Goal: Task Accomplishment & Management: Complete application form

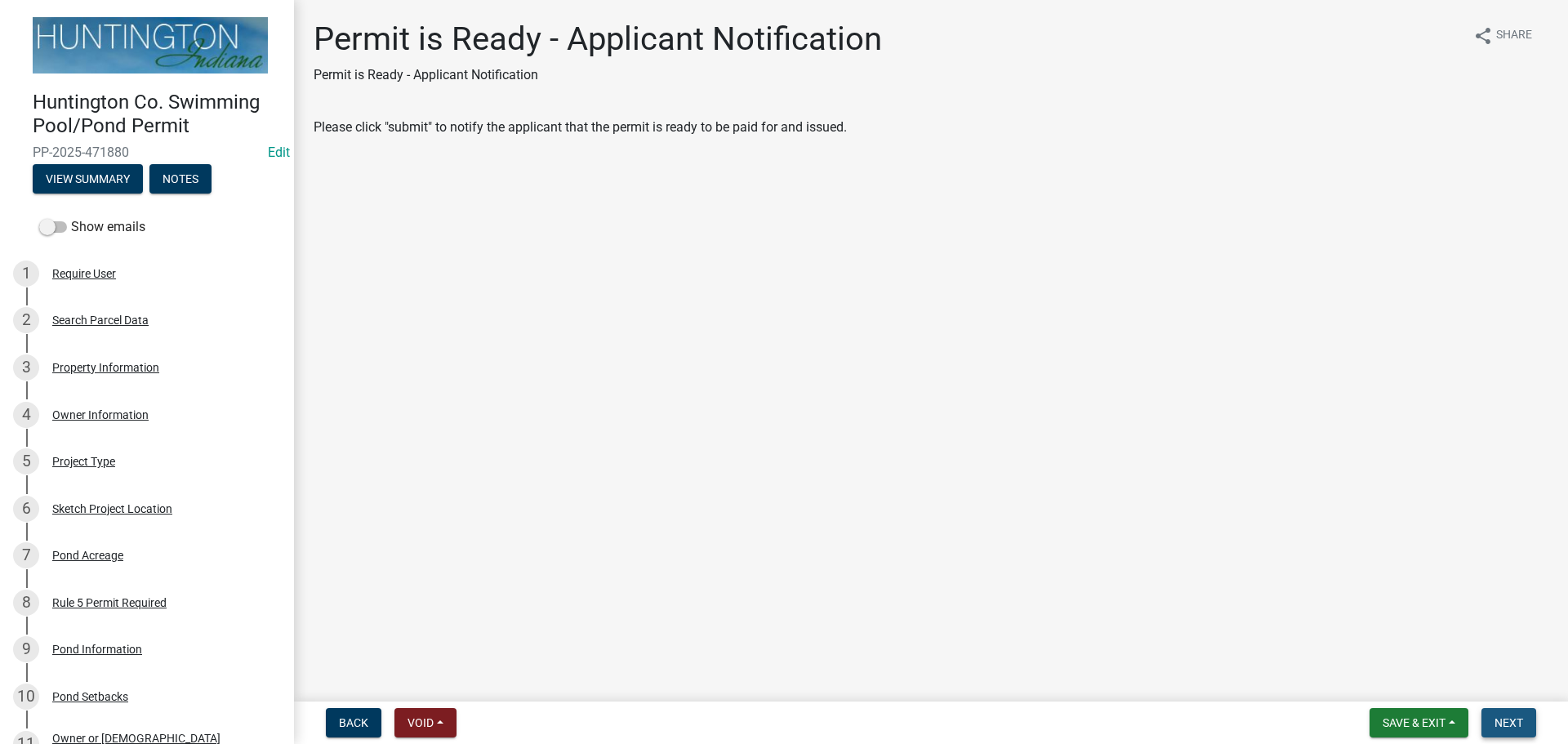
click at [1495, 718] on span "Next" at bounding box center [1508, 722] width 29 height 13
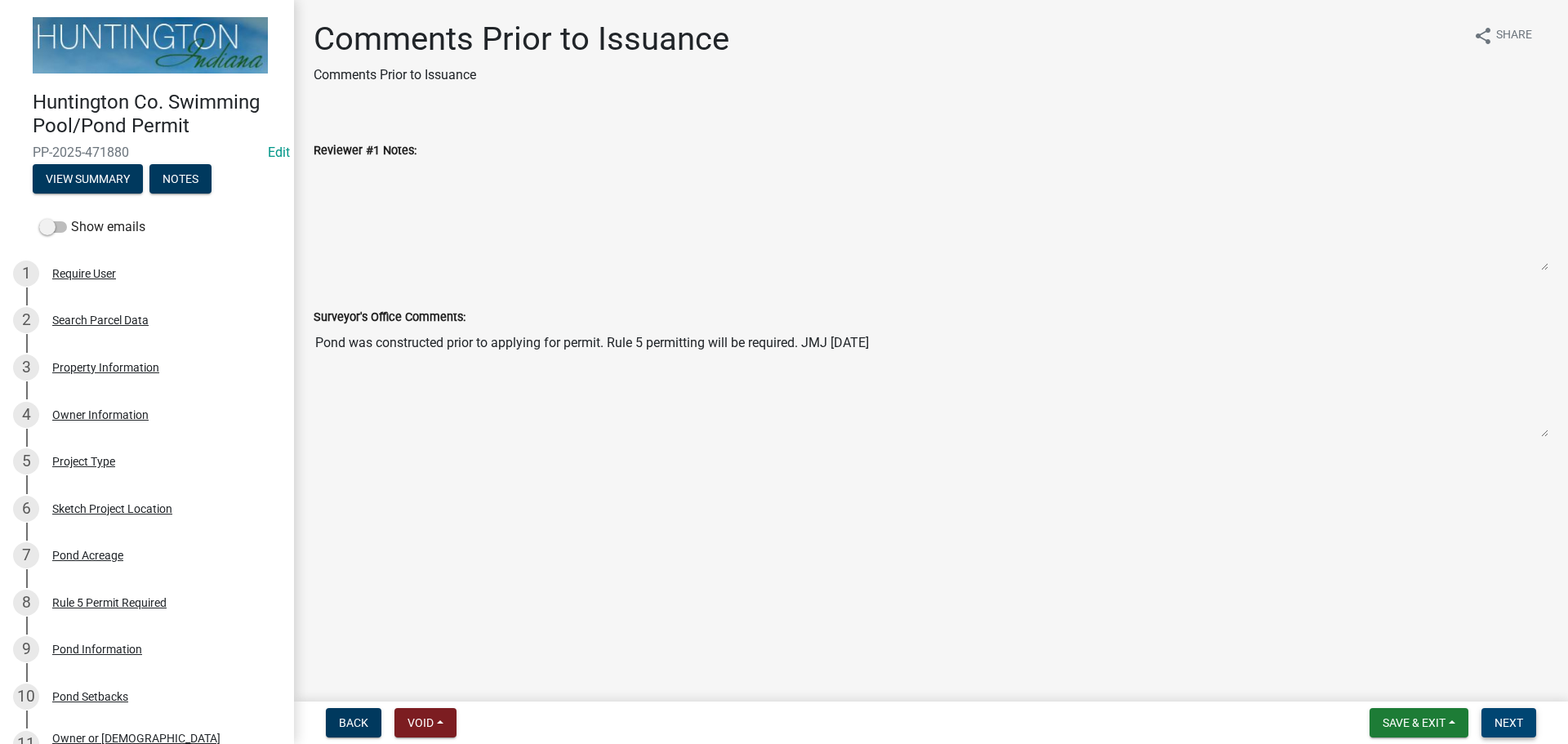
click at [1495, 718] on span "Next" at bounding box center [1508, 722] width 29 height 13
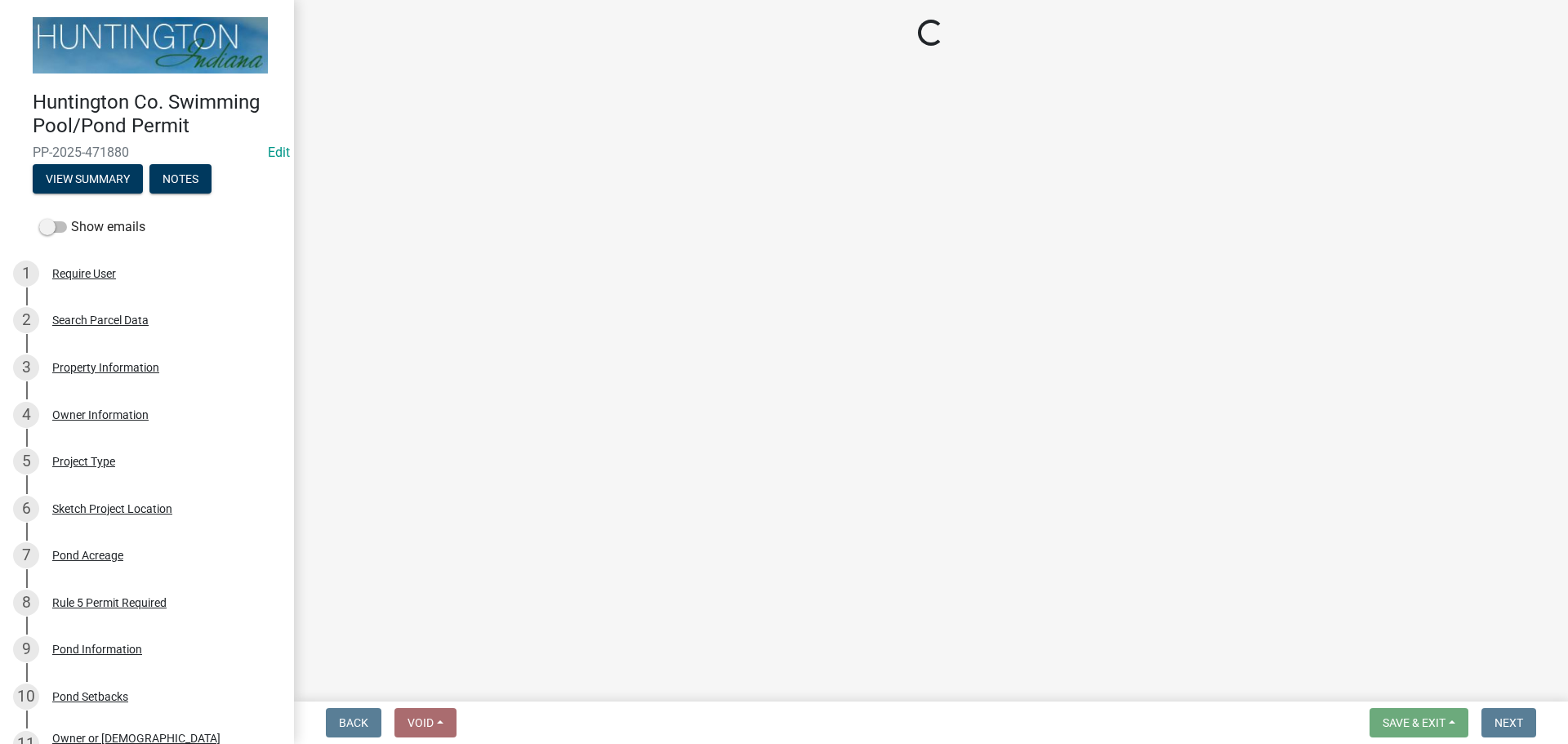
select select "3: 3"
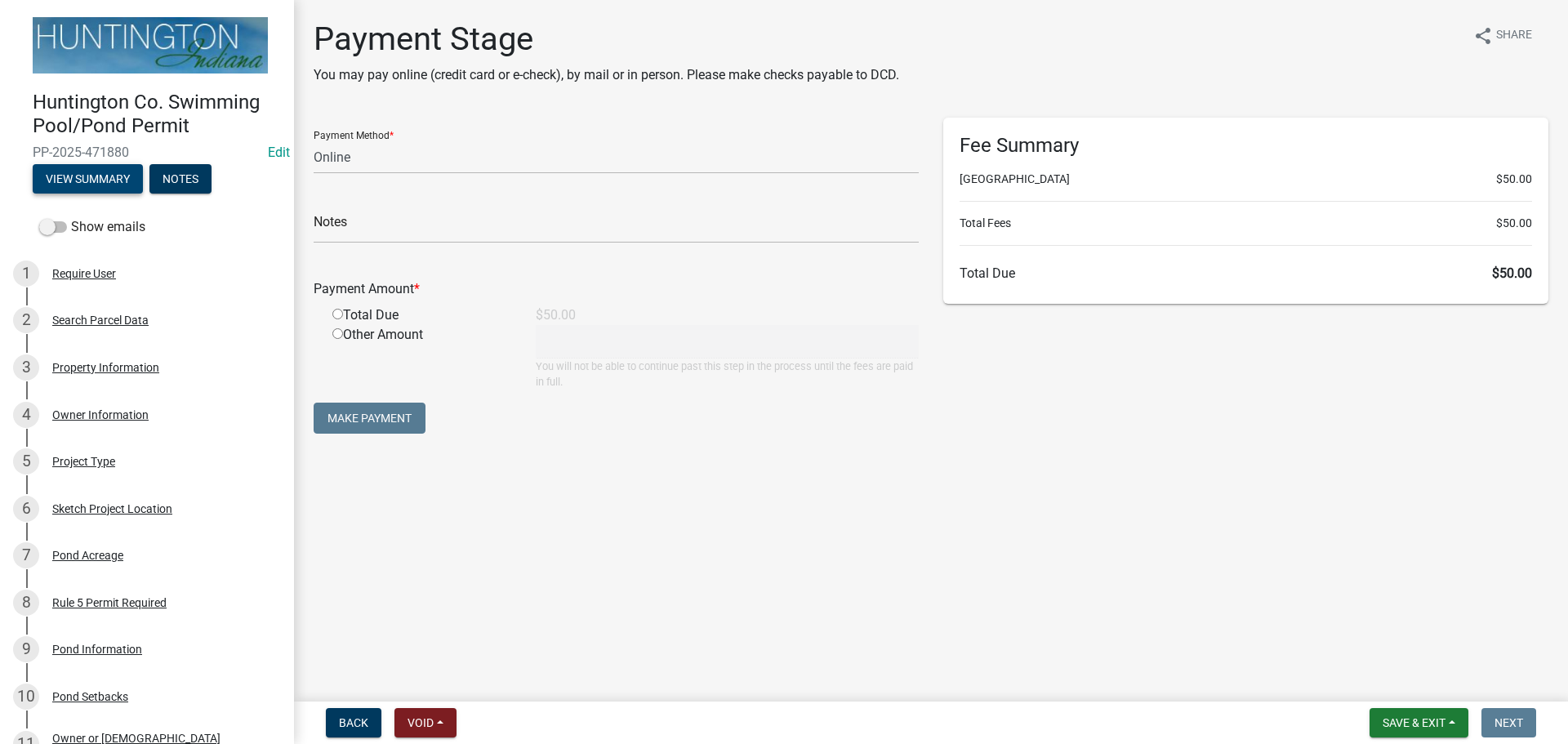
click at [89, 184] on button "View Summary" at bounding box center [88, 179] width 111 height 29
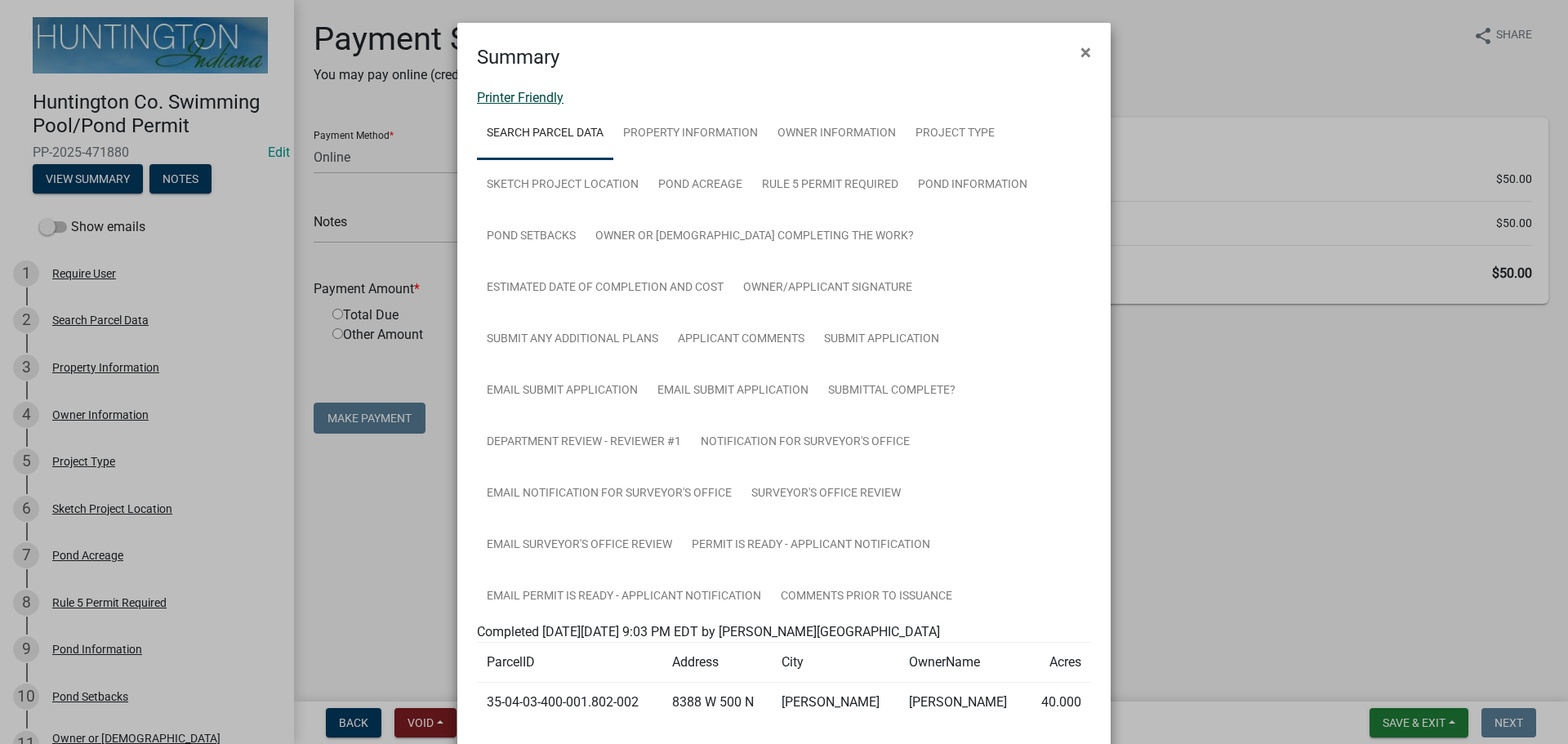
click at [515, 99] on link "Printer Friendly" at bounding box center [520, 98] width 86 height 16
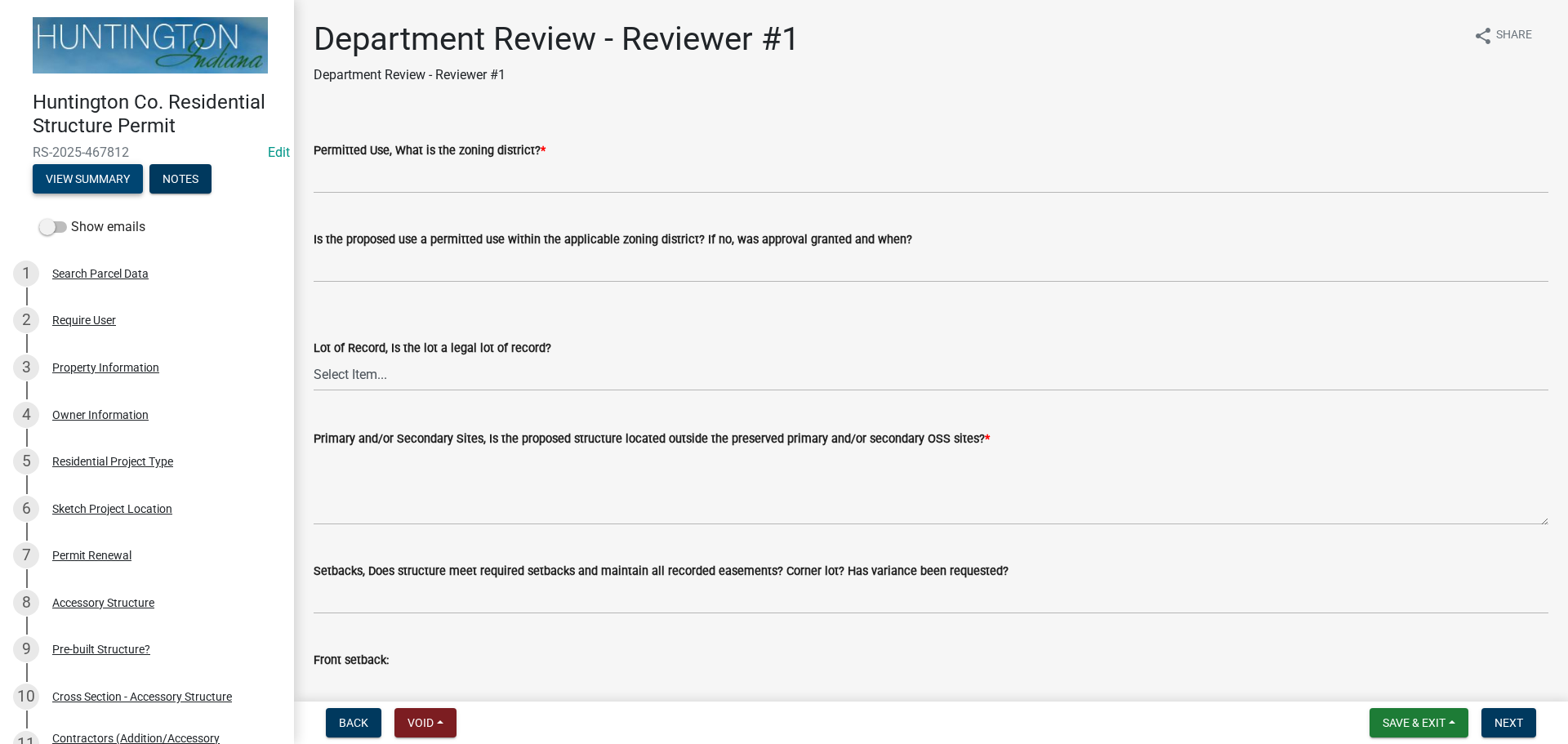
drag, startPoint x: 32, startPoint y: 172, endPoint x: 42, endPoint y: 170, distance: 10.2
click at [32, 172] on div "Huntington Co. Residential Structure Permit RS-2025-467812 Edit View Summary No…" at bounding box center [147, 137] width 268 height 120
click at [52, 169] on button "View Summary" at bounding box center [88, 179] width 111 height 29
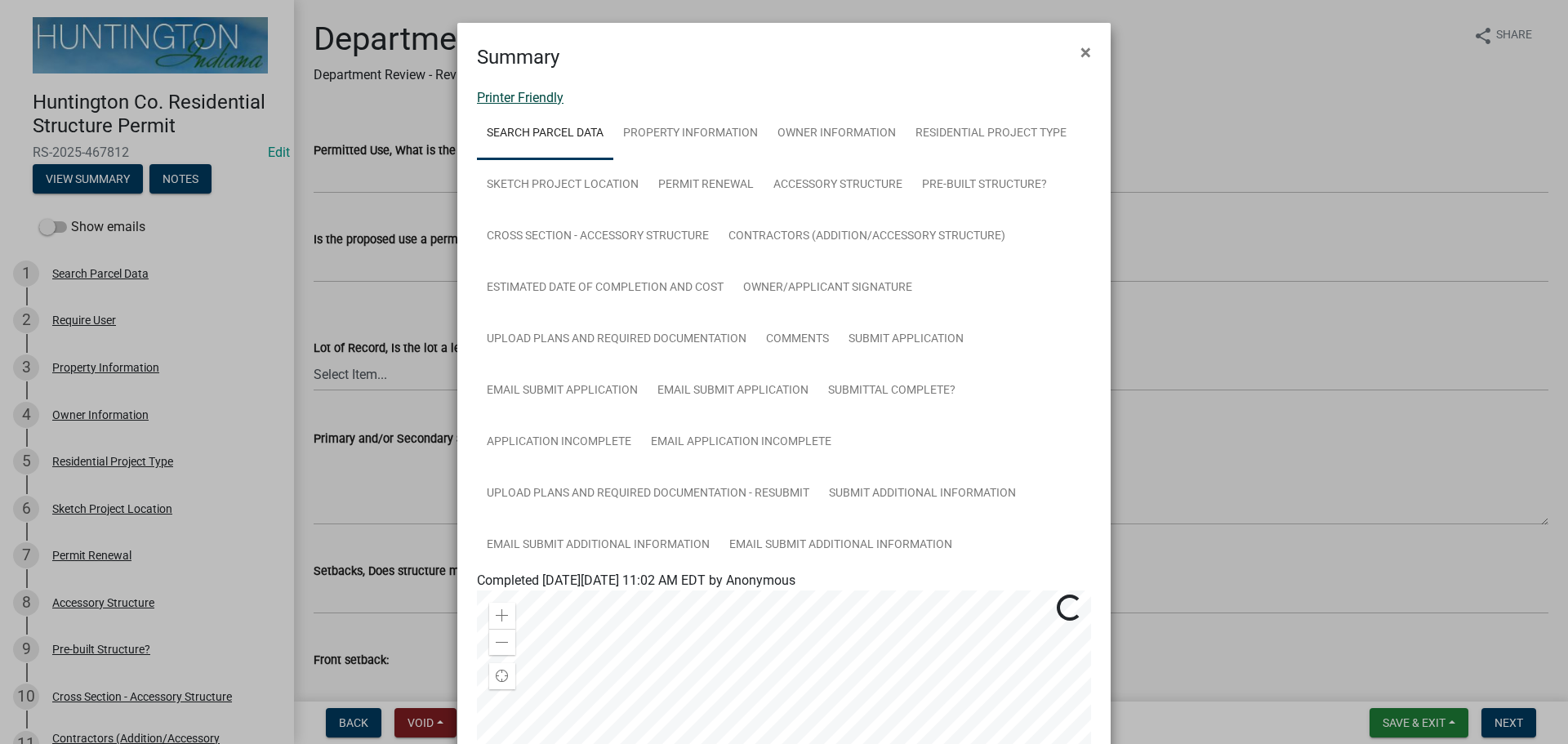
click at [502, 97] on link "Printer Friendly" at bounding box center [520, 98] width 86 height 16
click at [1081, 48] on span "×" at bounding box center [1086, 52] width 10 height 22
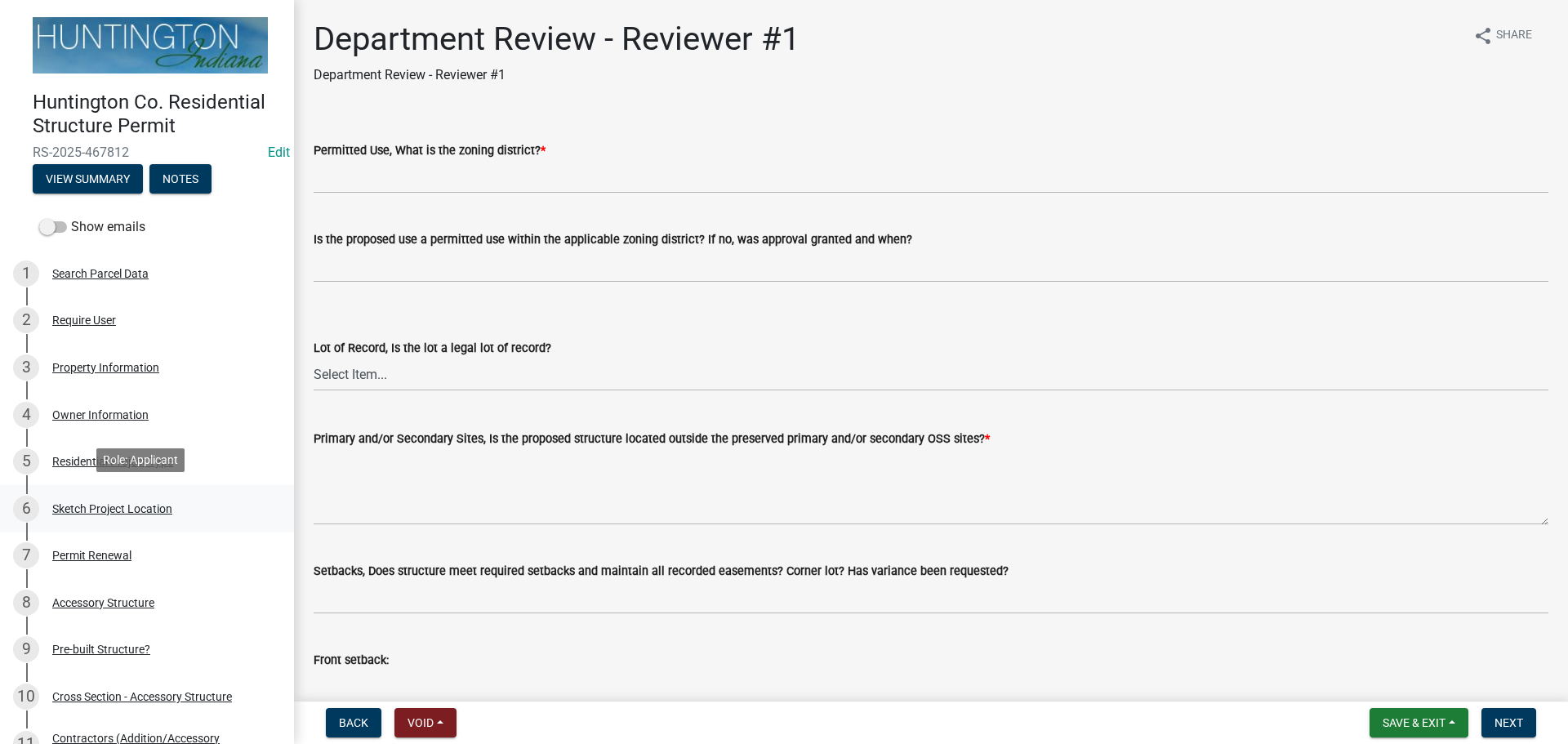
click at [100, 503] on div "Sketch Project Location" at bounding box center [112, 508] width 120 height 11
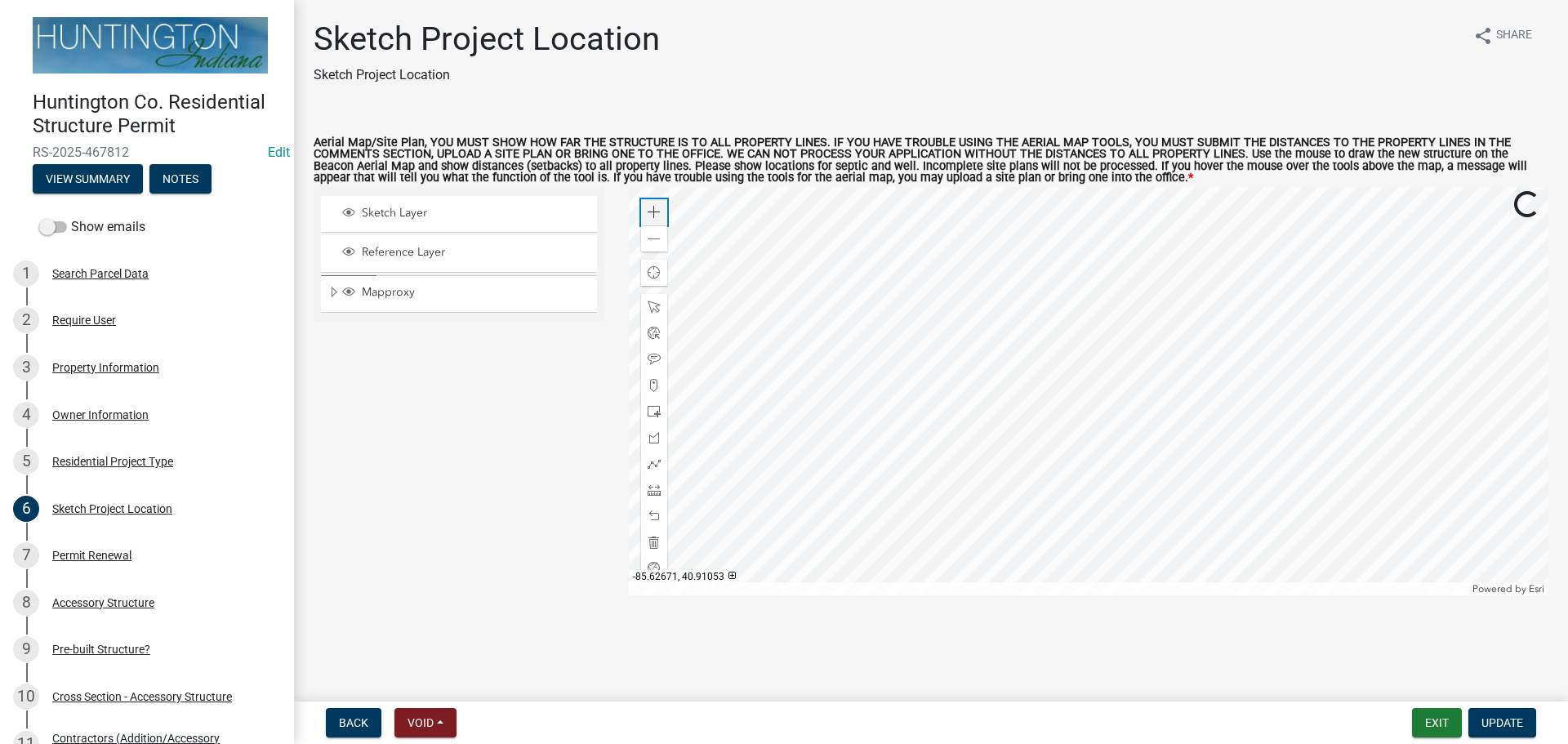
click at [645, 215] on div "Zoom in" at bounding box center [654, 213] width 26 height 26
click at [826, 188] on div at bounding box center [1089, 391] width 921 height 409
click at [668, 212] on div at bounding box center [1089, 391] width 921 height 409
click at [641, 213] on div "Zoom in" at bounding box center [654, 213] width 26 height 26
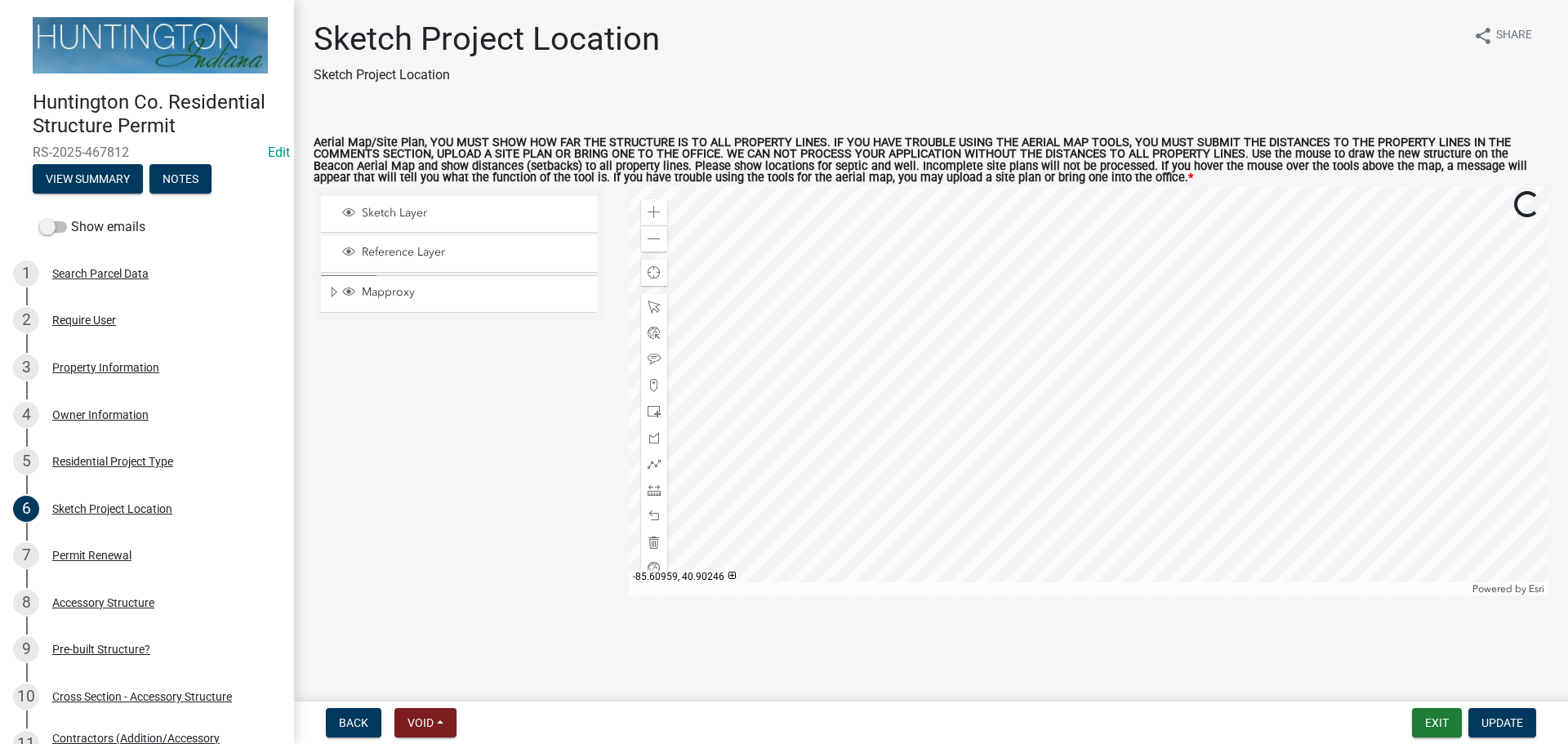
click at [1034, 203] on div at bounding box center [1089, 391] width 921 height 409
click at [108, 600] on div "Accessory Structure" at bounding box center [104, 602] width 102 height 11
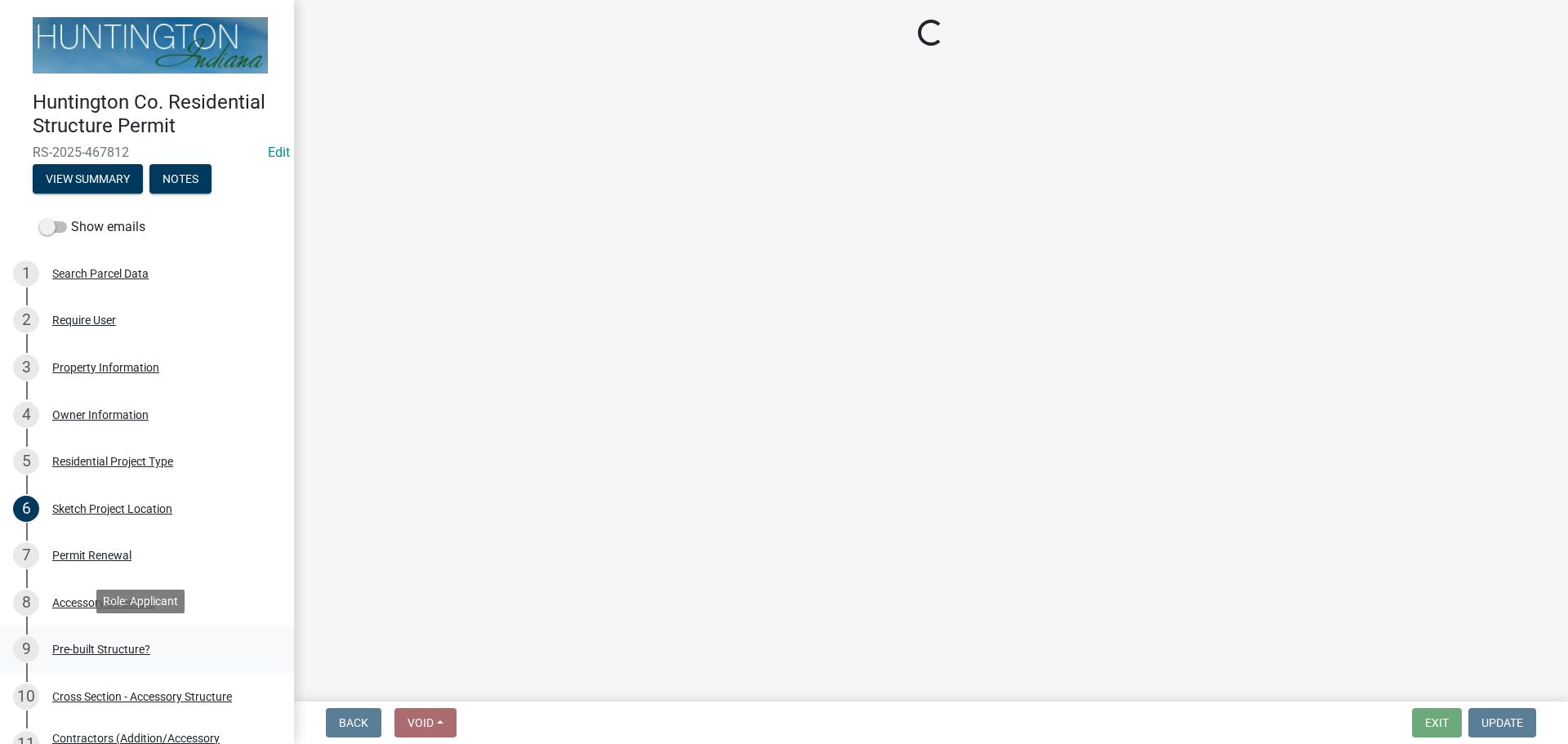
select select "e3d2b59d-588c-40e5-bb92-bc0663bbda40"
select select "28fb91a8-ea3f-4f99-8887-245e0e2d04b0"
select select "b13dc926-991e-4e5f-bffc-d00822840ec1"
select select "80cc3b89-f934-448f-a793-da4ae4cdcc51"
select select "e290cb59-fde3-4413-9642-22cae6324ace"
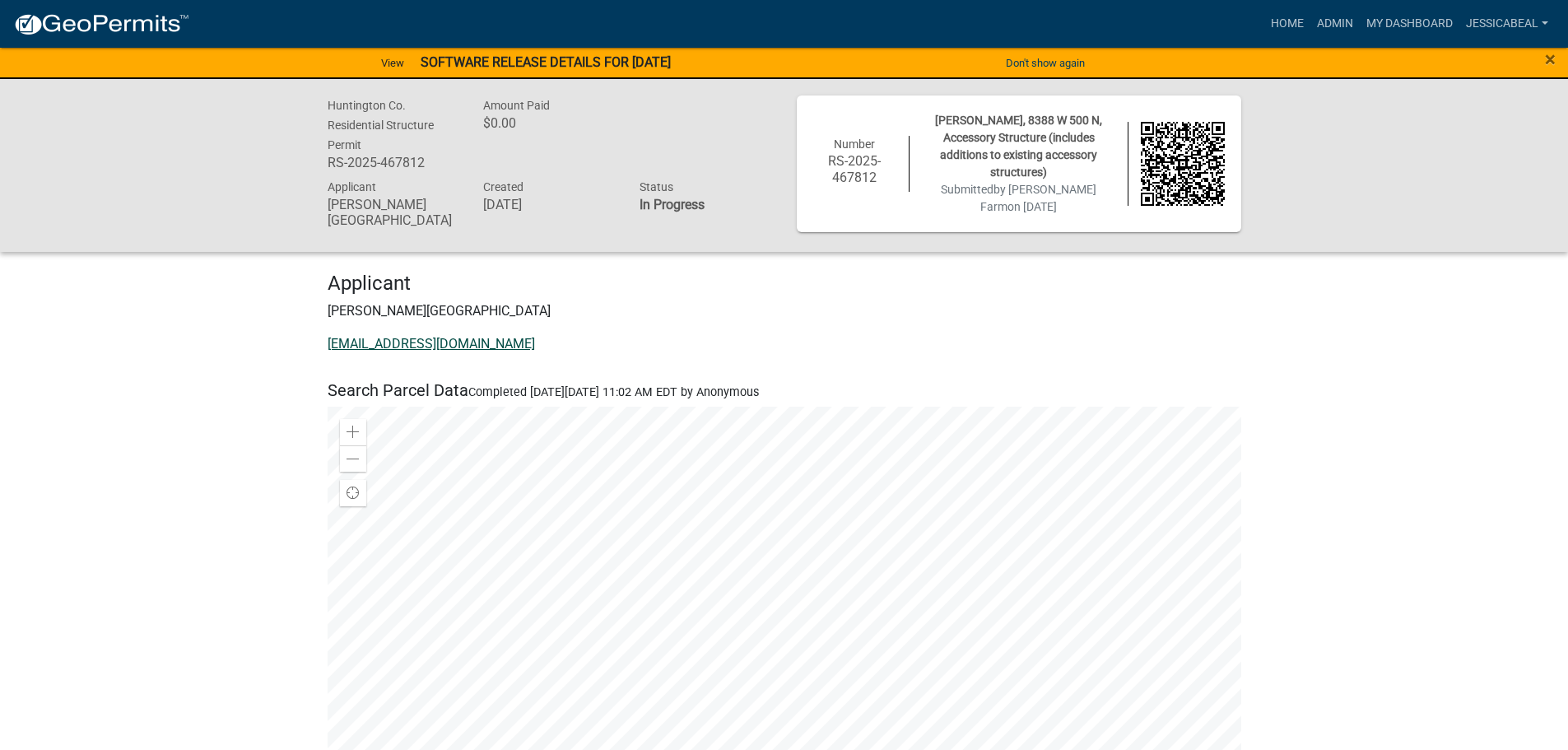
click at [383, 344] on link "zotman38@aol.com" at bounding box center [431, 344] width 207 height 16
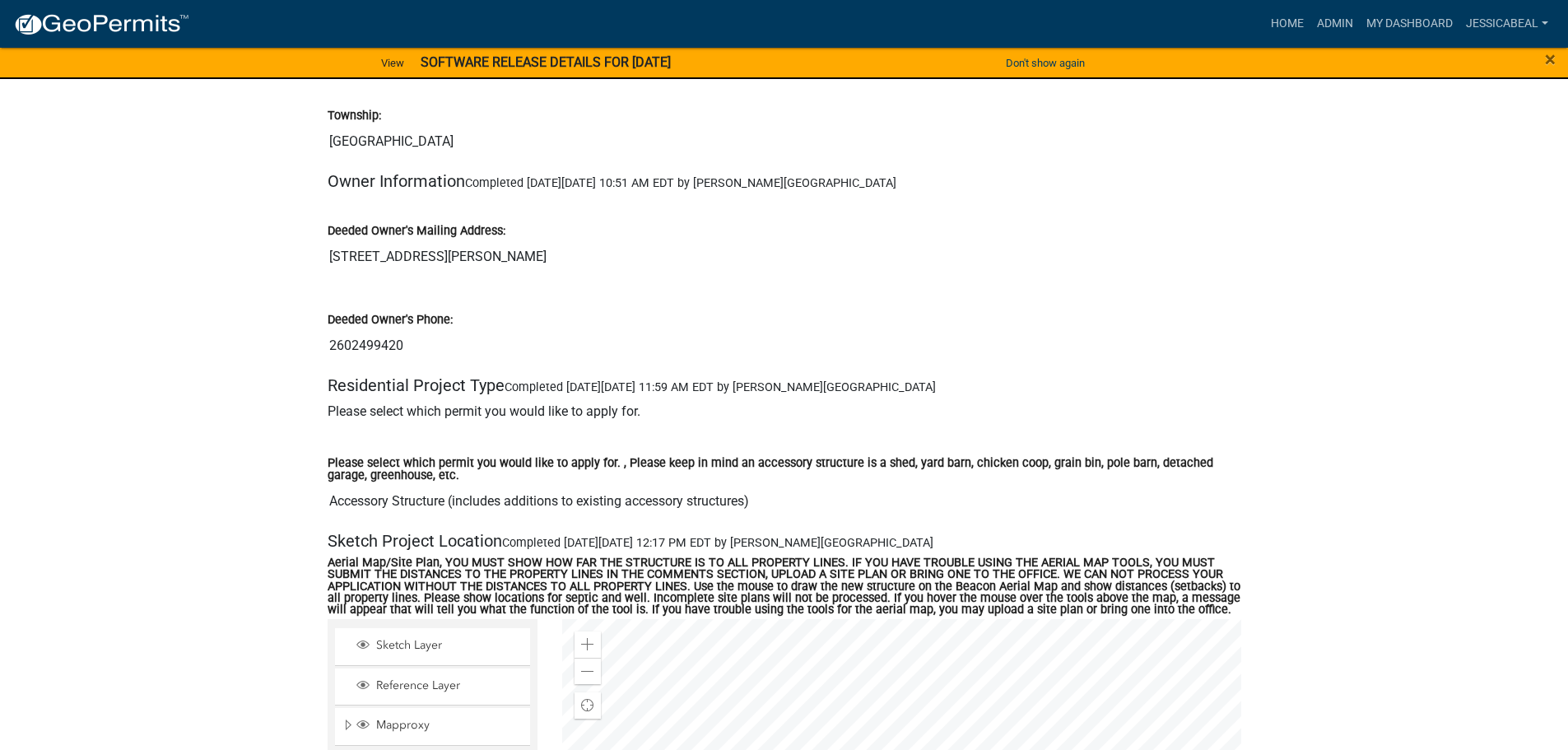
scroll to position [1730, 0]
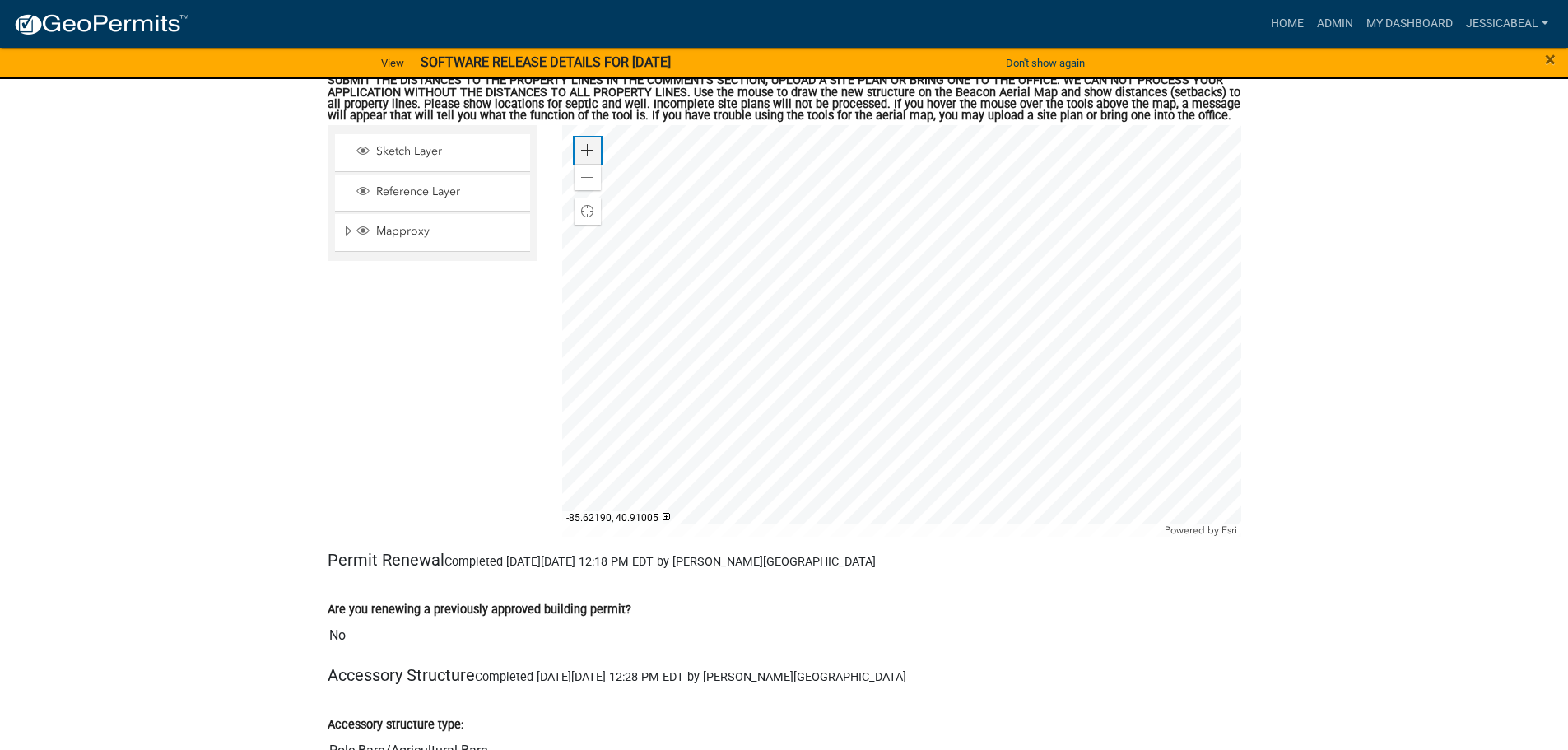
click at [579, 141] on div "Zoom in" at bounding box center [588, 151] width 26 height 26
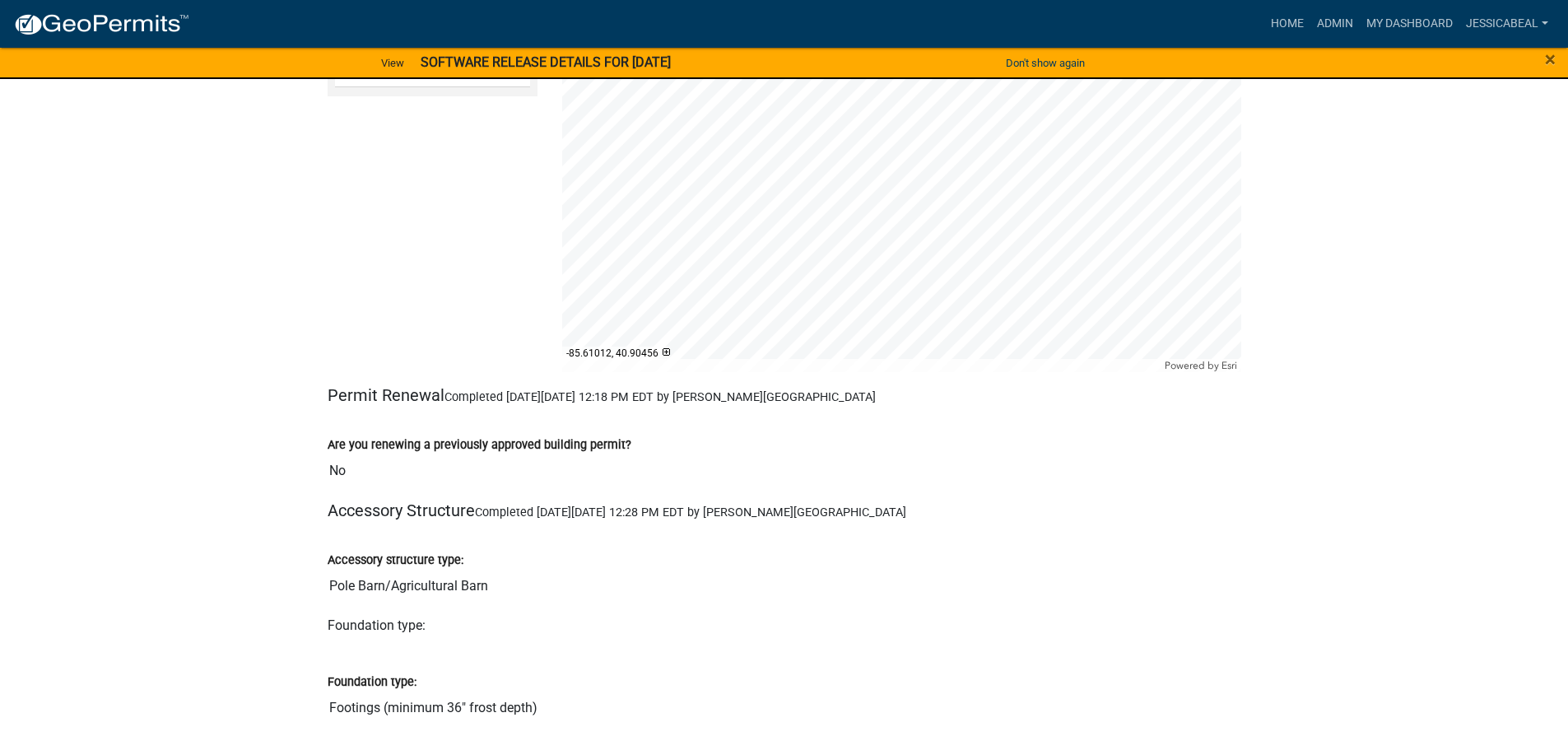
click at [812, 186] on div at bounding box center [902, 166] width 679 height 412
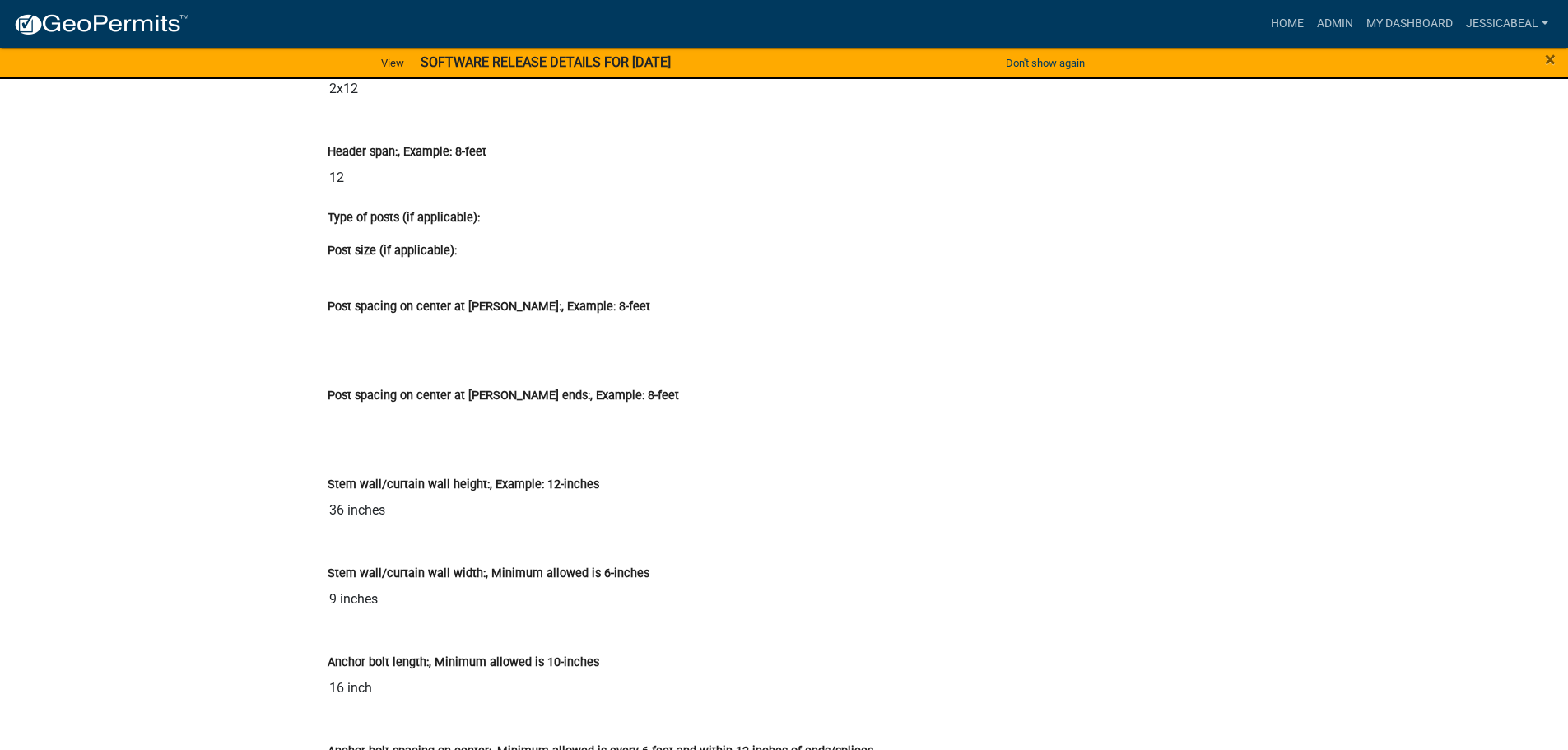
scroll to position [4365, 0]
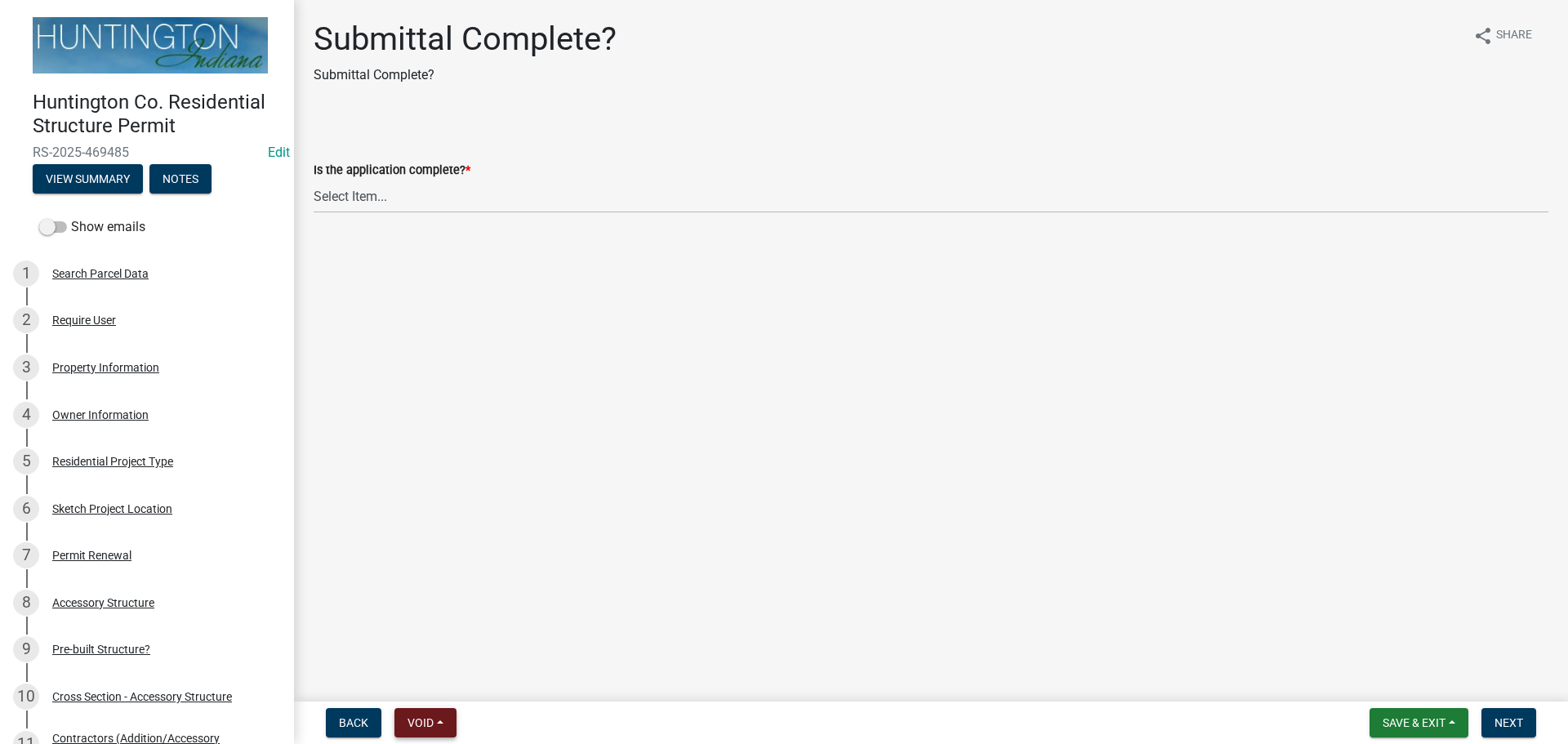
click at [409, 718] on span "Void" at bounding box center [421, 722] width 26 height 13
click at [436, 680] on button "Void" at bounding box center [460, 680] width 130 height 39
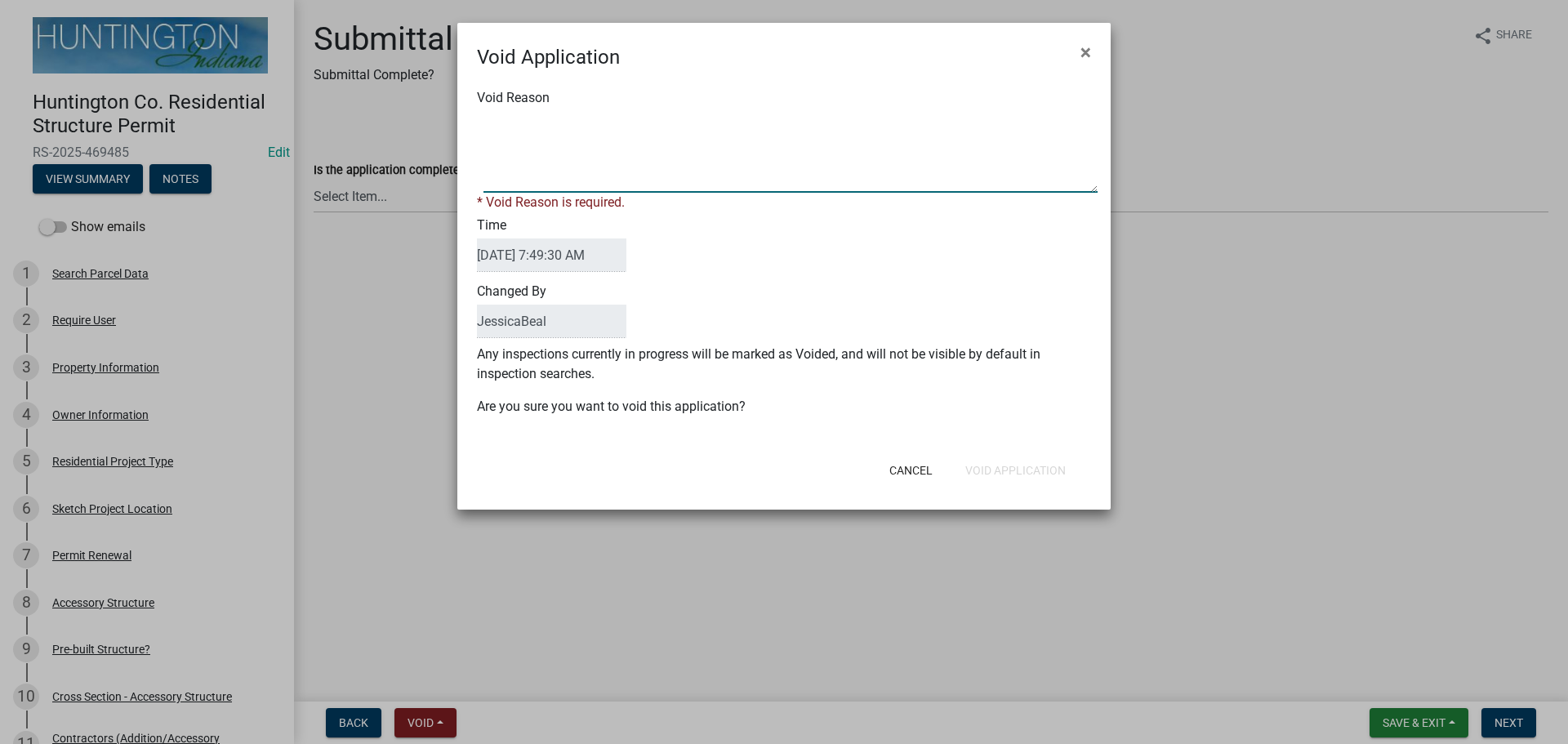
click at [592, 167] on textarea "Void Reason" at bounding box center [790, 152] width 614 height 82
type textarea "wrong permit filled out."
click at [1004, 459] on button "Void Application" at bounding box center [1016, 471] width 127 height 29
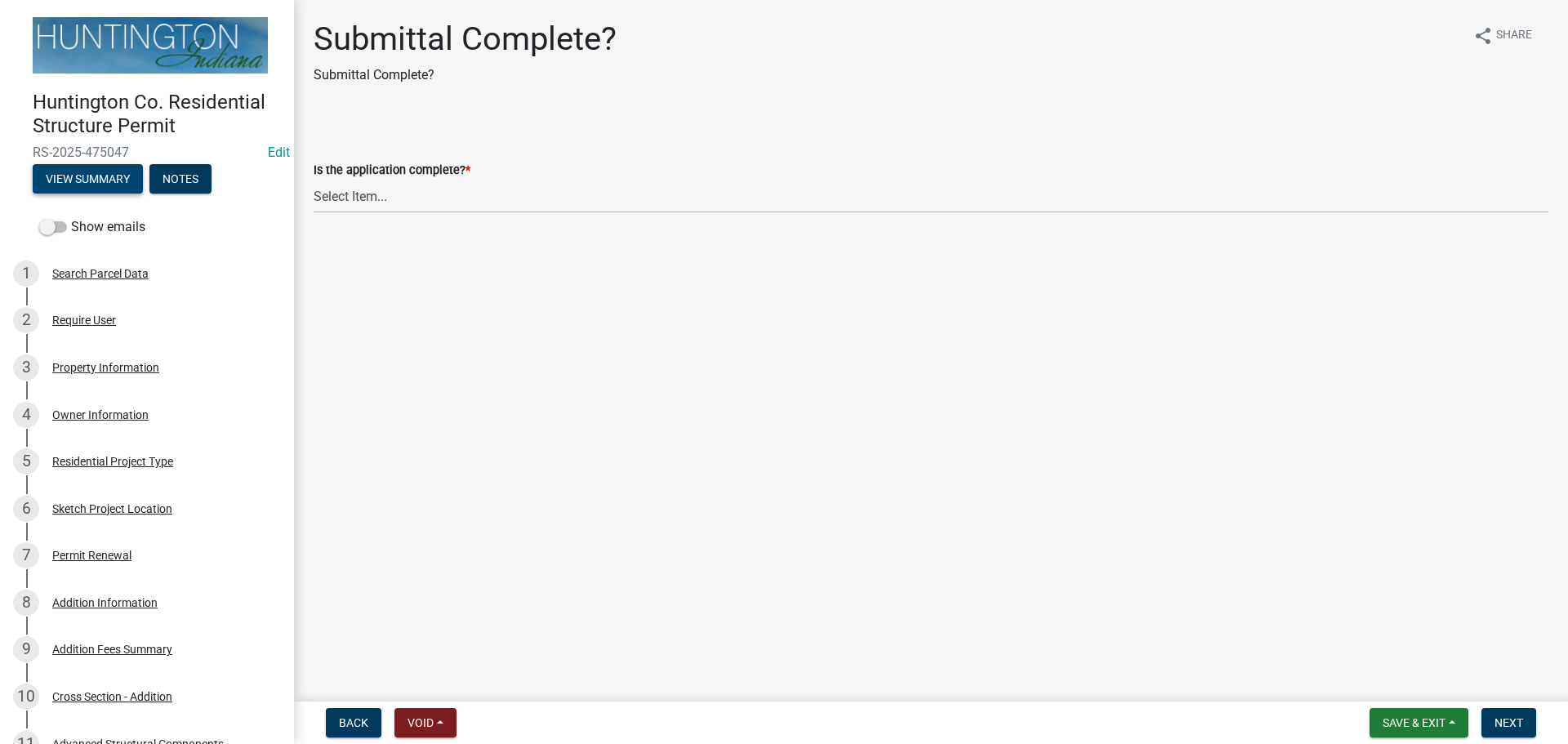
click at [112, 171] on button "View Summary" at bounding box center [88, 179] width 111 height 29
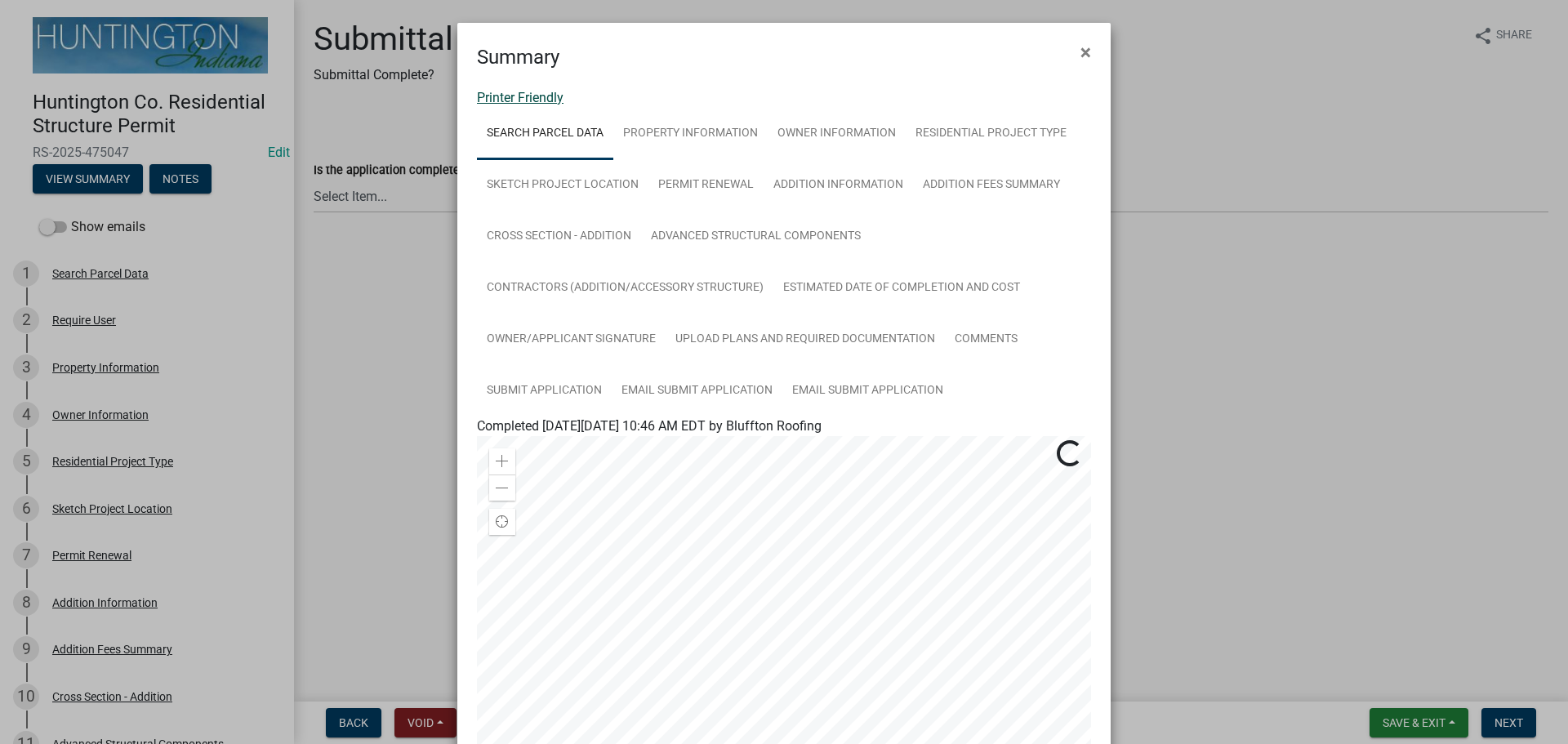
click at [501, 97] on link "Printer Friendly" at bounding box center [520, 98] width 86 height 16
click at [1082, 53] on span "×" at bounding box center [1086, 52] width 10 height 22
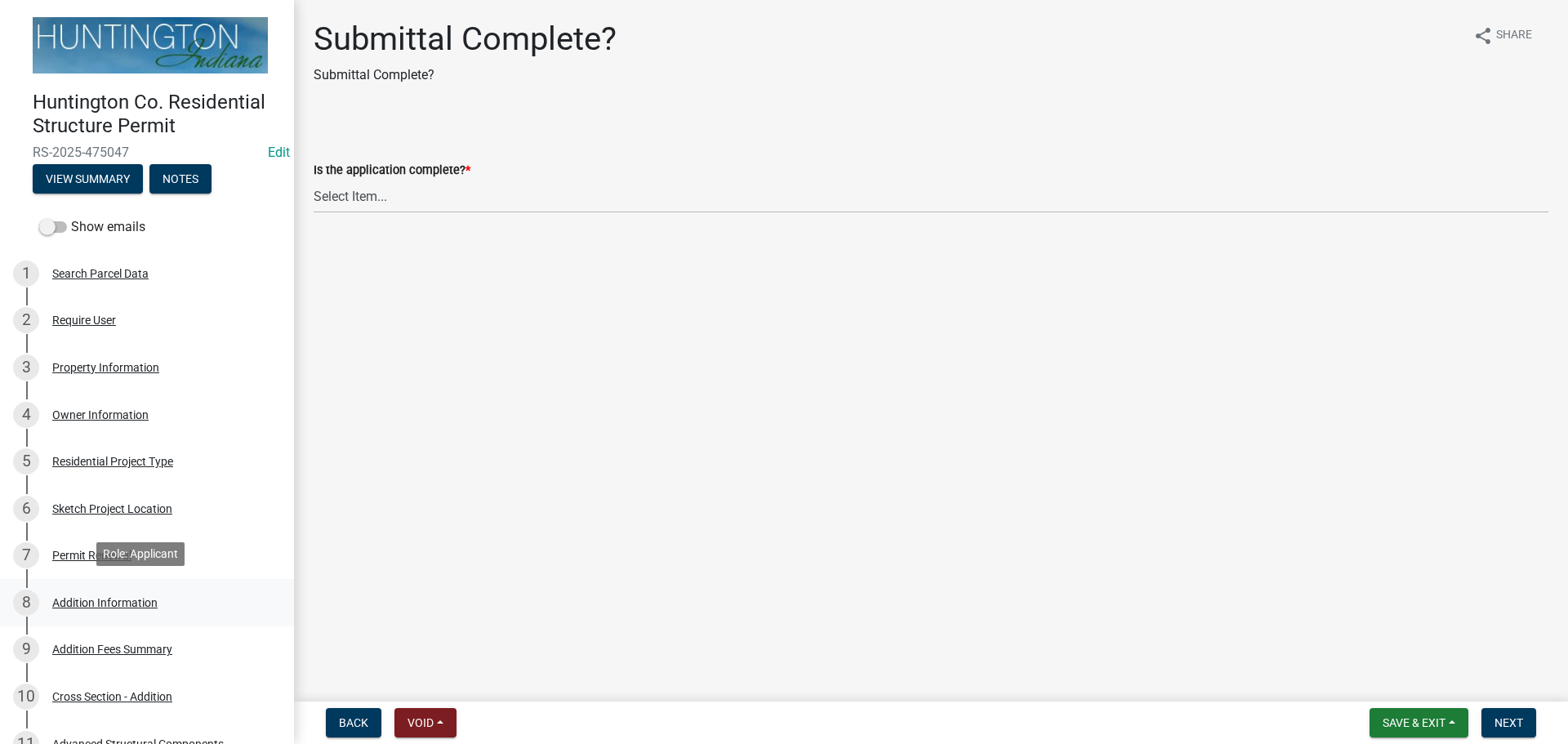
click at [88, 597] on div "Addition Information" at bounding box center [105, 602] width 105 height 11
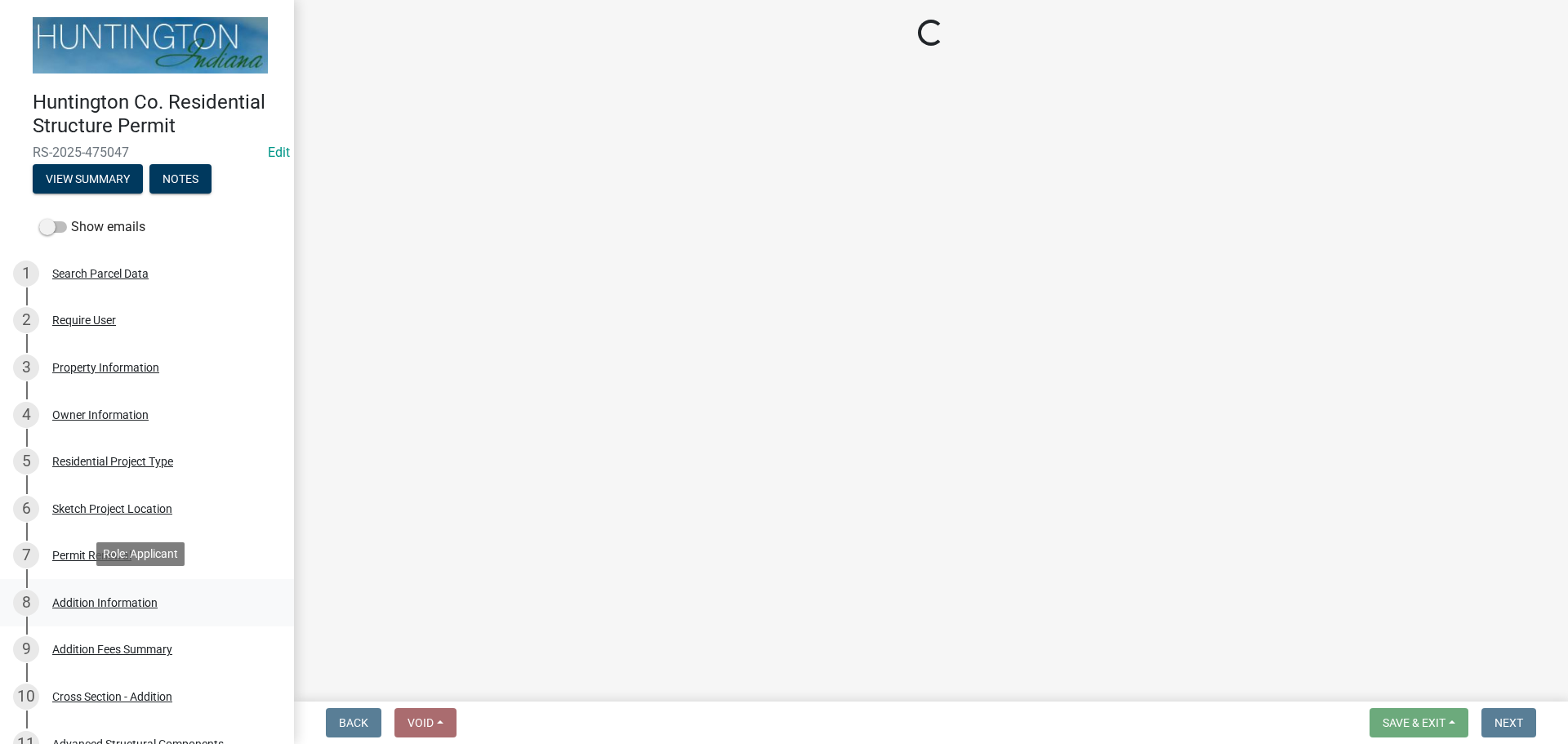
select select "08b53334-7c23-4147-8643-17c340f4b7b0"
select select "1d7ba37f-678f-471d-8c76-db0c826501bc"
select select "6a0670d0-0cd1-4572-8a16-95fab046fab5"
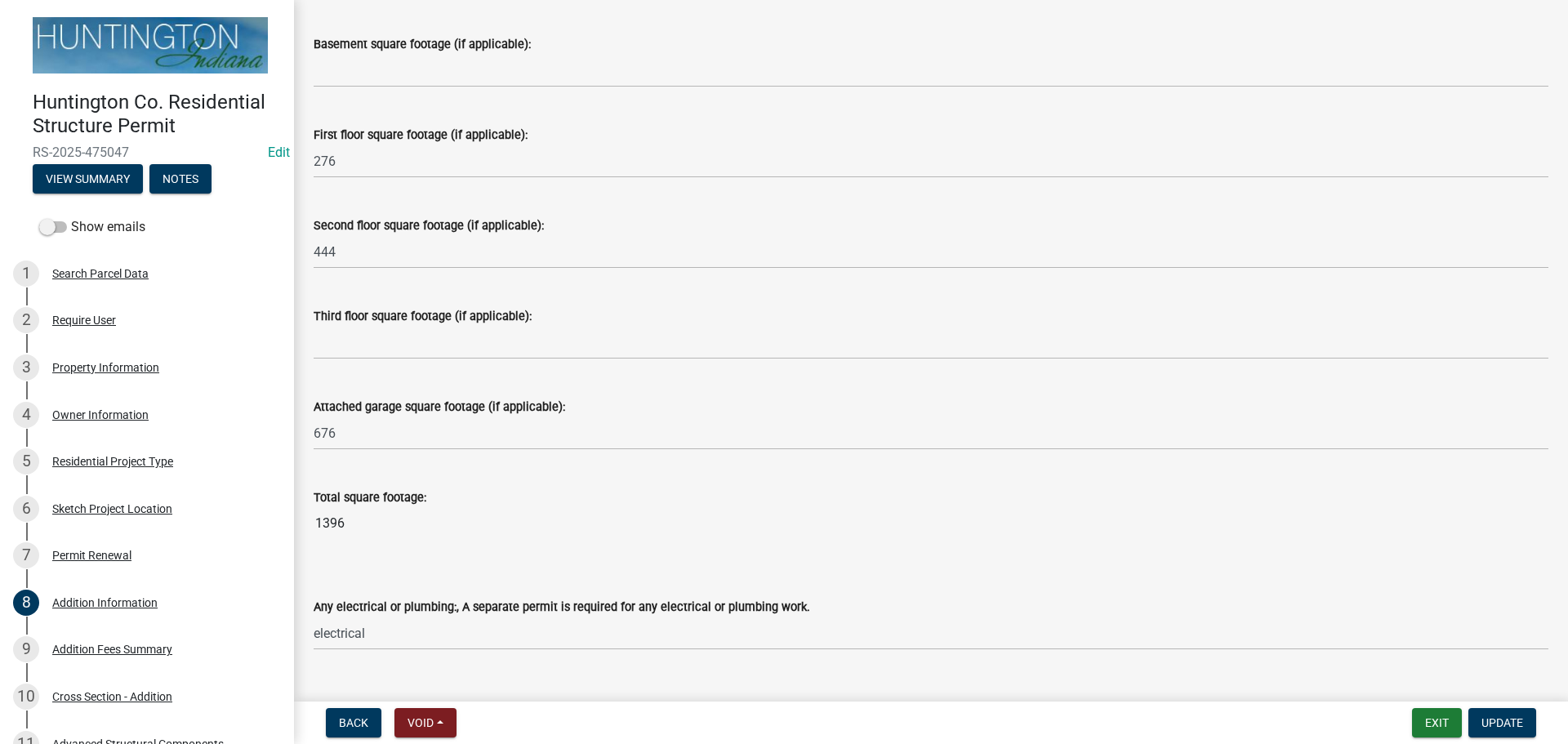
scroll to position [635, 0]
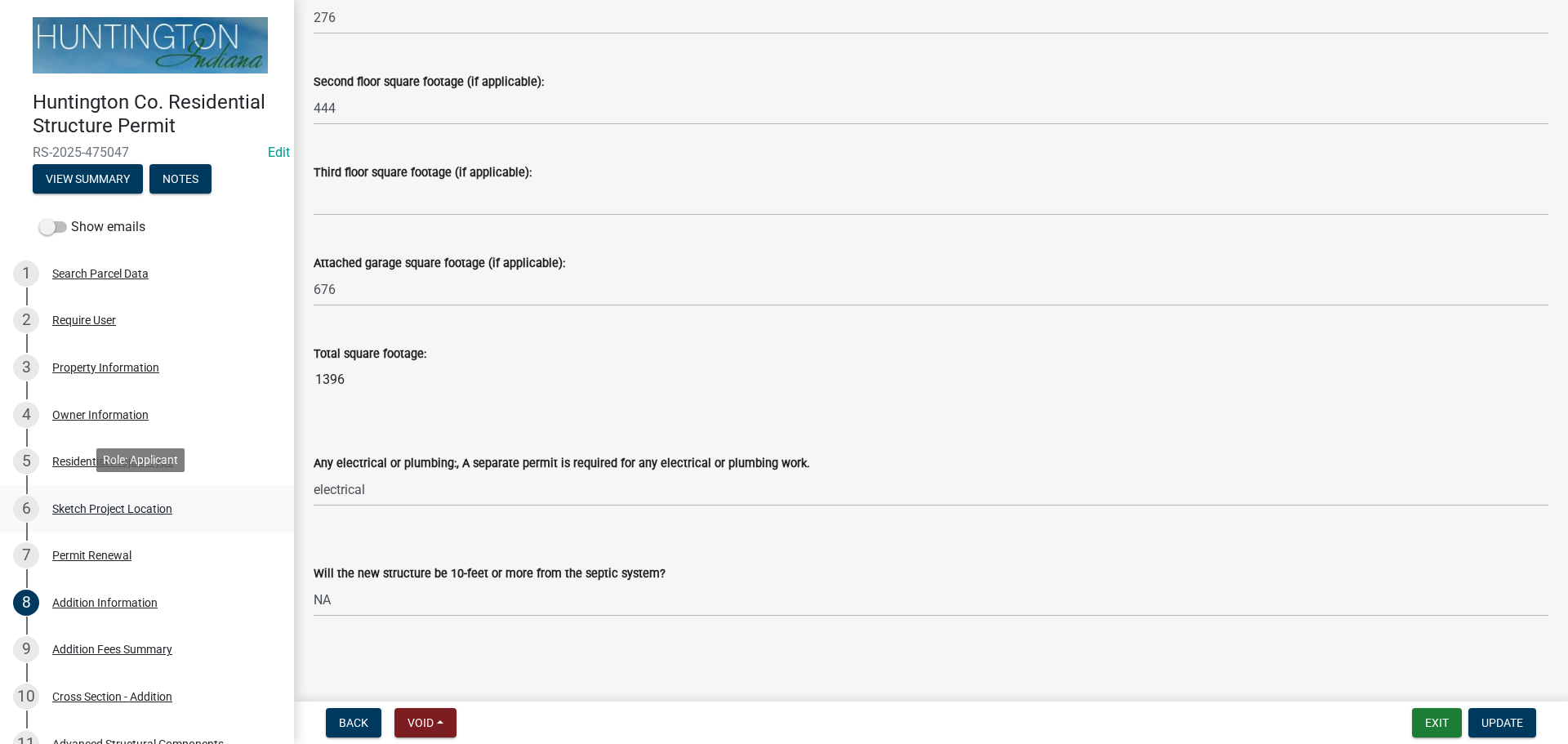
click at [87, 503] on div "Sketch Project Location" at bounding box center [112, 508] width 120 height 11
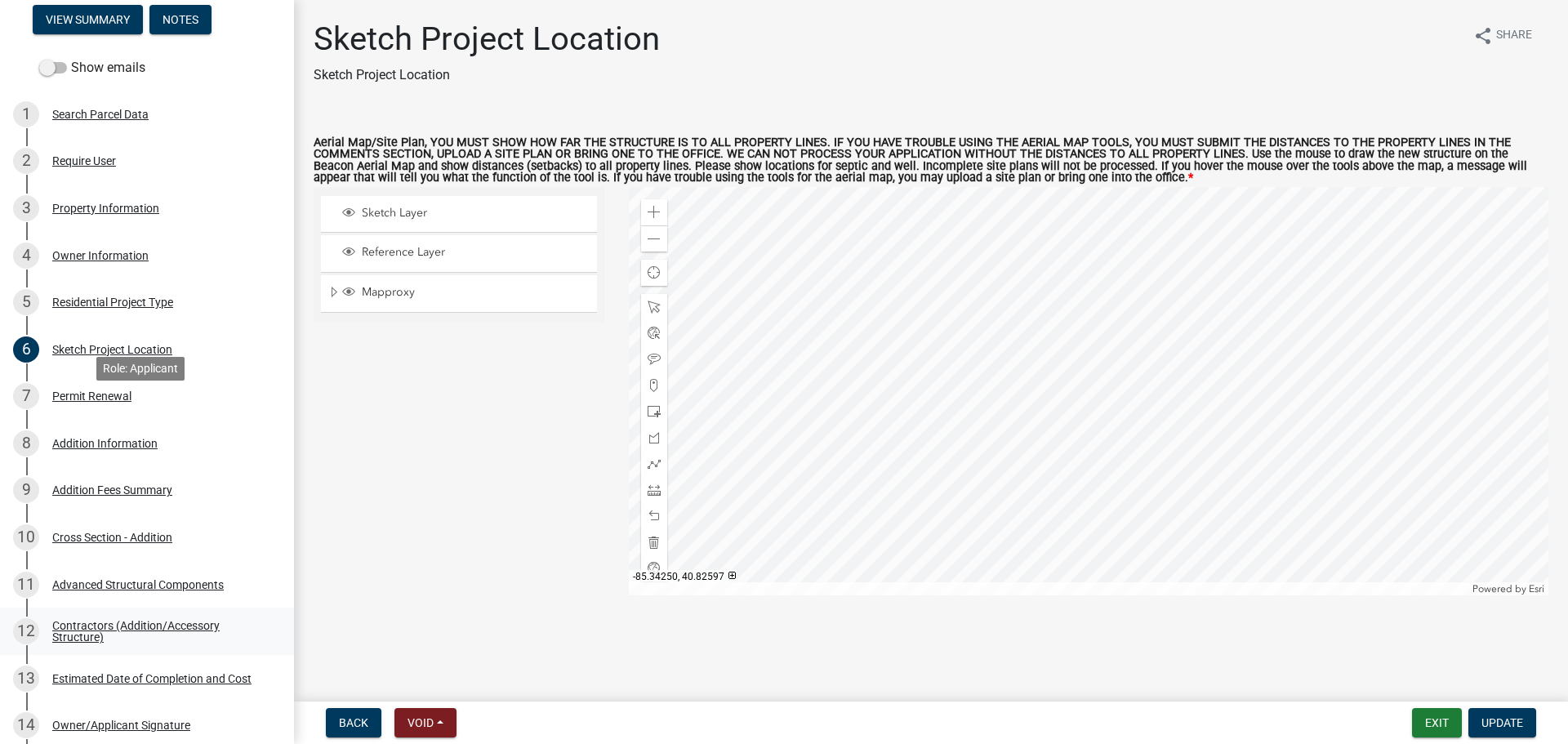
scroll to position [327, 0]
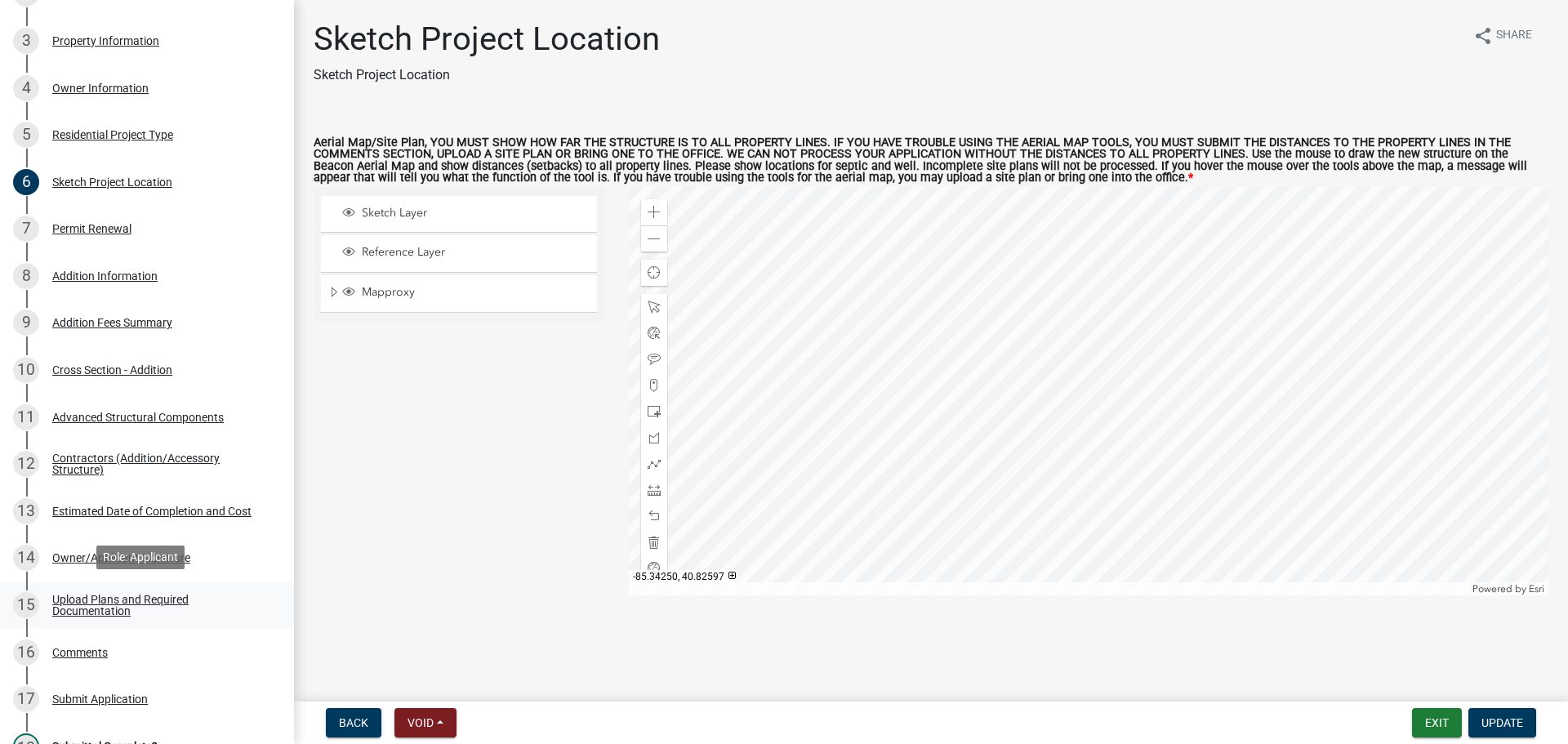
click at [98, 613] on div "Upload Plans and Required Documentation" at bounding box center [161, 605] width 216 height 22
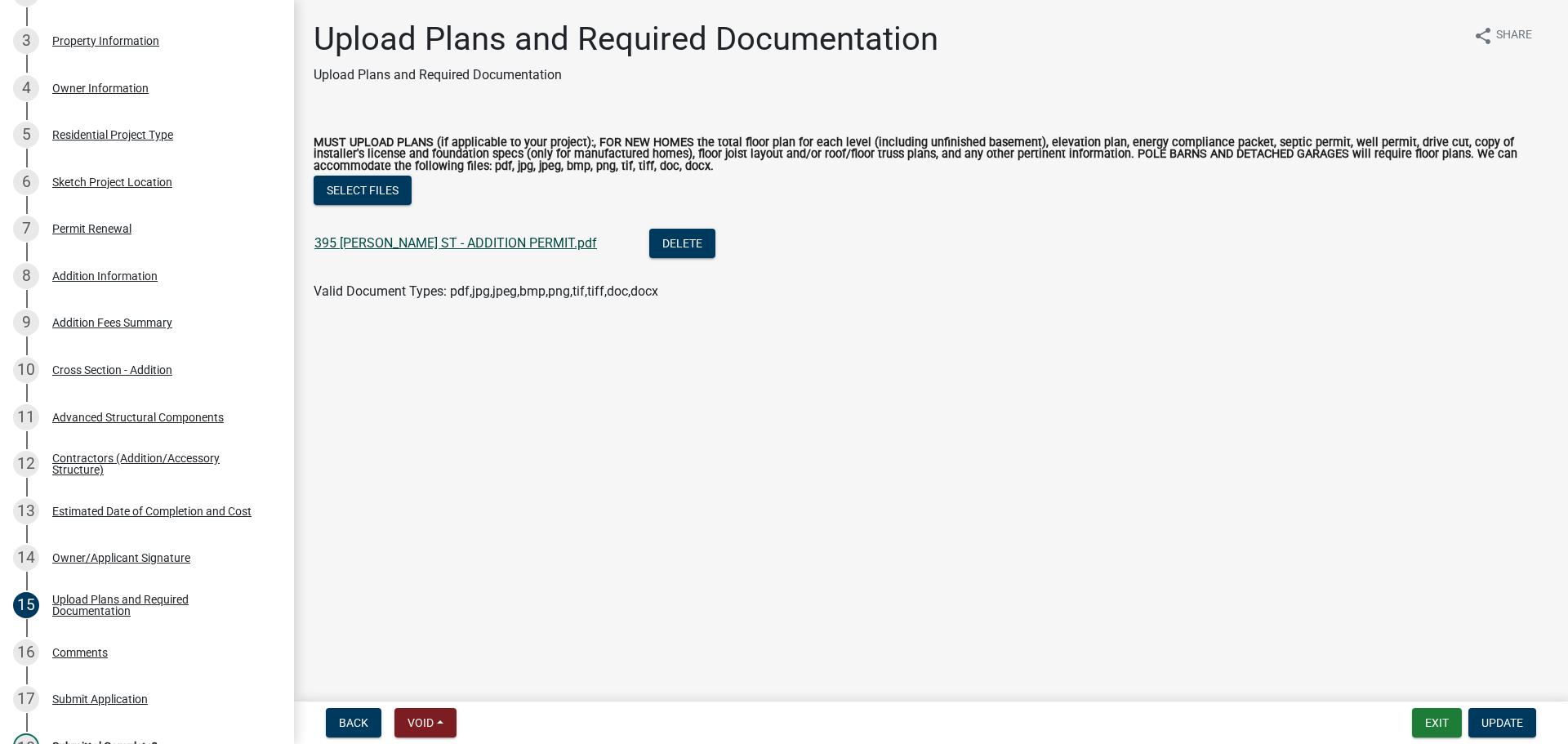
click at [473, 243] on link "395 MORSE ST - ADDITION PERMIT.pdf" at bounding box center [455, 243] width 282 height 16
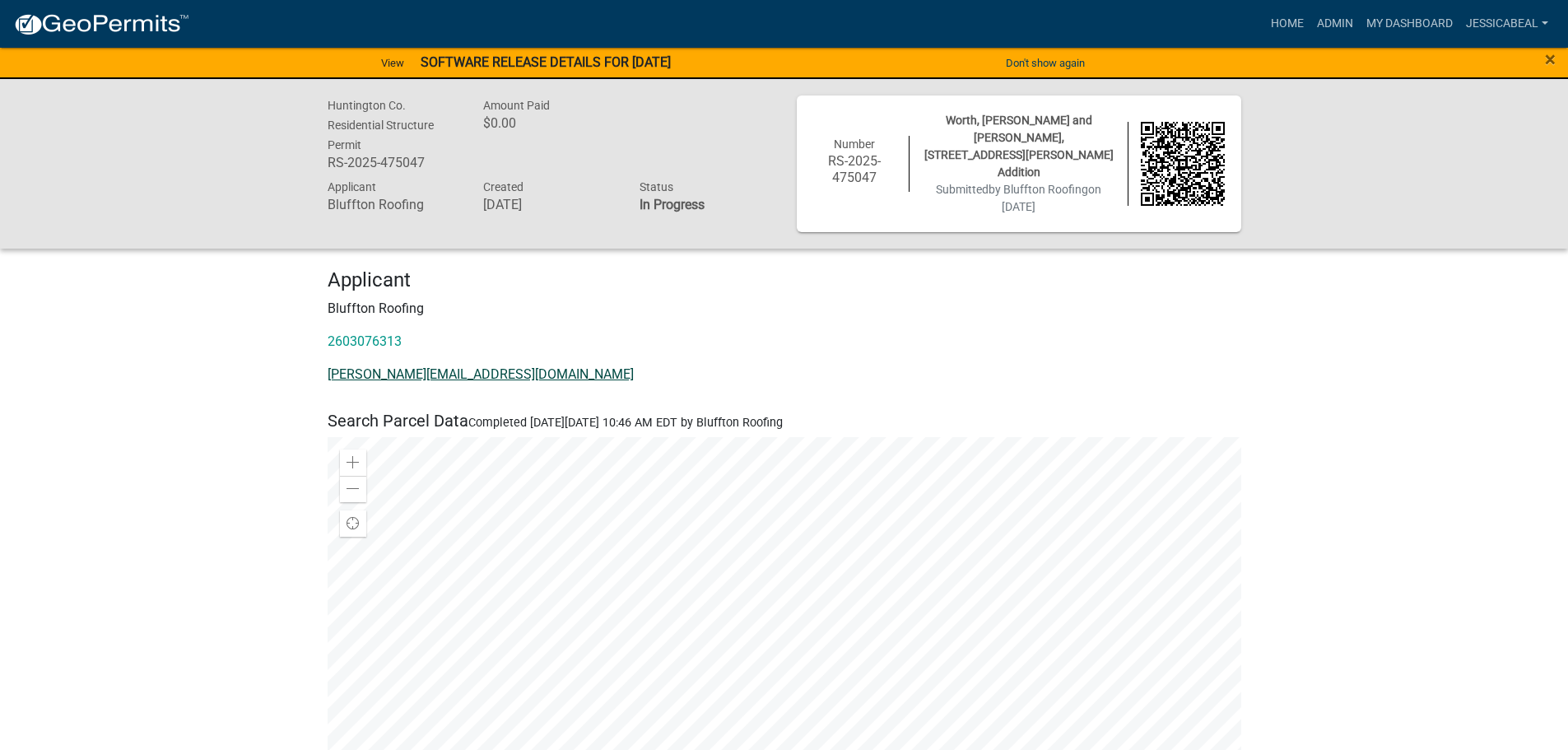
click at [364, 368] on link "[PERSON_NAME][EMAIL_ADDRESS][DOMAIN_NAME]" at bounding box center [481, 375] width 306 height 16
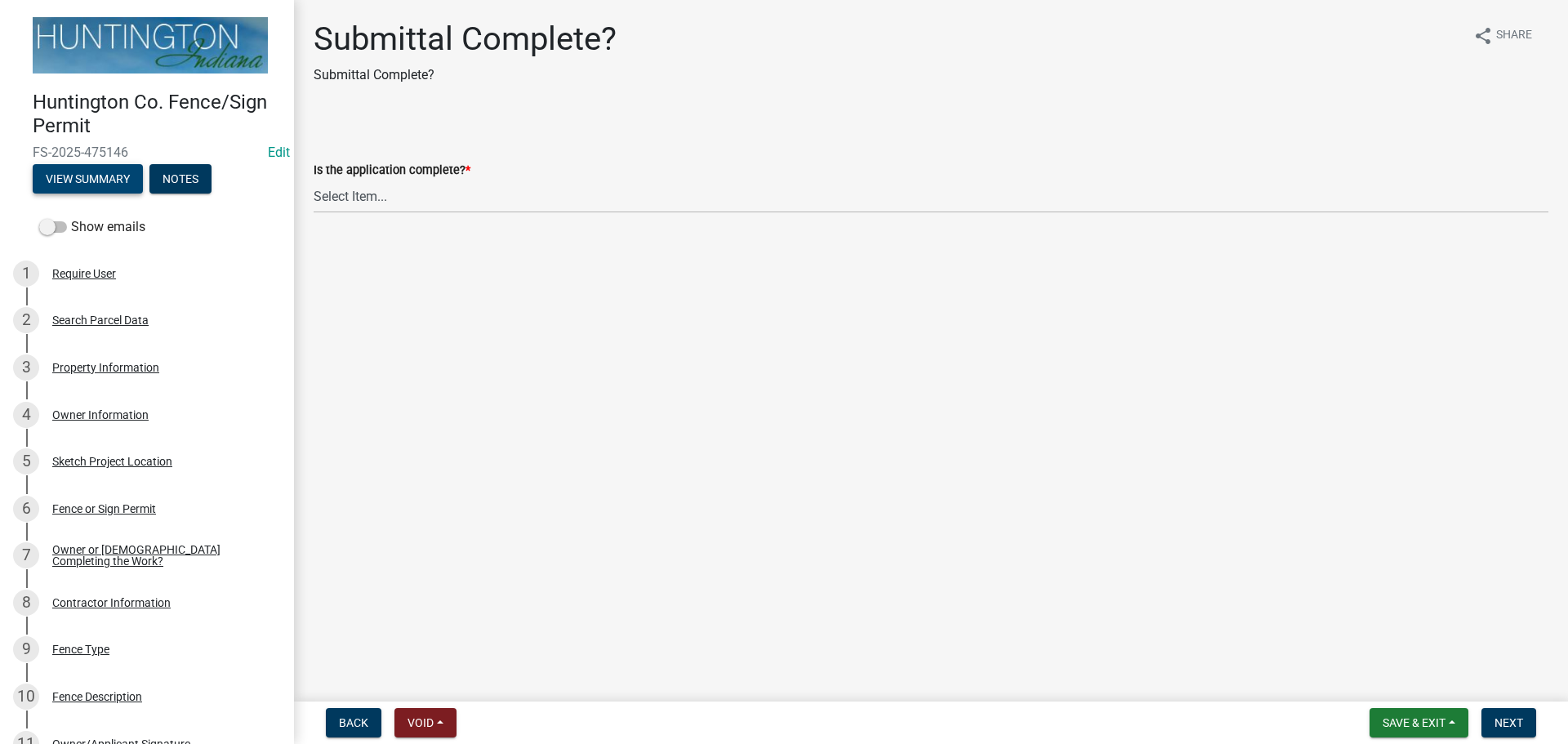
click at [86, 176] on button "View Summary" at bounding box center [88, 179] width 111 height 29
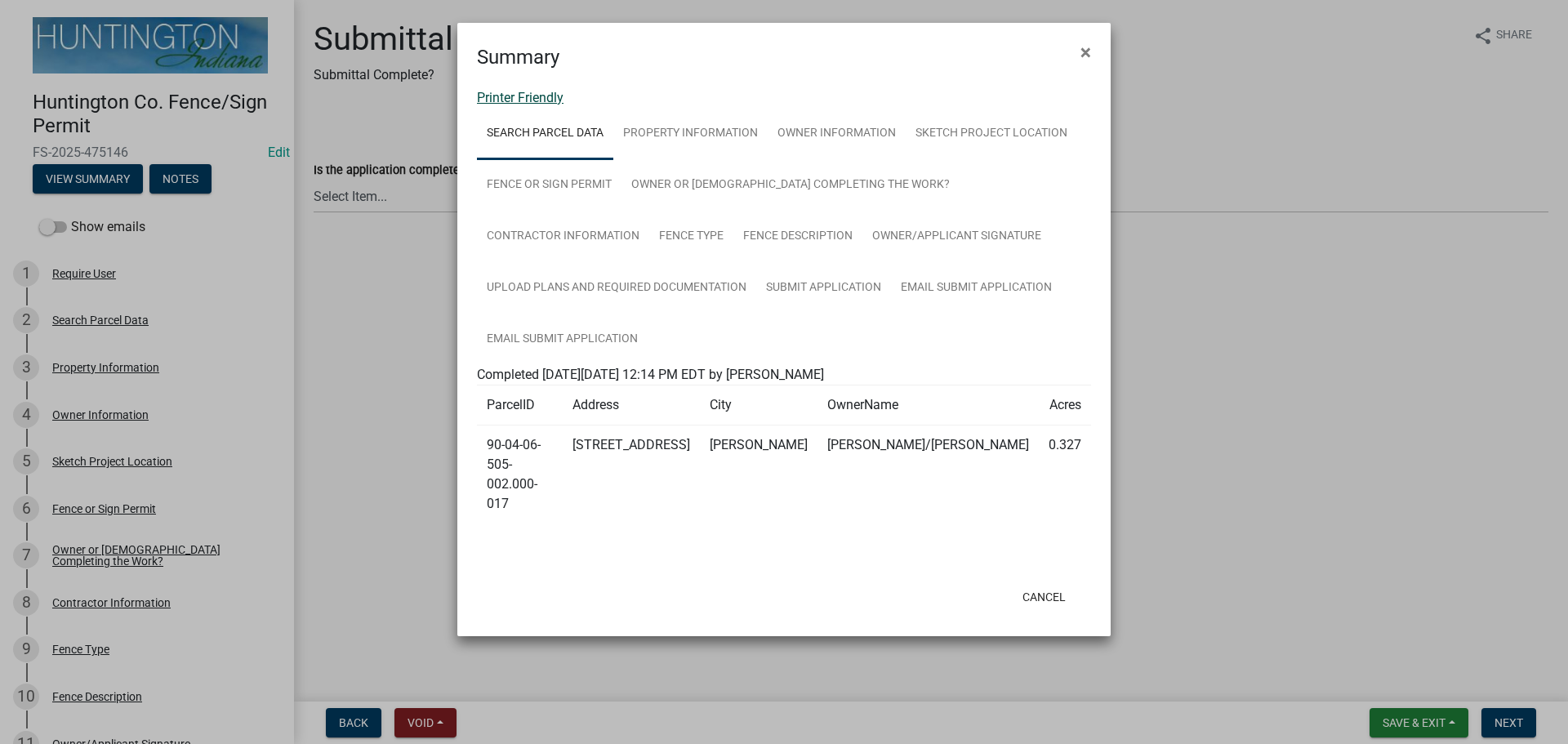
click at [507, 96] on link "Printer Friendly" at bounding box center [520, 98] width 86 height 16
click at [1089, 55] on span "×" at bounding box center [1086, 52] width 10 height 22
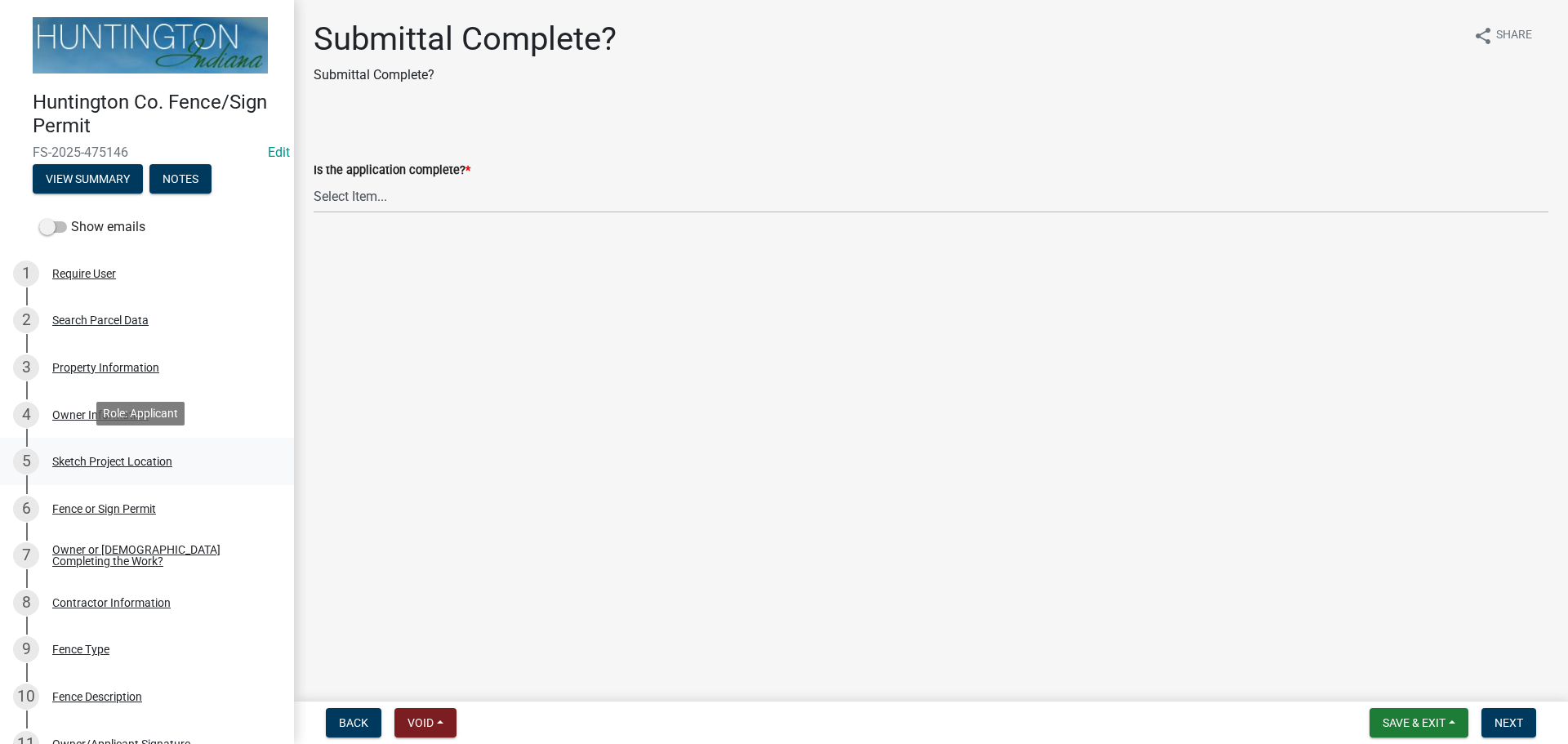
click at [68, 460] on div "Sketch Project Location" at bounding box center [112, 461] width 120 height 11
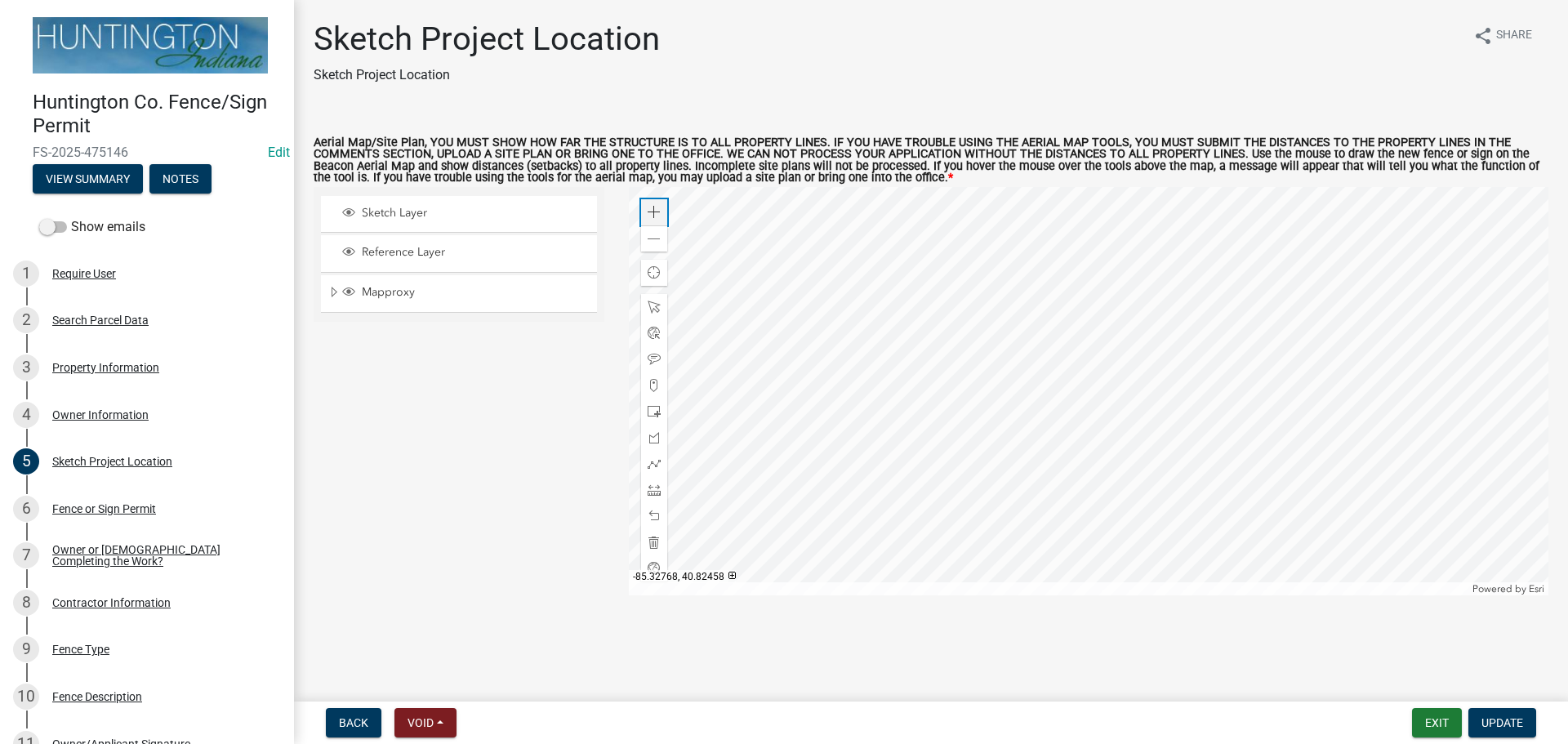
click at [645, 211] on div "Zoom in" at bounding box center [654, 213] width 26 height 26
click at [879, 284] on div at bounding box center [1089, 391] width 921 height 409
click at [653, 242] on span at bounding box center [654, 238] width 13 height 13
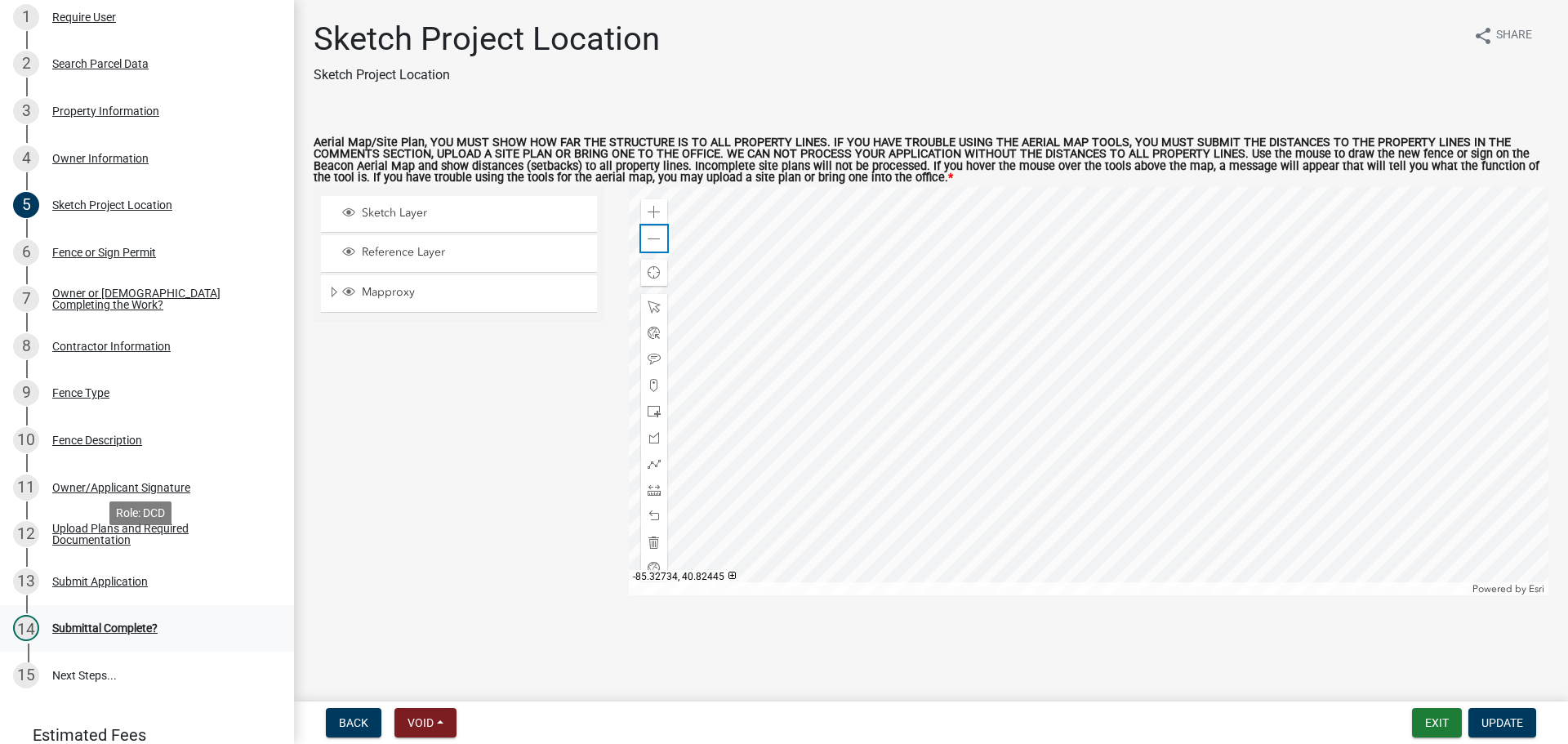
scroll to position [323, 0]
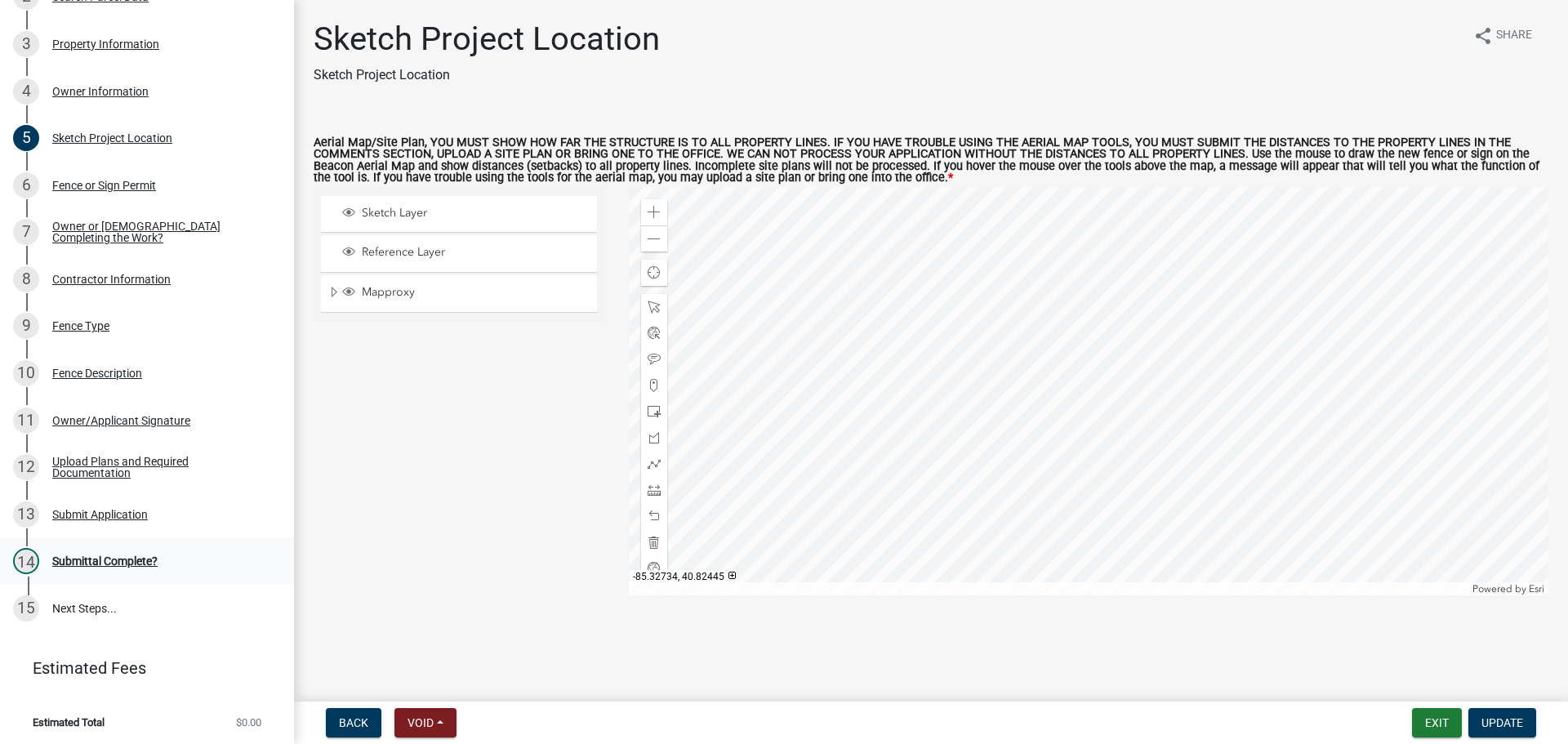
click at [93, 564] on div "Submittal Complete?" at bounding box center [105, 561] width 105 height 11
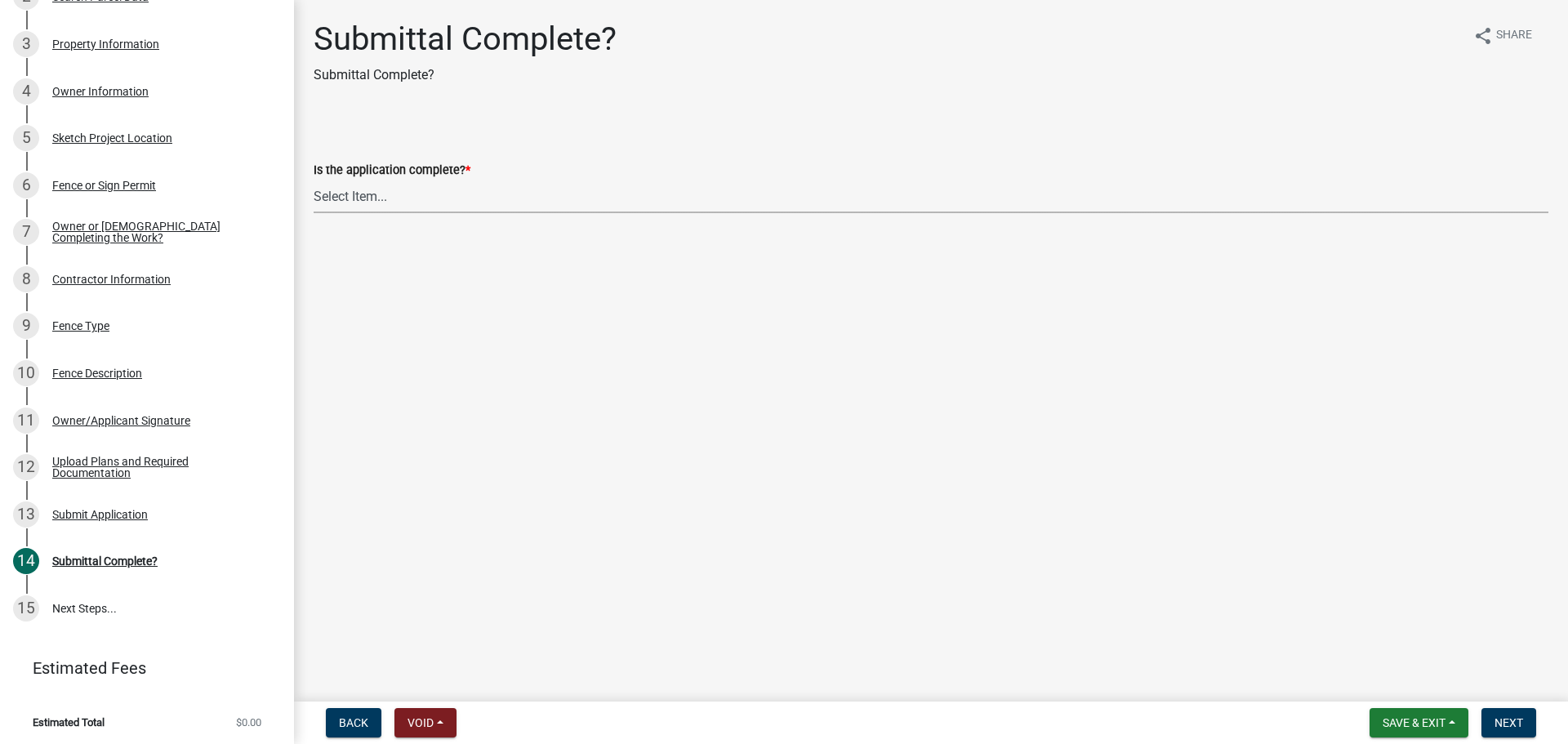
click at [367, 210] on select "Select Item... Yes No" at bounding box center [931, 196] width 1235 height 34
click at [314, 180] on select "Select Item... Yes No" at bounding box center [931, 196] width 1235 height 34
select select "5964490d-9b12-443a-a28c-bb73f9dd2903"
click at [1514, 717] on span "Next" at bounding box center [1508, 722] width 29 height 13
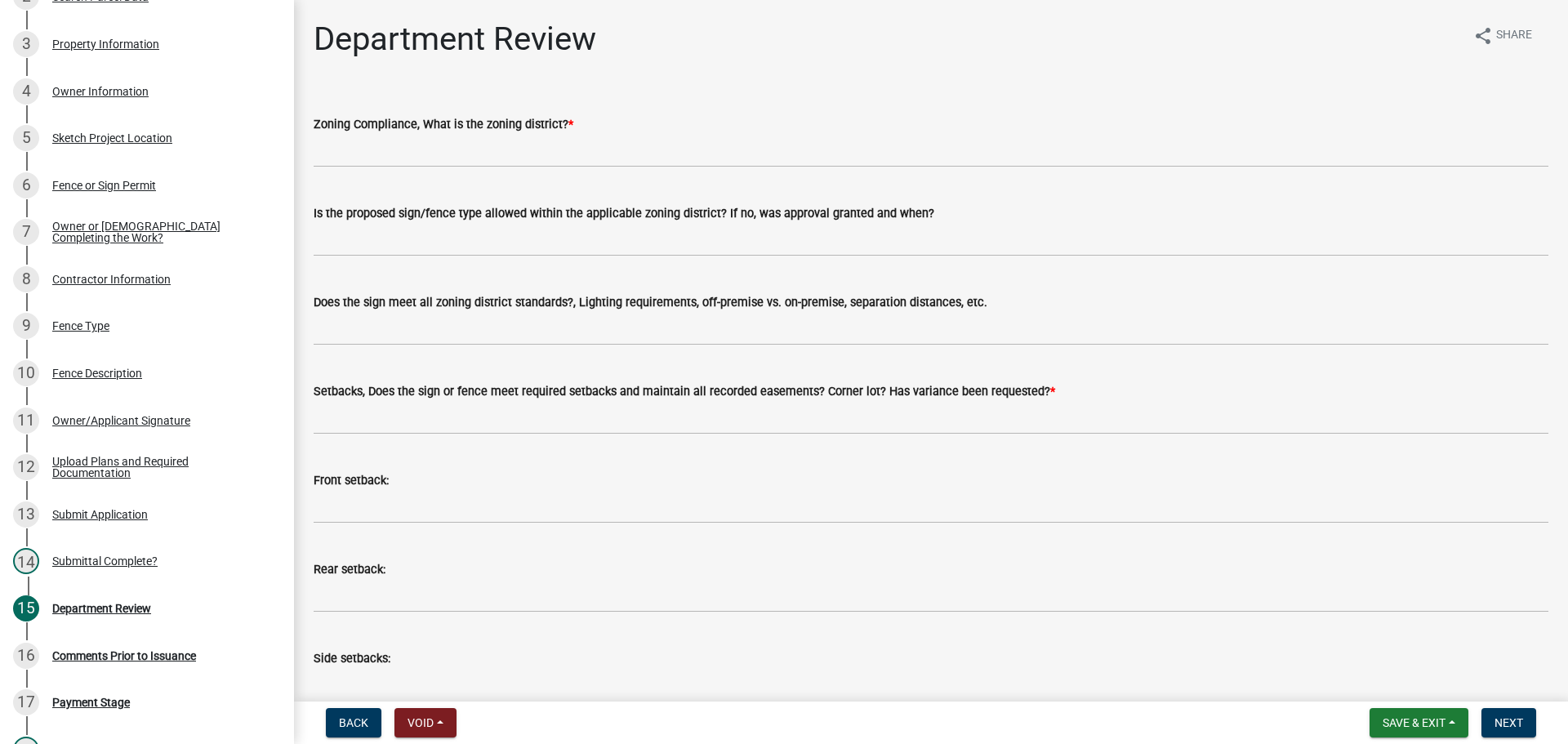
click at [437, 133] on div "Zoning Compliance, What is the zoning district? *" at bounding box center [931, 124] width 1235 height 20
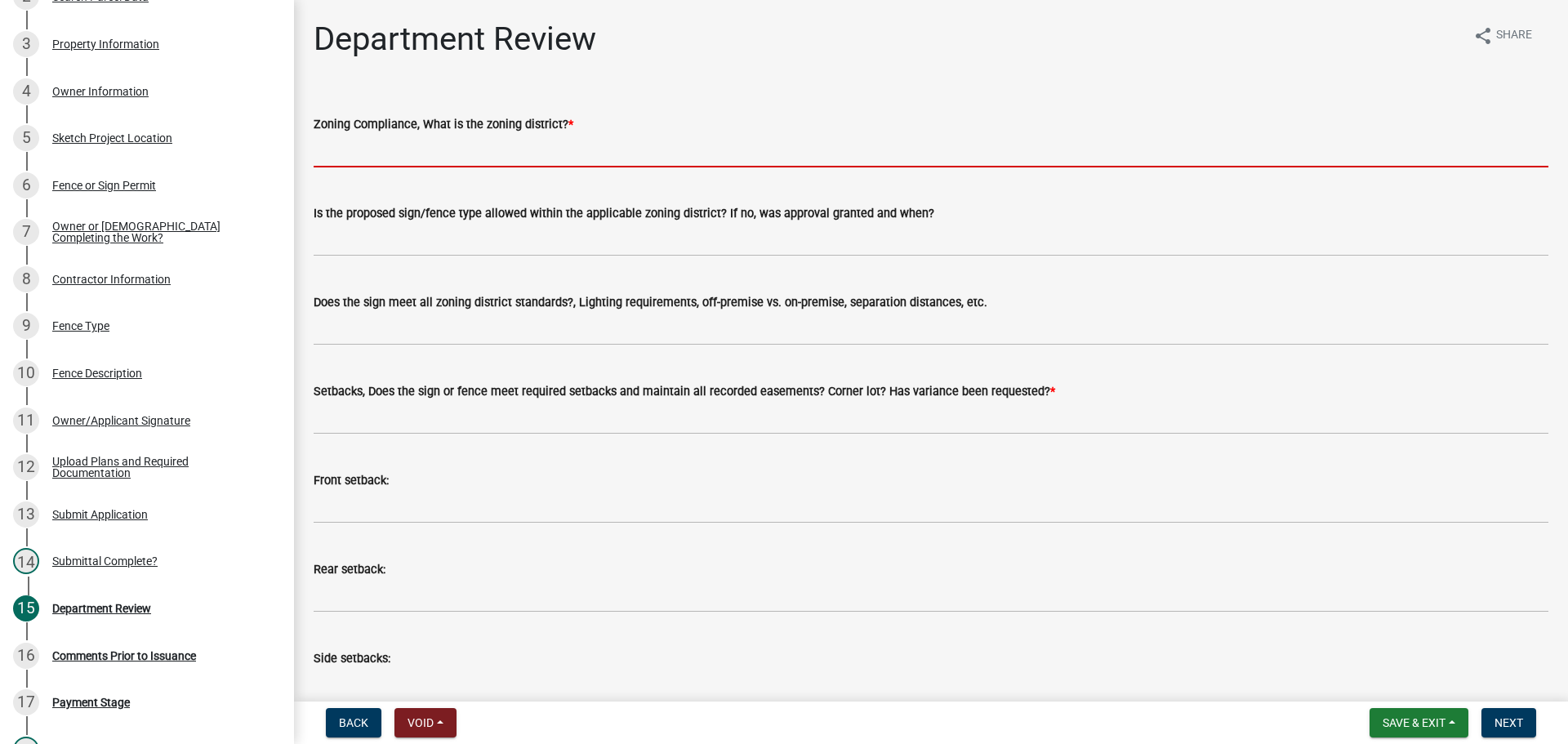
click at [416, 156] on input "Zoning Compliance, What is the zoning district? *" at bounding box center [931, 150] width 1235 height 34
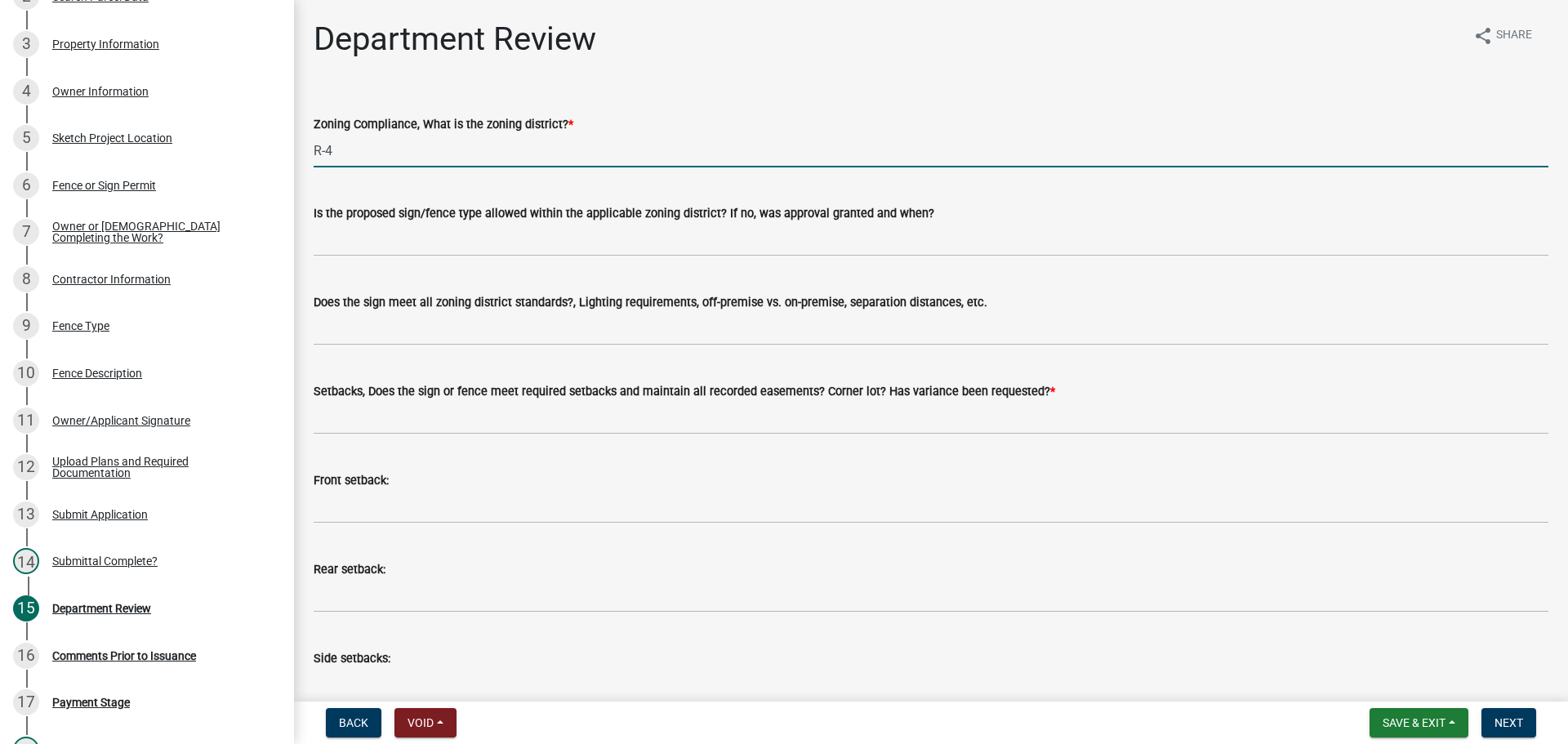
type input "R-4"
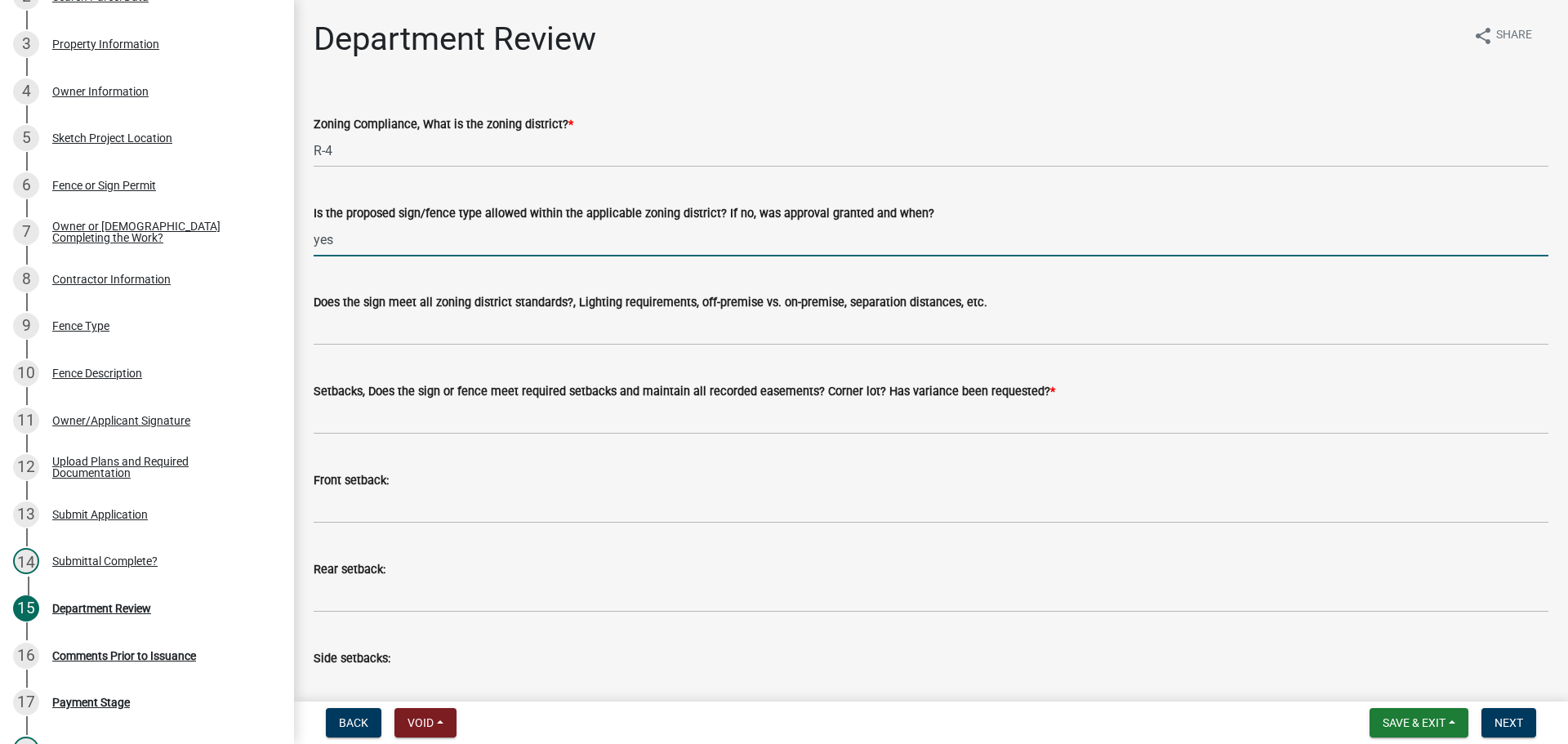
type input "yes"
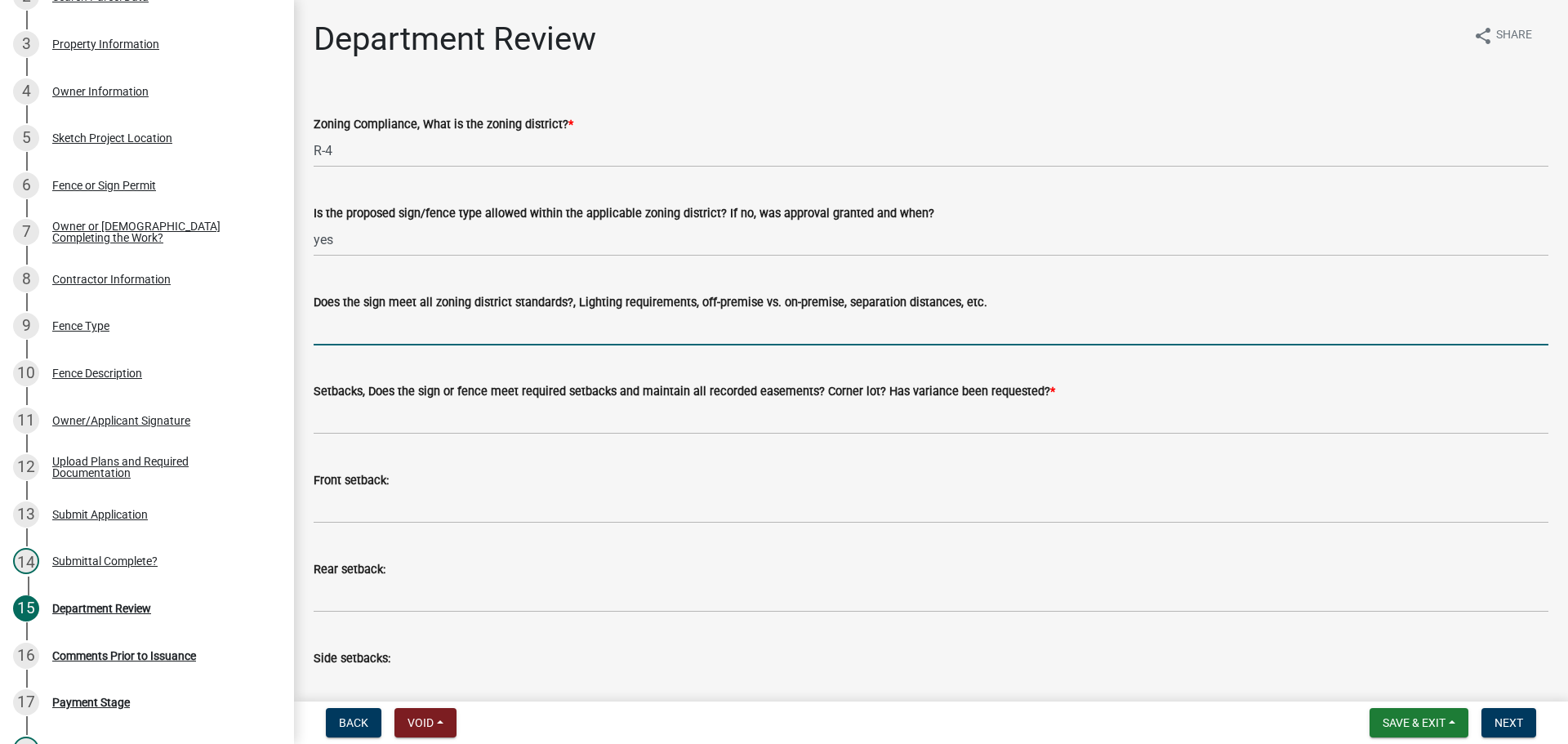
click at [328, 327] on input "Does the sign meet all zoning district standards?, Lighting requirements, off-p…" at bounding box center [931, 328] width 1235 height 34
type input "n/a"
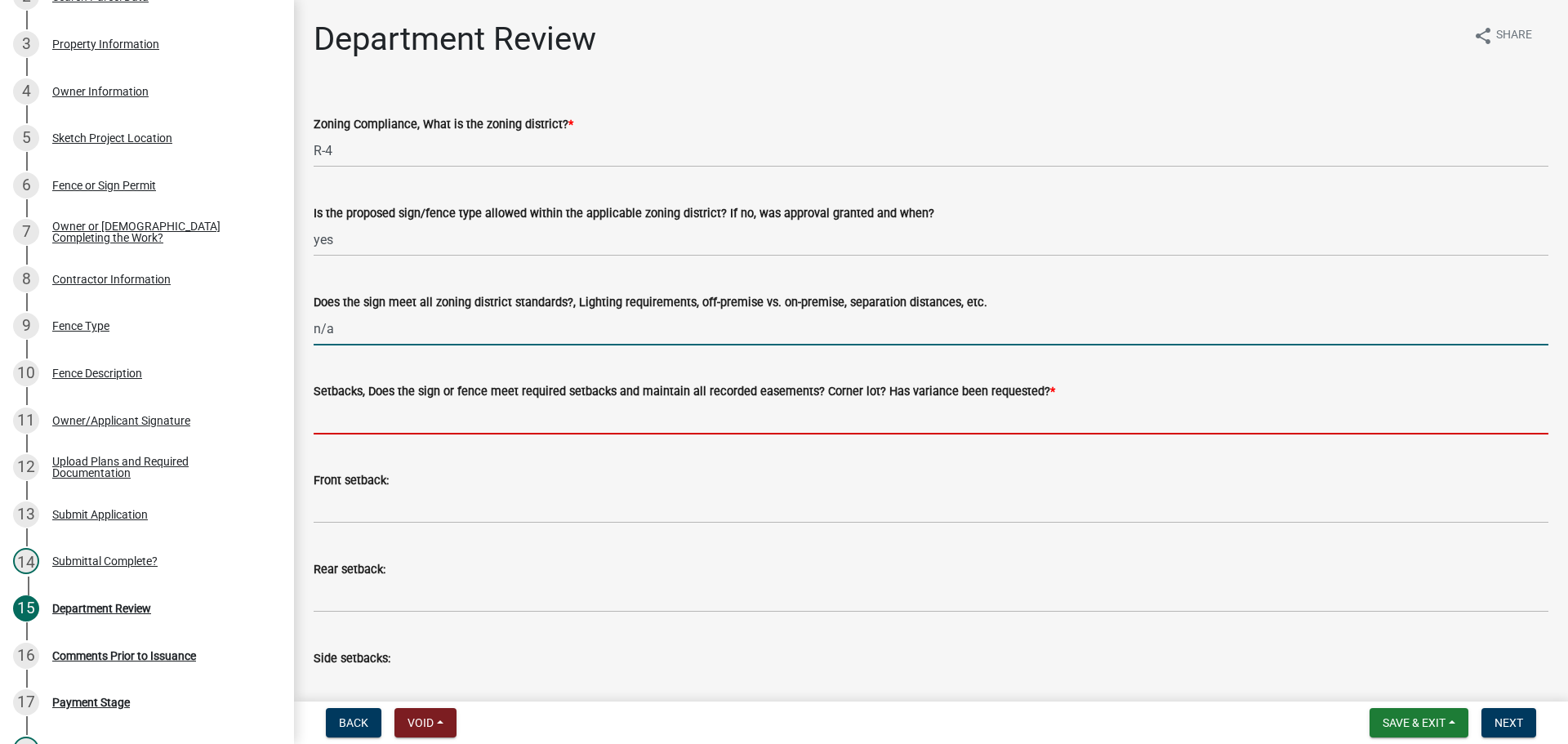
click at [378, 405] on input "Setbacks, Does the sign or fence meet required setbacks and maintain all record…" at bounding box center [931, 417] width 1235 height 34
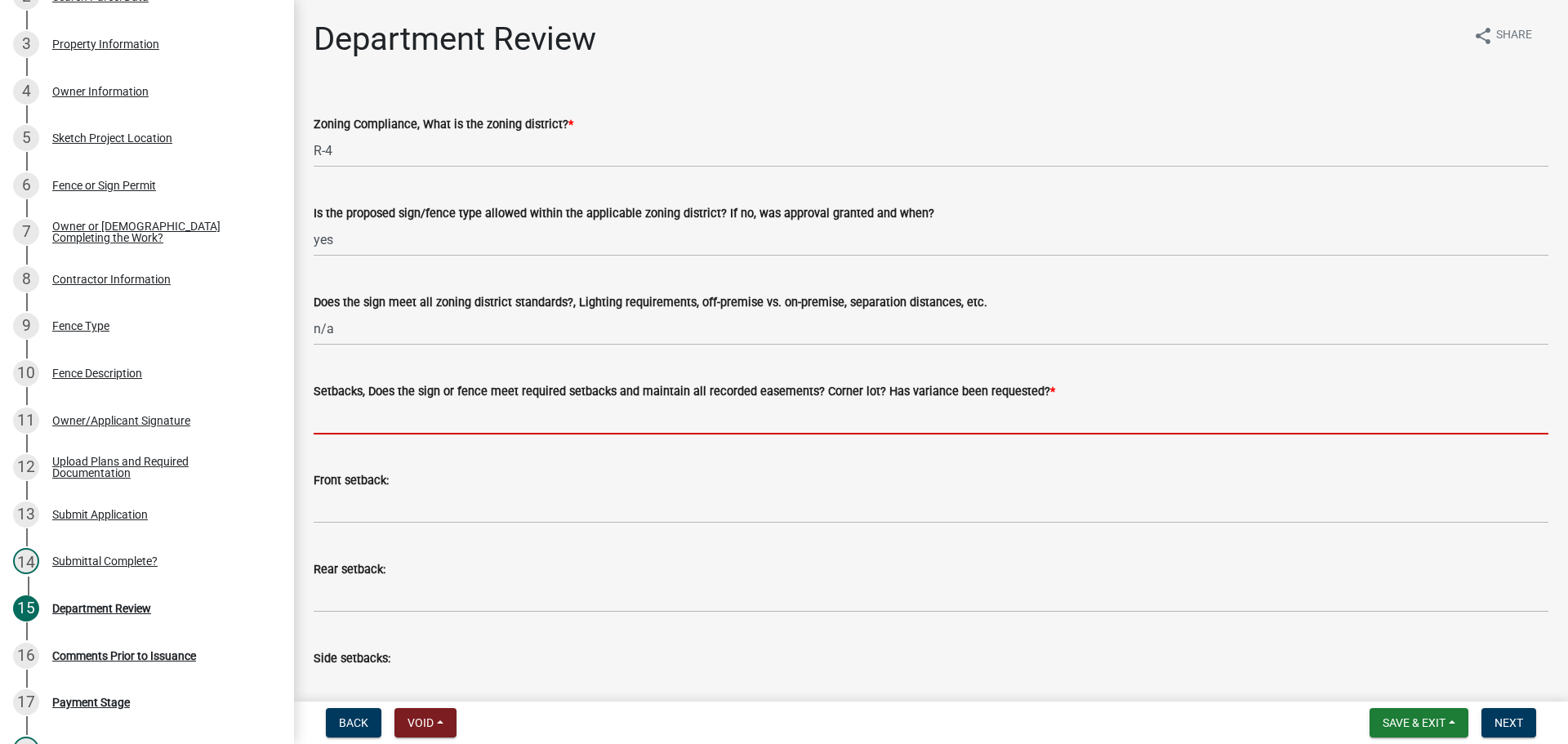
type input "yes, within property lines"
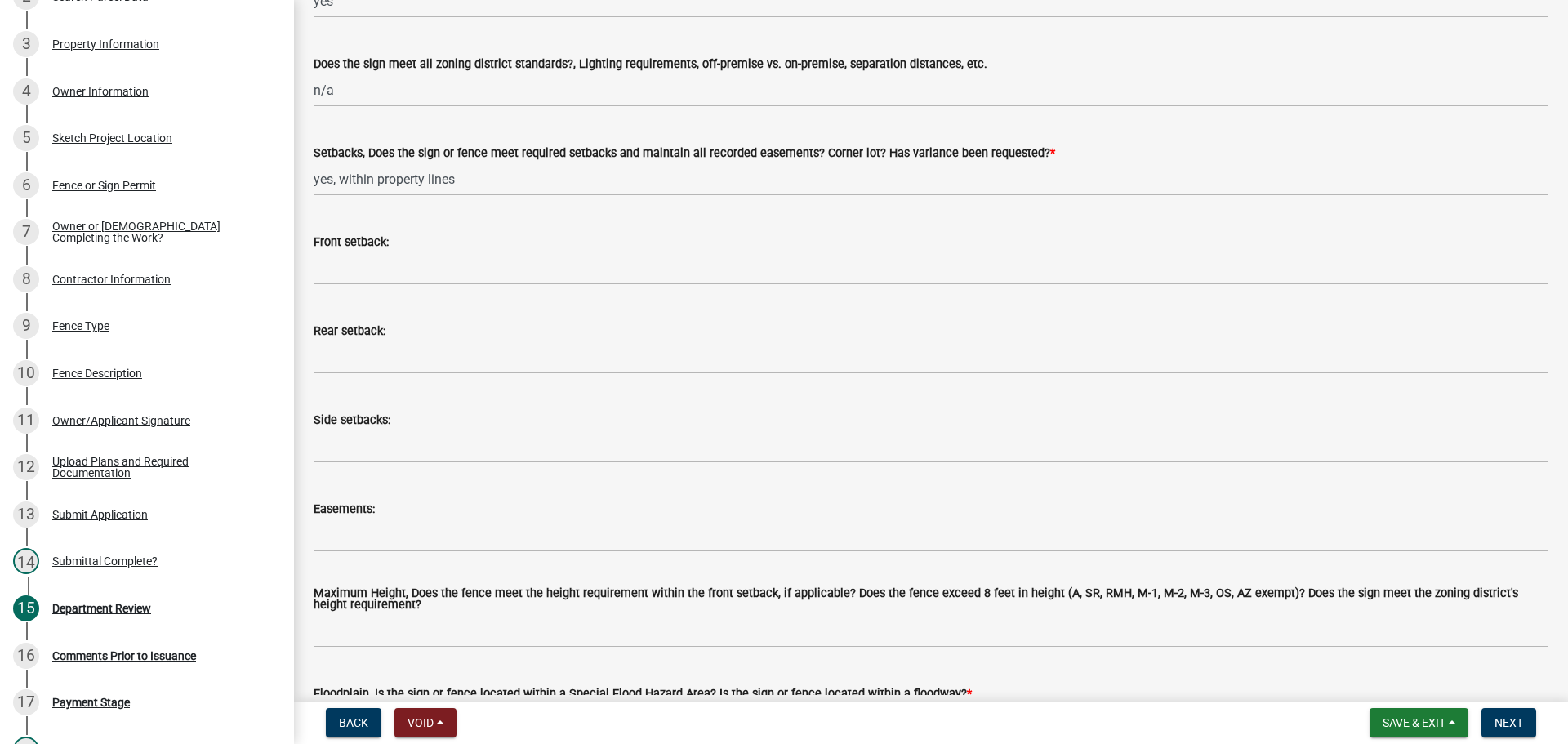
scroll to position [327, 0]
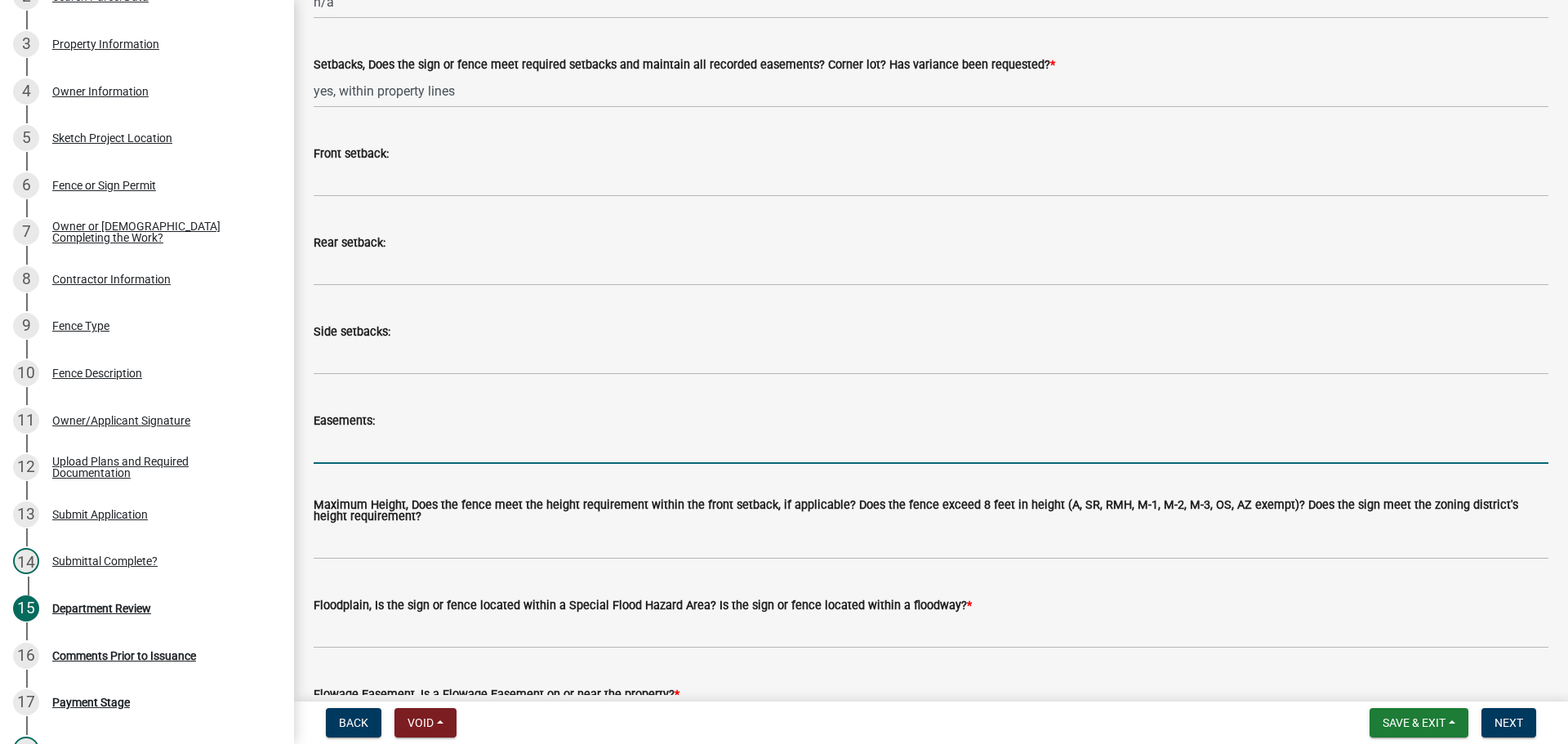
click at [327, 436] on input "Easements:" at bounding box center [931, 447] width 1235 height 34
type input "20' rear easement, 25' building line"
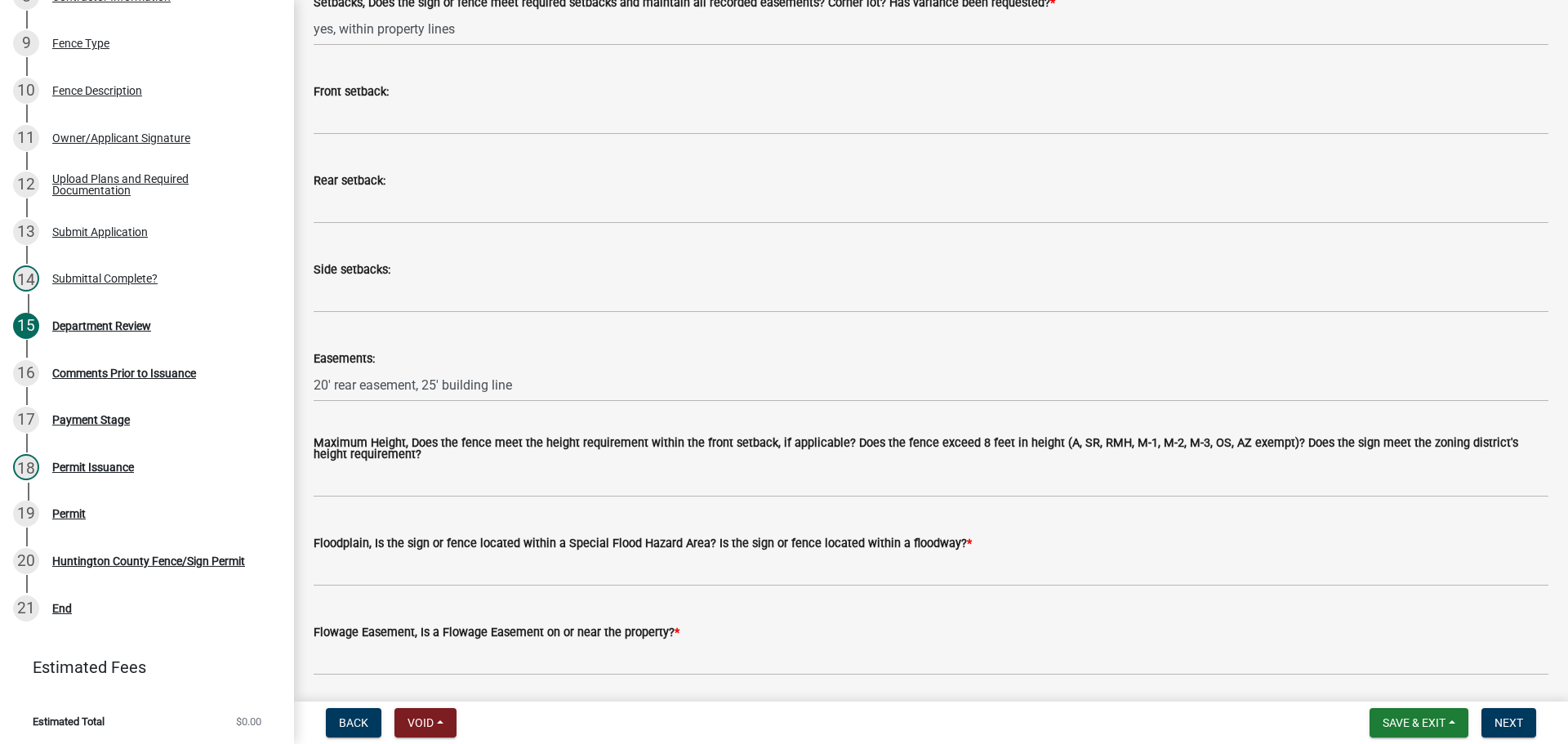
scroll to position [490, 0]
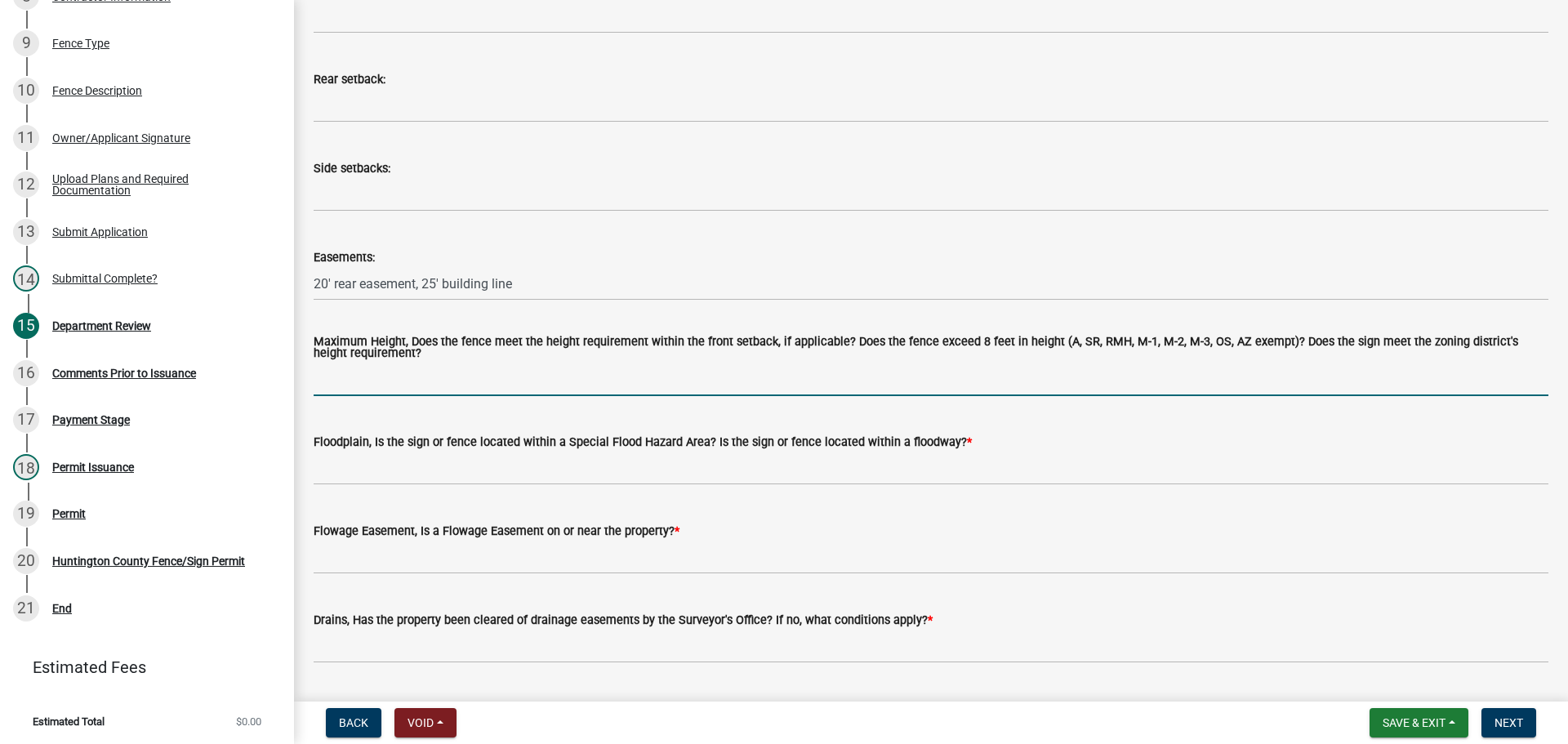
click at [374, 387] on input "Maximum Height, Does the fence meet the height requirement within the front set…" at bounding box center [931, 379] width 1235 height 34
type input "yes"
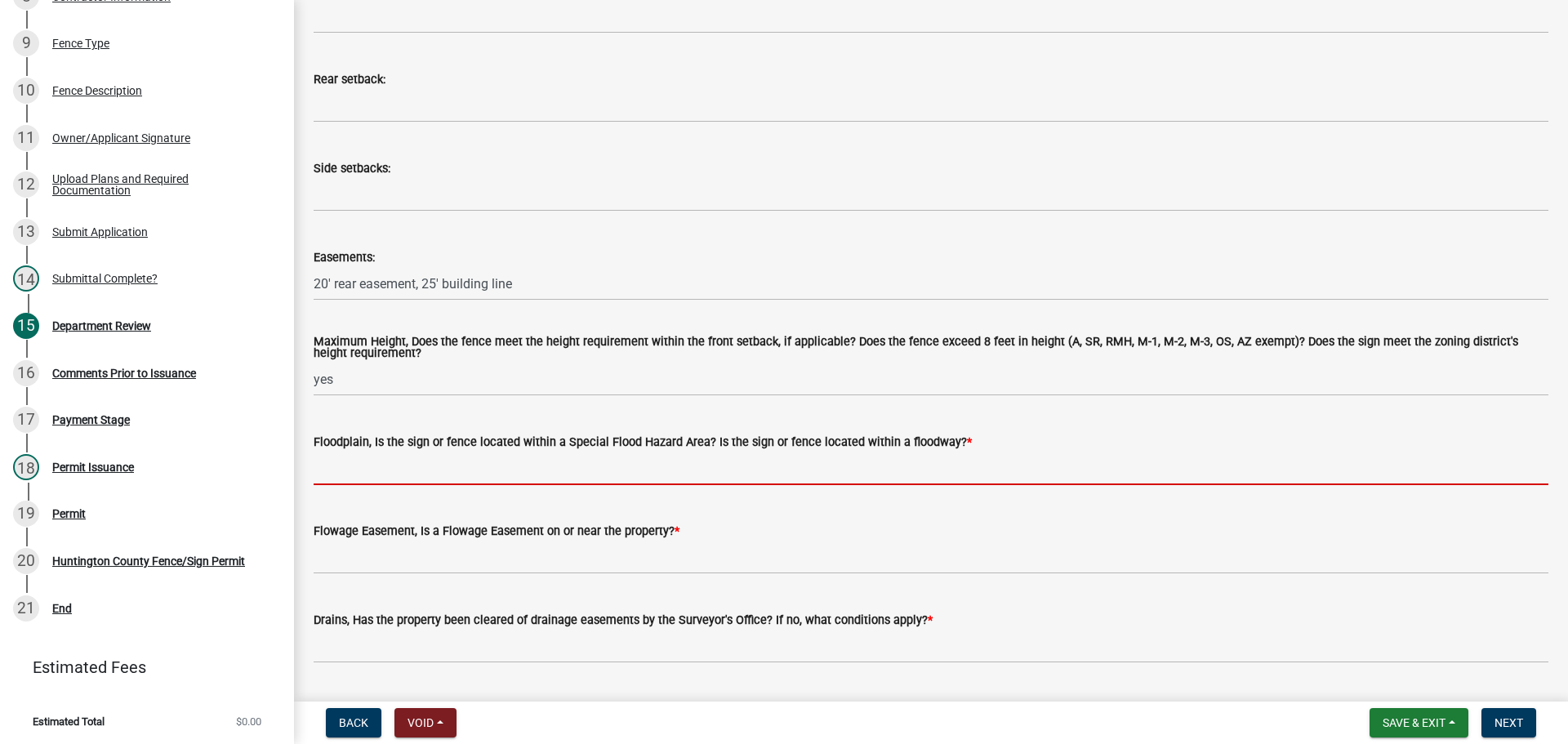
click at [345, 474] on input "Floodplain, Is the sign or fence located within a Special Flood Hazard Area? Is…" at bounding box center [931, 468] width 1235 height 34
type input "no"
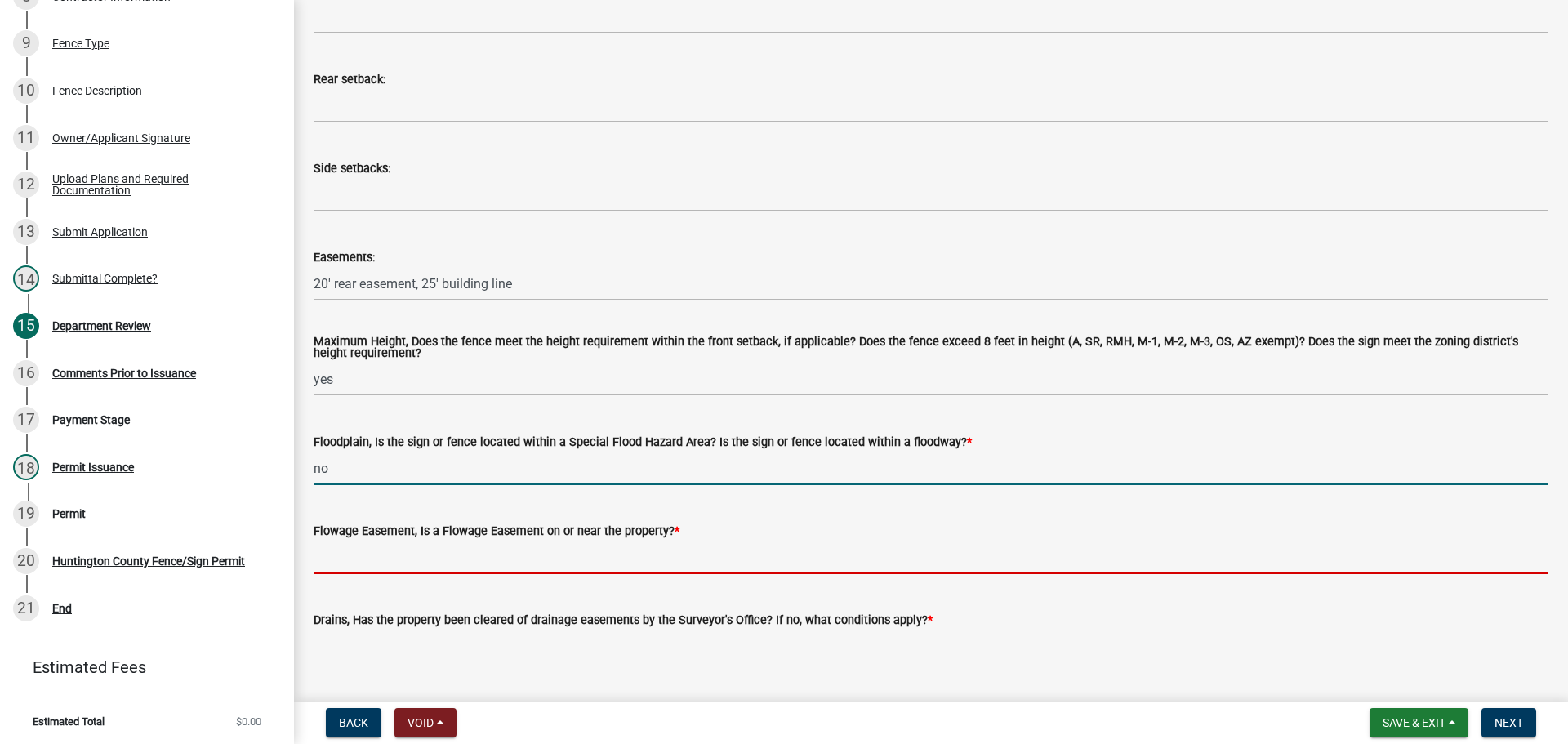
click at [418, 554] on input "Flowage Easement, Is a Flowage Easement on or near the property? *" at bounding box center [931, 557] width 1235 height 34
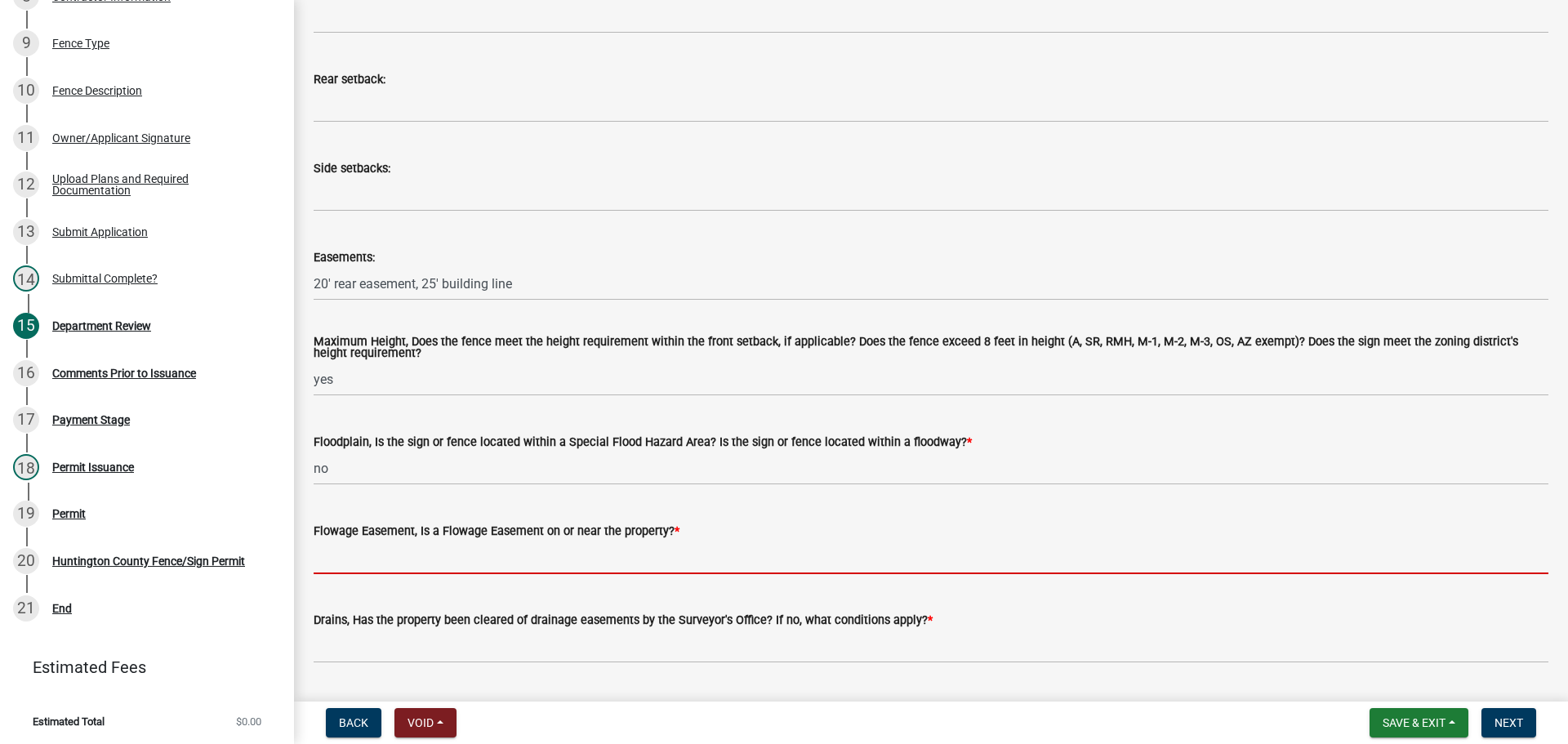
type input "no"
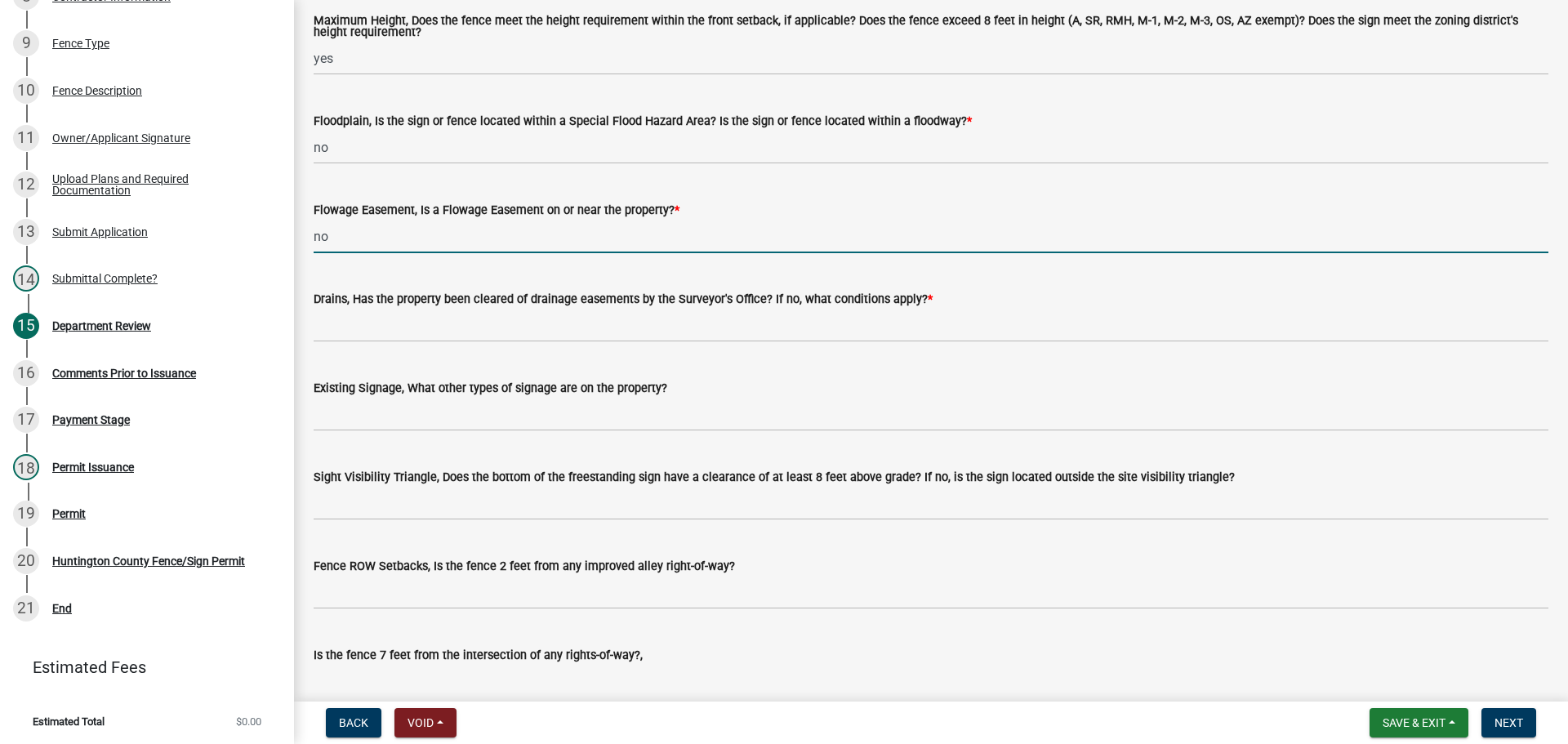
scroll to position [817, 0]
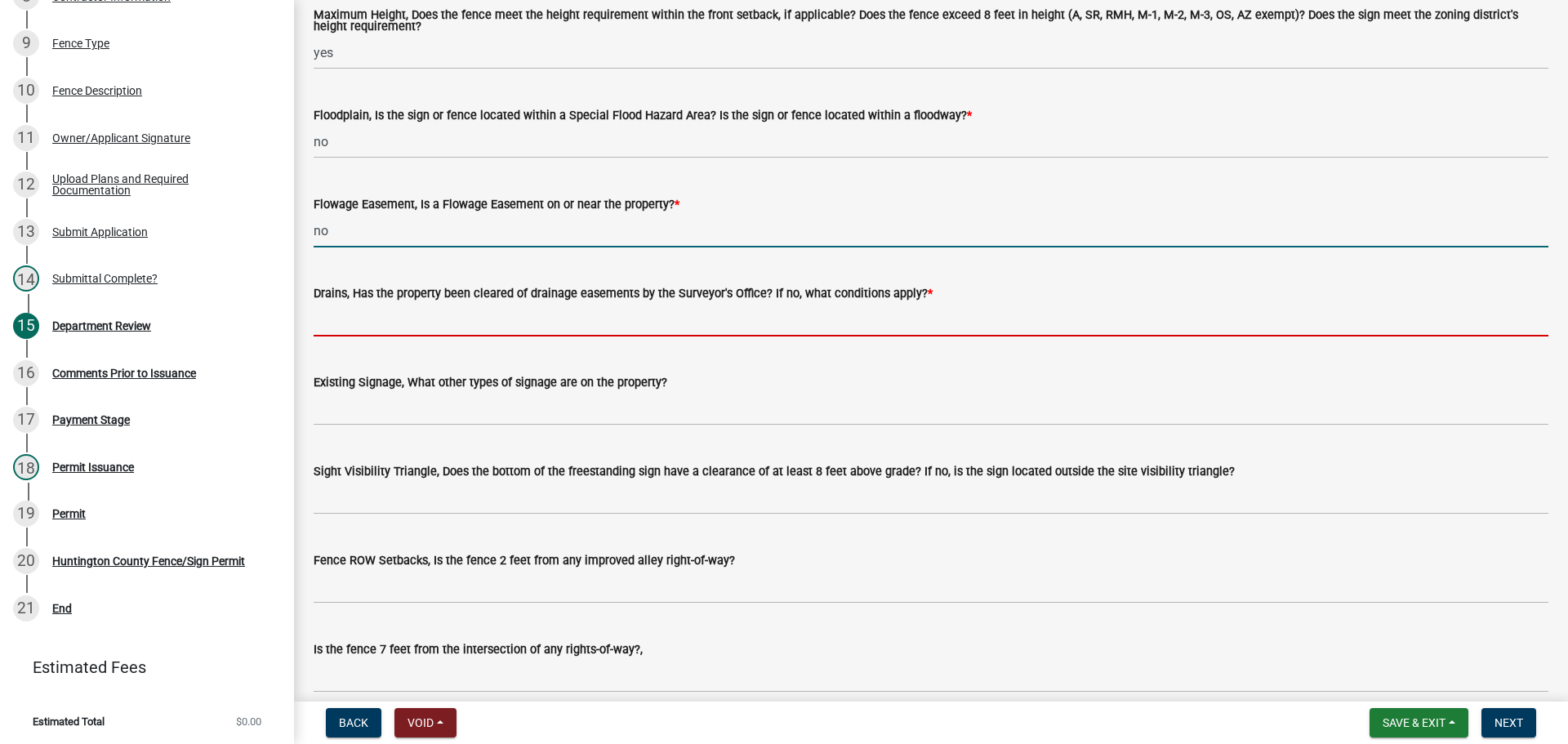
click at [359, 309] on input "Drains, Has the property been cleared of drainage easements by the Surveyor's O…" at bounding box center [931, 320] width 1235 height 34
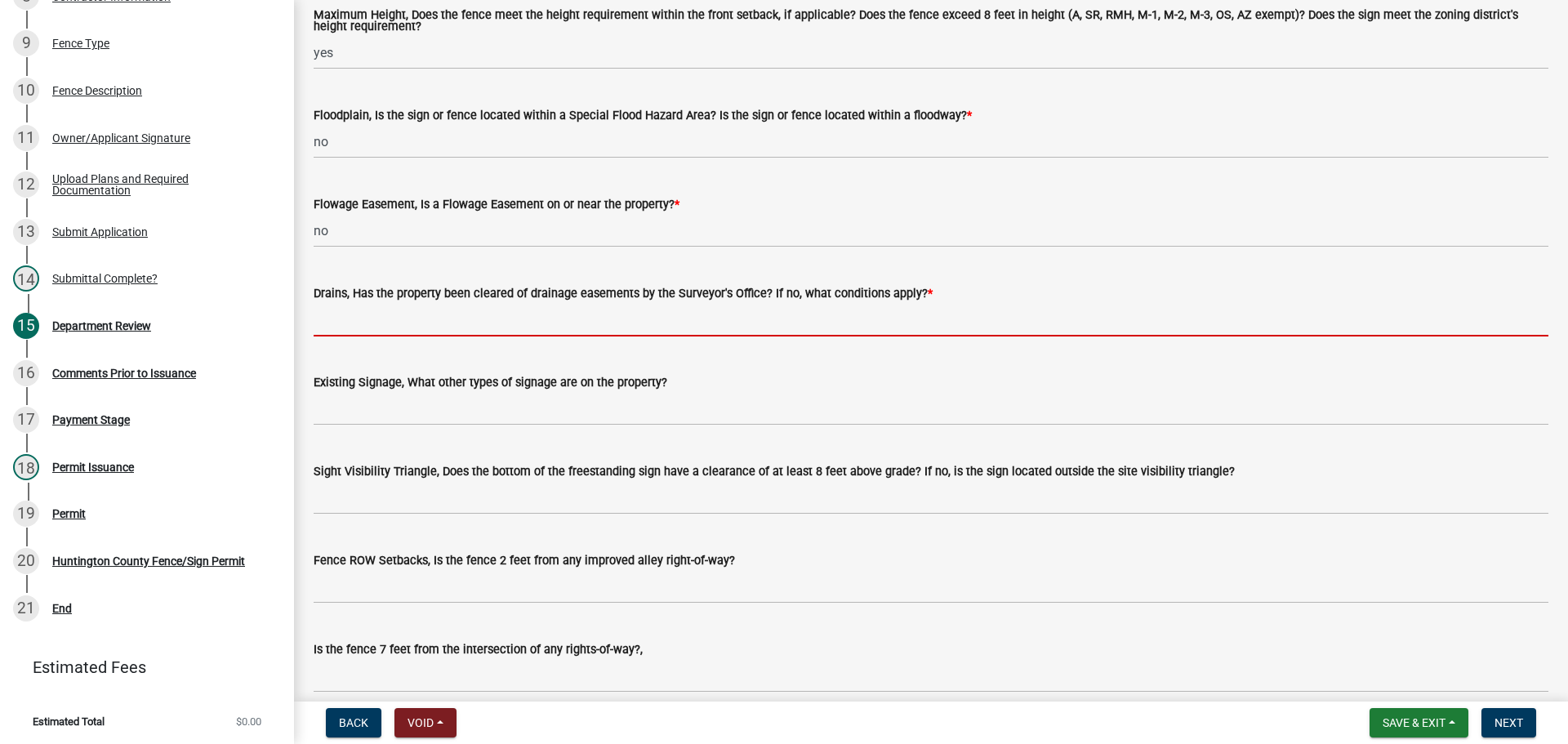
type input "yes"
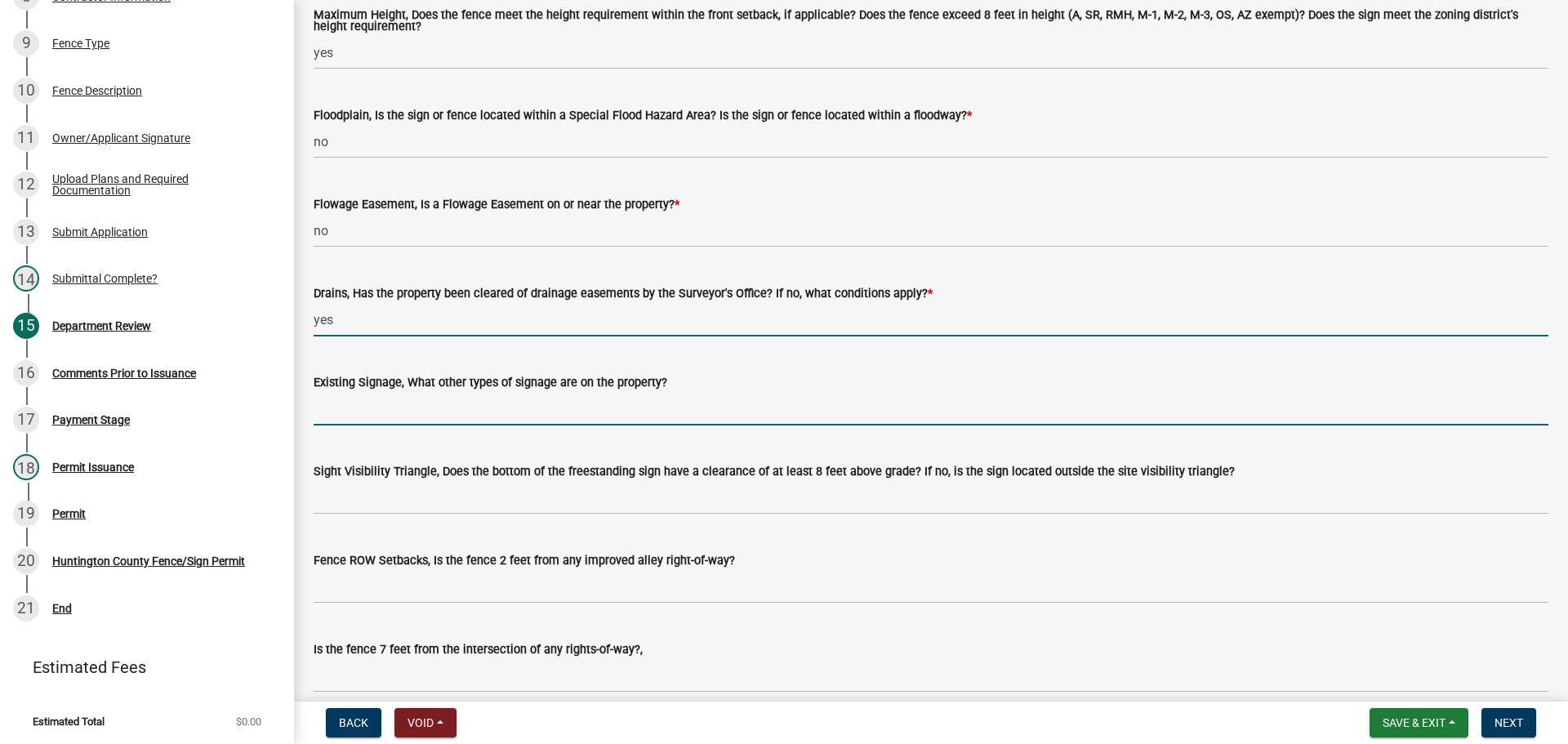
click at [353, 414] on input "Existing Signage, What other types of signage are on the property?" at bounding box center [931, 409] width 1235 height 34
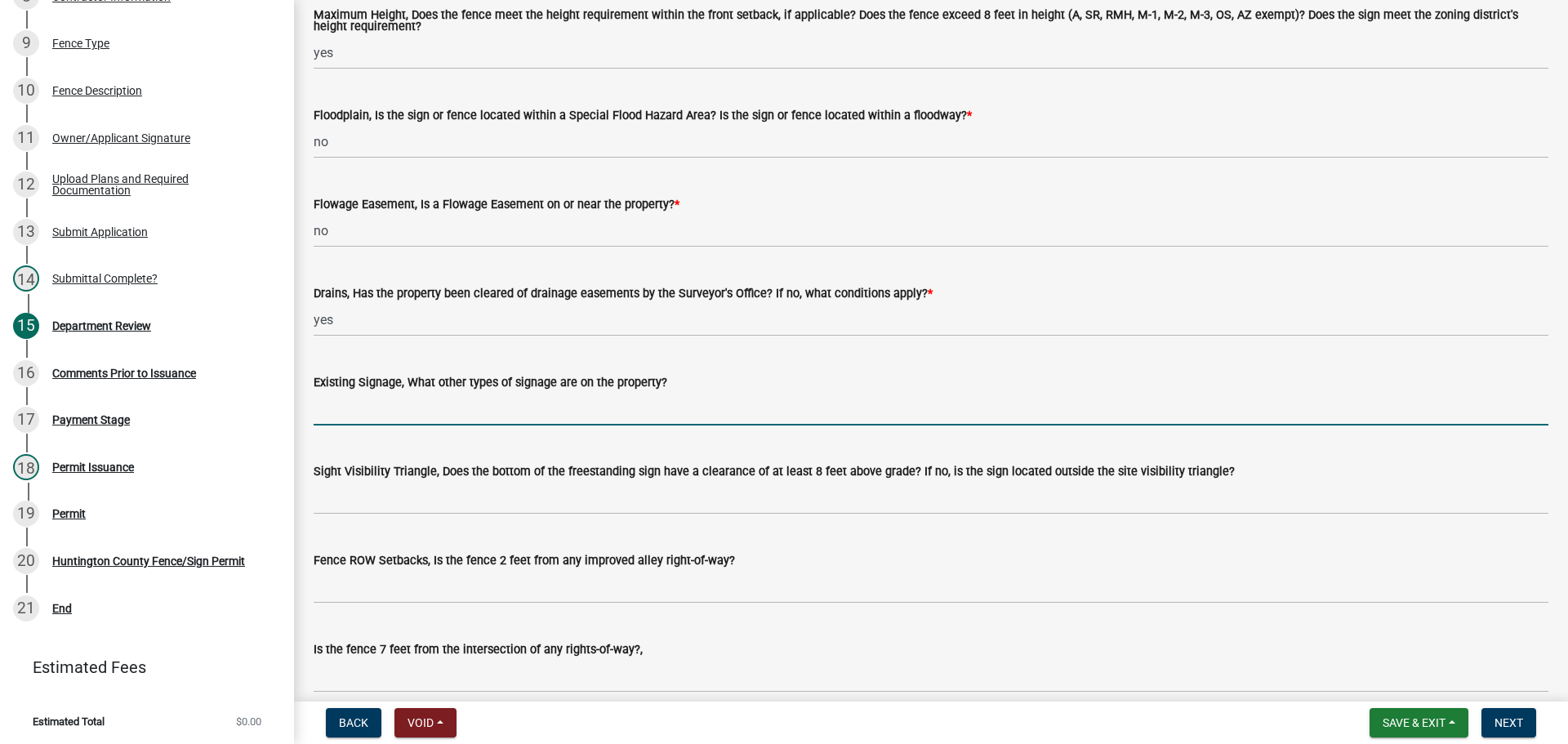
type input "n/a"
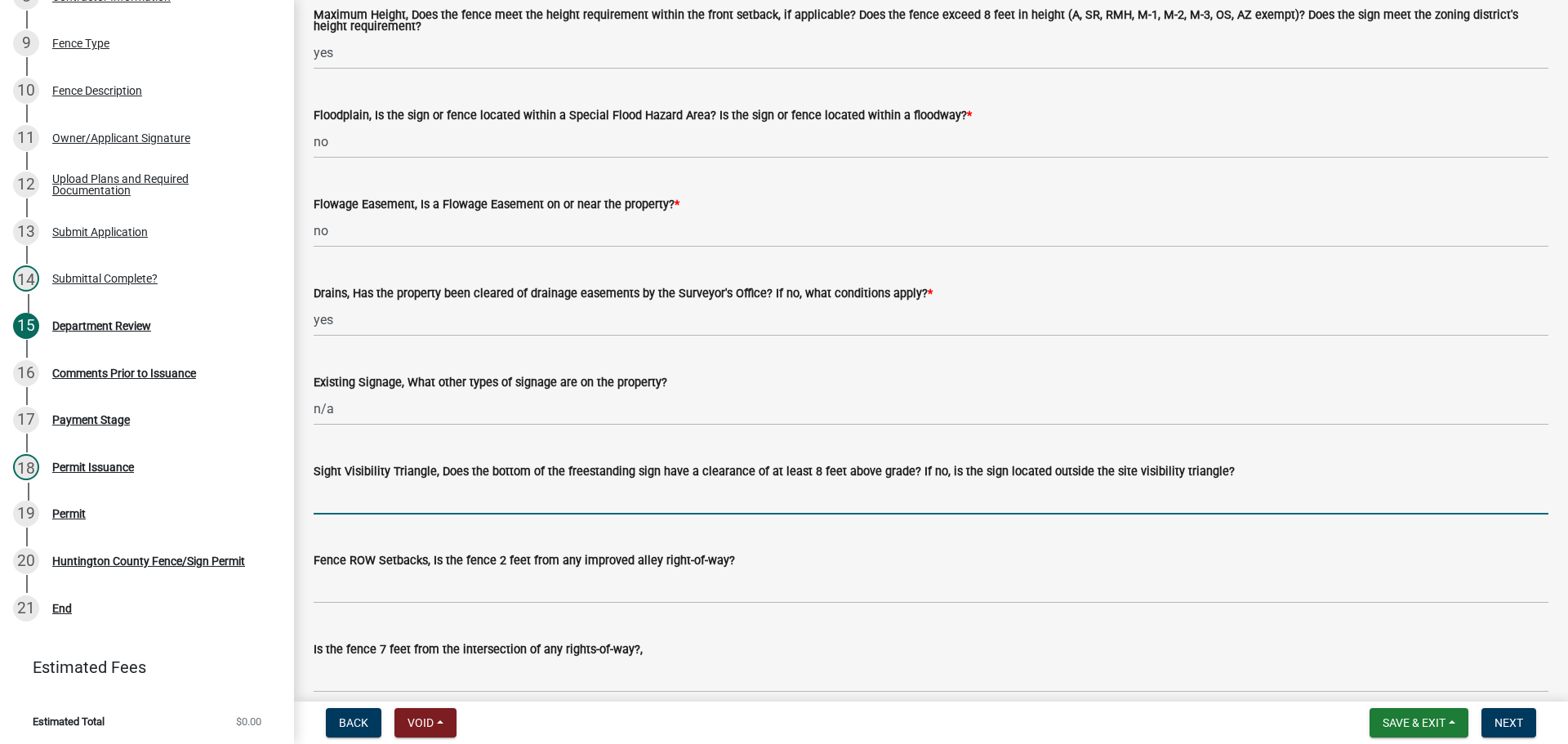
click at [382, 512] on input "Sight Visibility Triangle, Does the bottom of the freestanding sign have a clea…" at bounding box center [931, 498] width 1235 height 34
type input "n/a"
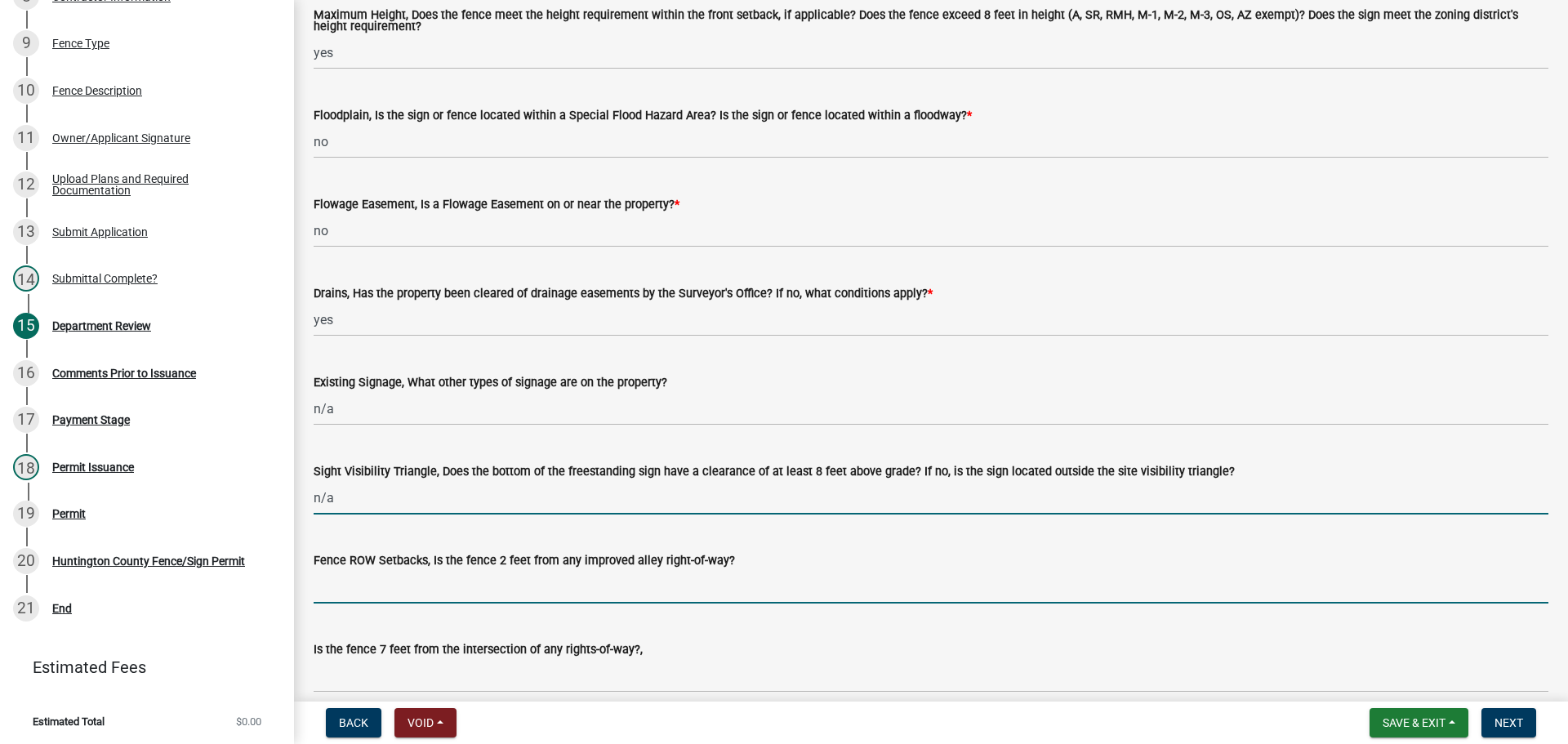
drag, startPoint x: 377, startPoint y: 589, endPoint x: 376, endPoint y: 612, distance: 23.0
click at [376, 589] on input "Fence ROW Setbacks, Is the fence 2 feet from any improved alley right-of-way?" at bounding box center [931, 587] width 1235 height 34
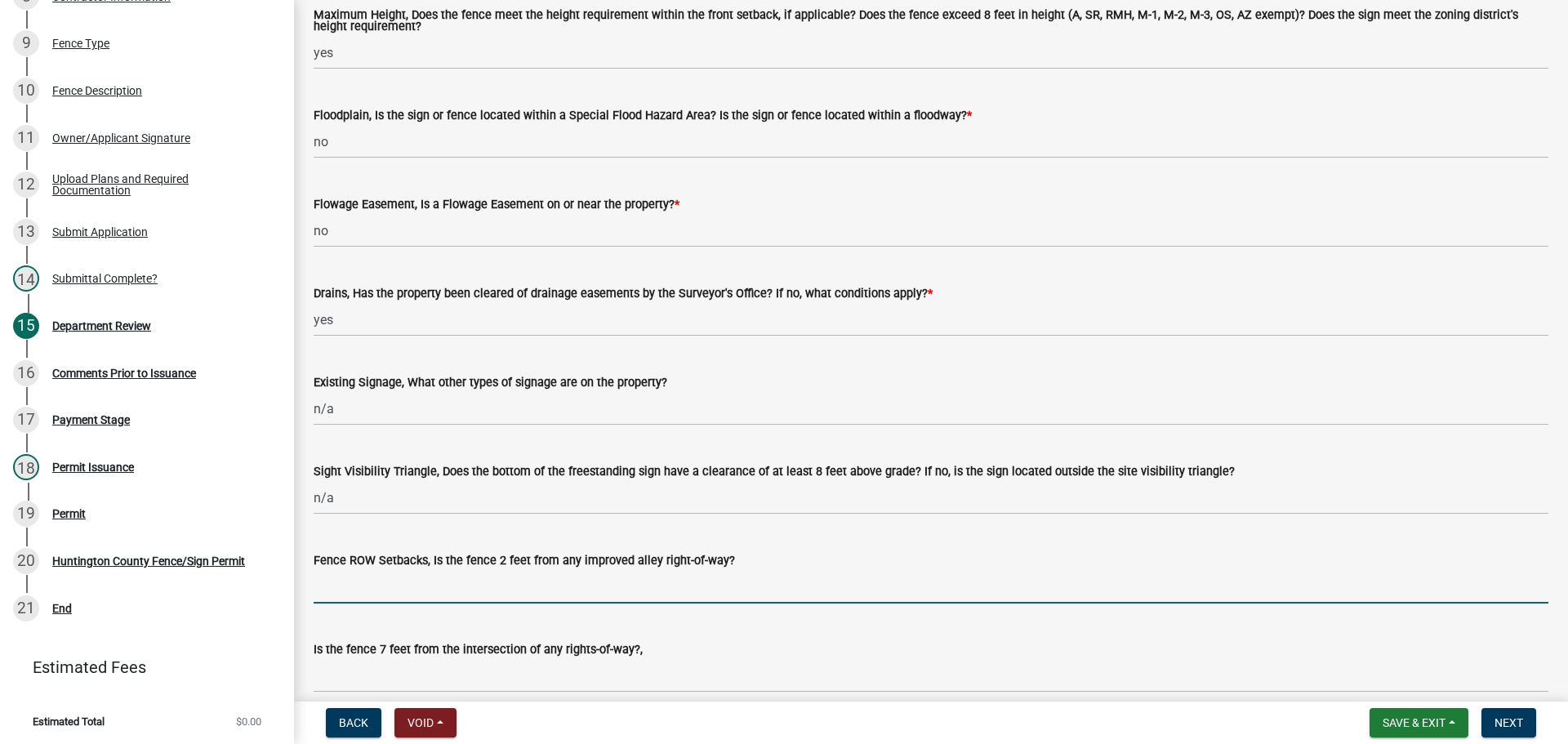
type input "yes"
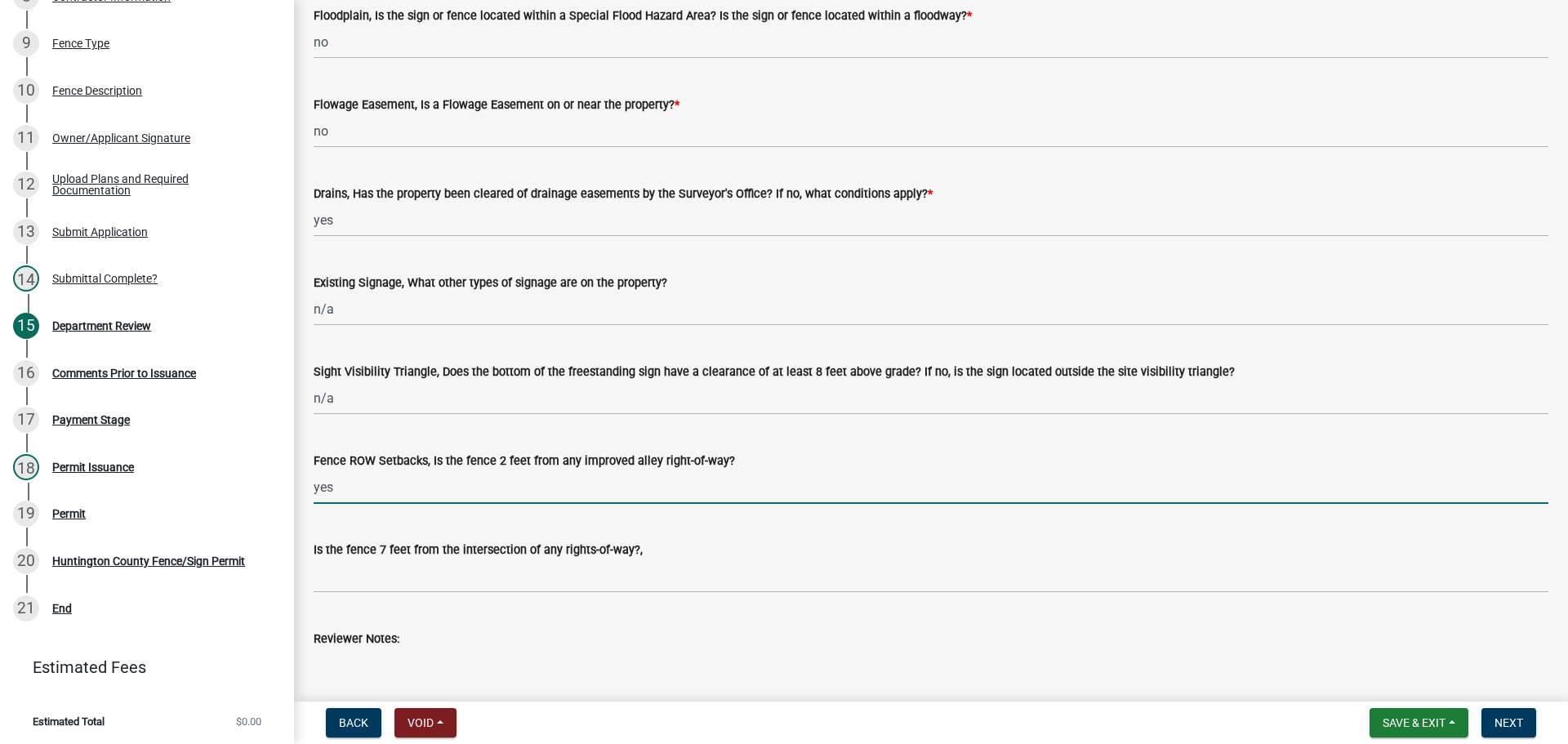
scroll to position [1025, 0]
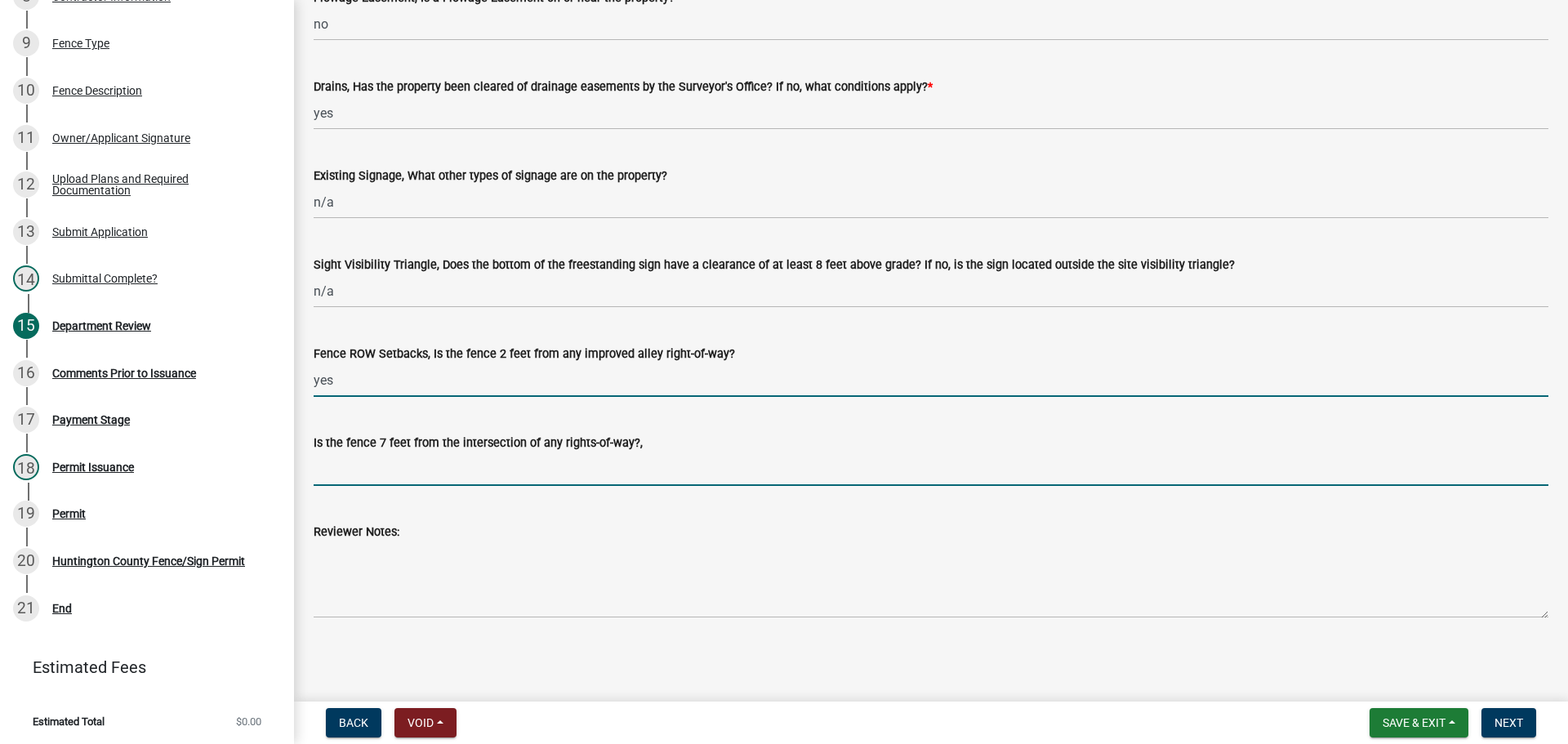
drag, startPoint x: 391, startPoint y: 476, endPoint x: 395, endPoint y: 485, distance: 9.8
click at [391, 476] on input "Is the fence 7 feet from the intersection of any rights-of-way?," at bounding box center [931, 469] width 1235 height 34
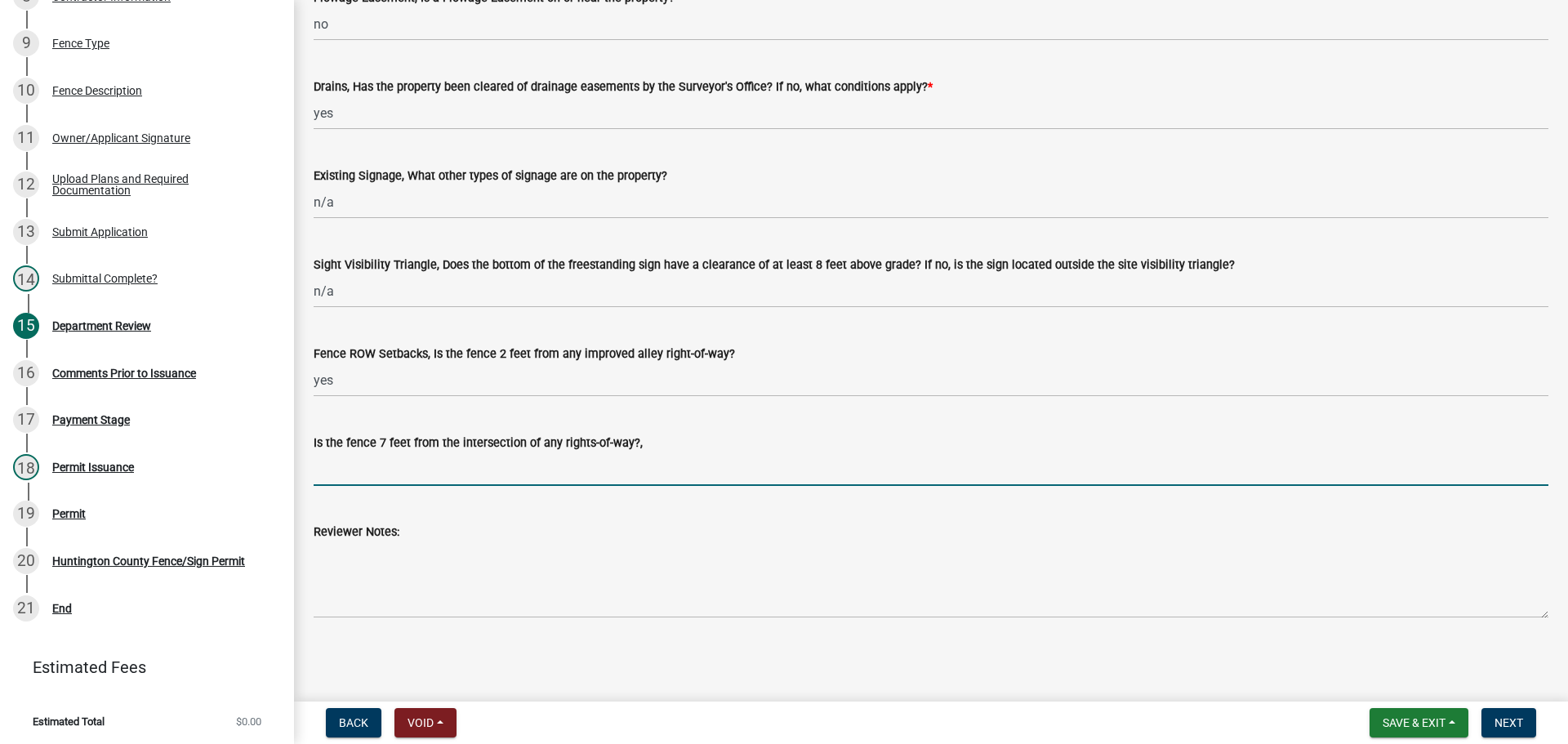
type input "yes"
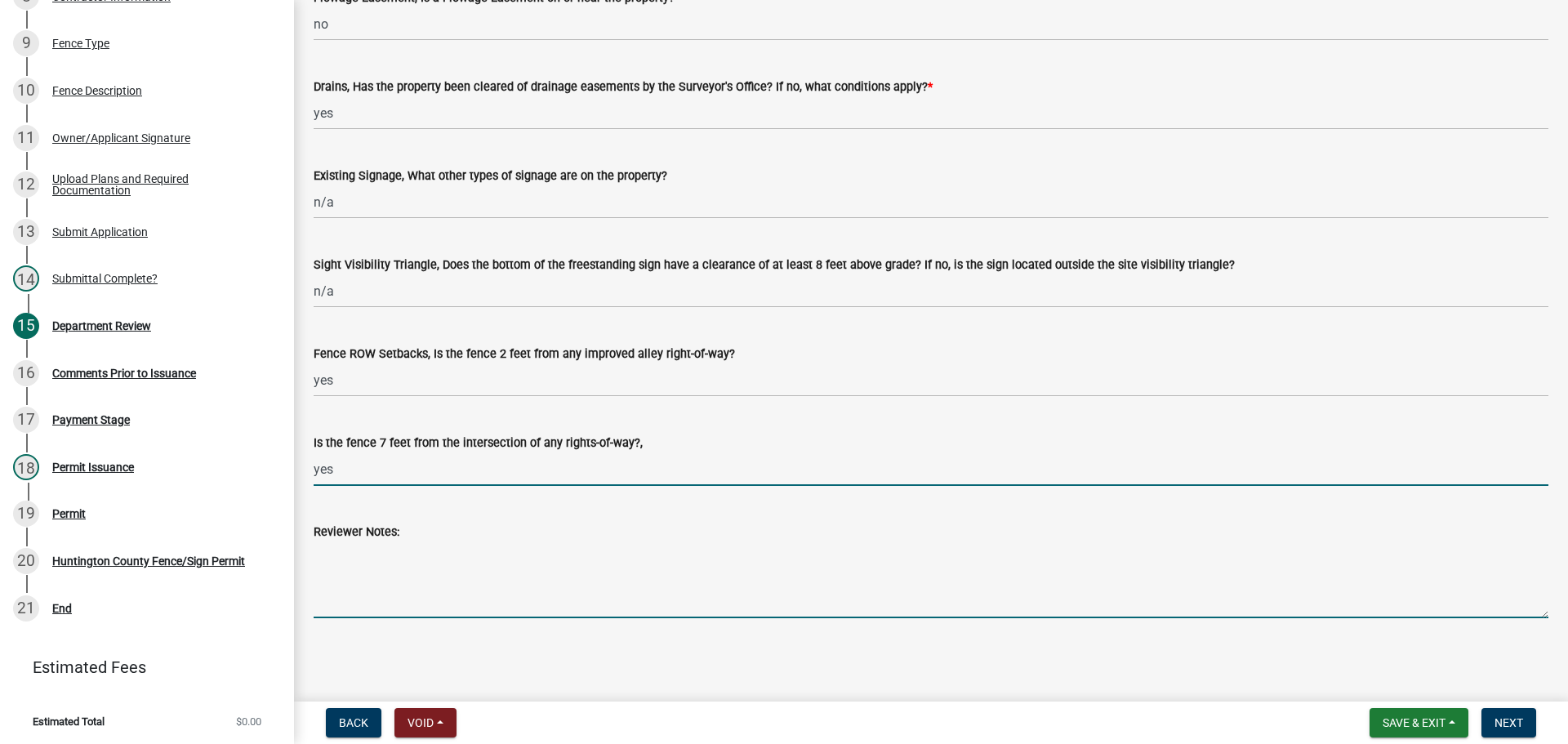
click at [371, 559] on textarea "Reviewer Notes:" at bounding box center [931, 580] width 1235 height 77
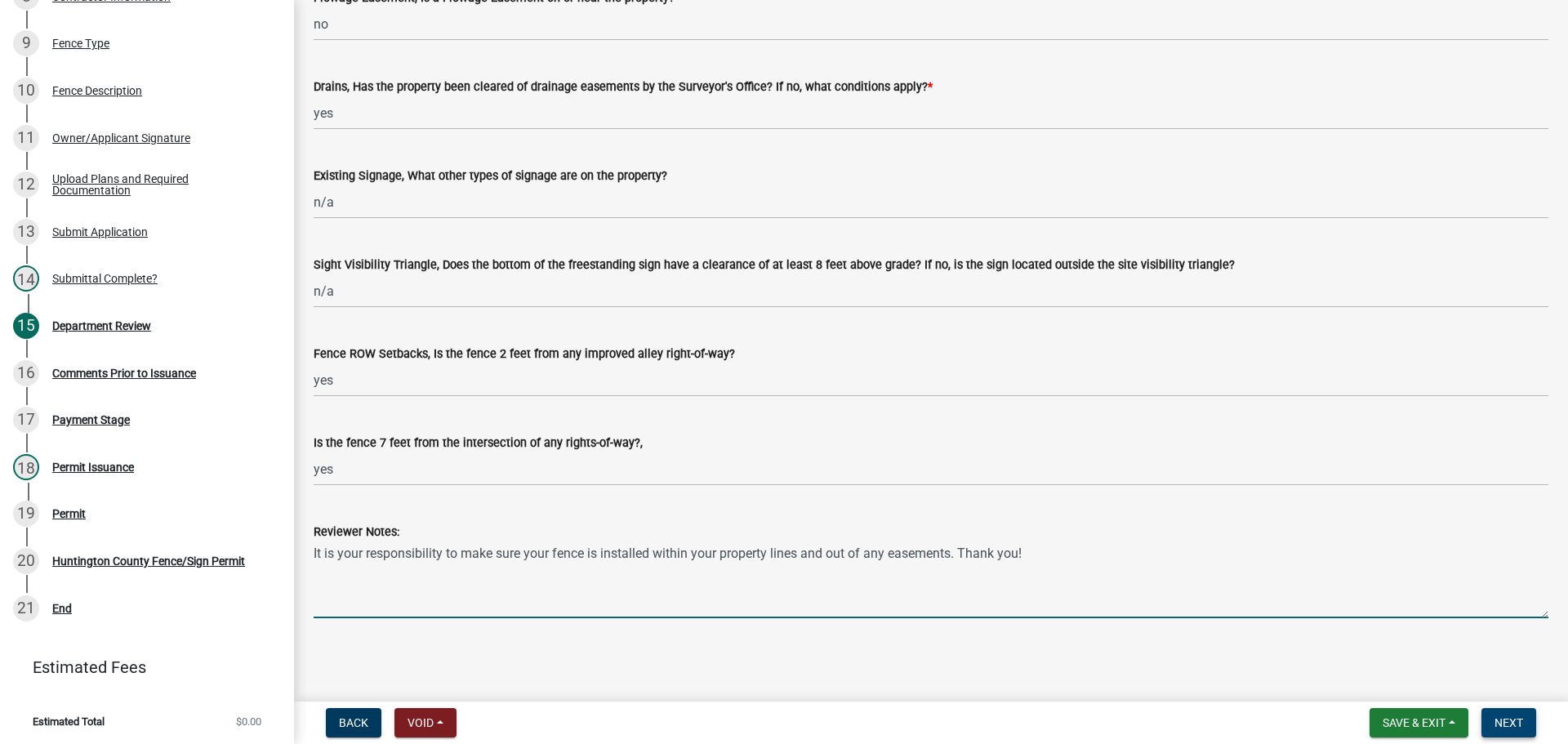
type textarea "It is your responsibility to make sure your fence is installed within your prop…"
click at [1513, 716] on span "Next" at bounding box center [1508, 722] width 29 height 13
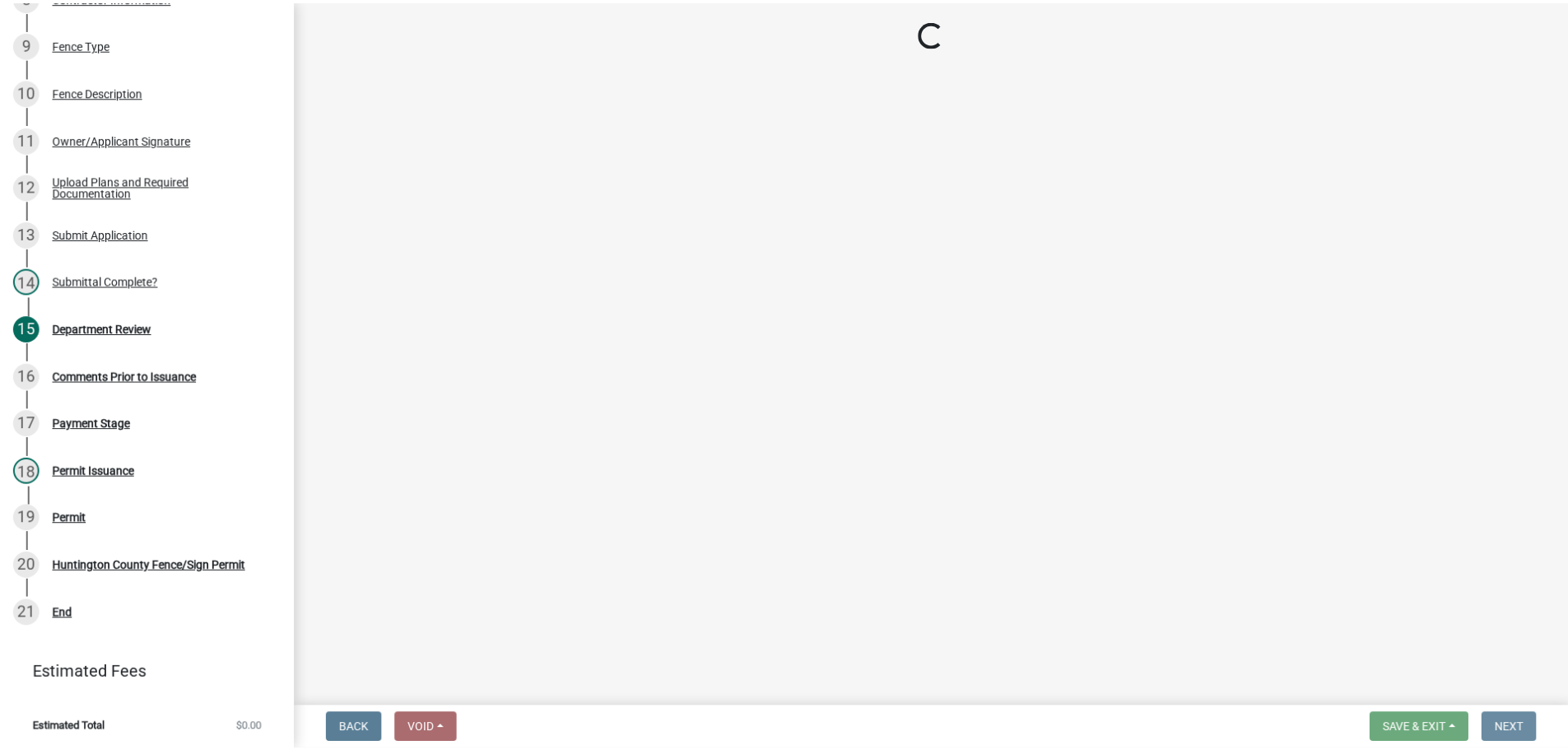
scroll to position [0, 0]
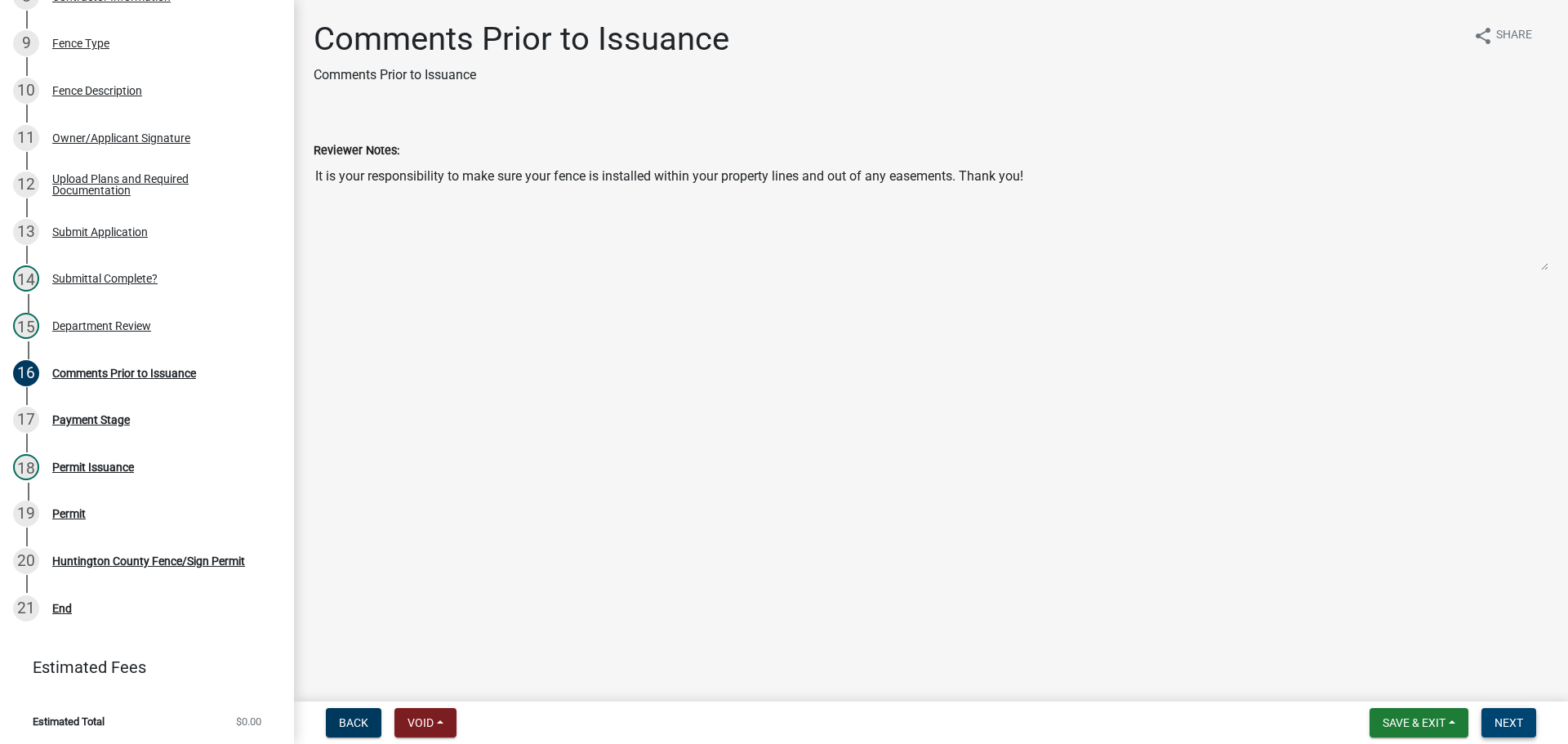
click at [1517, 722] on span "Next" at bounding box center [1508, 722] width 29 height 13
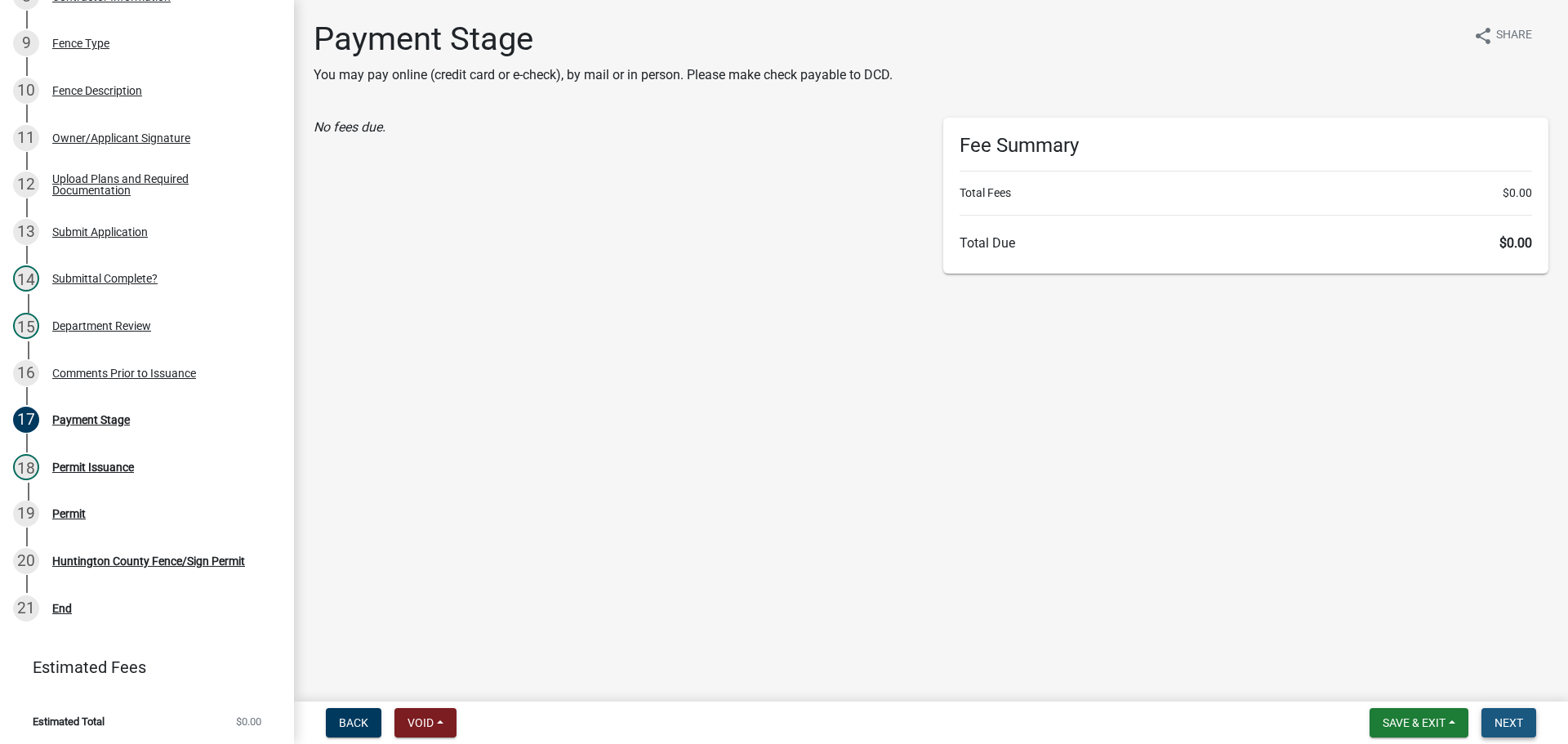
click at [1507, 726] on span "Next" at bounding box center [1508, 722] width 29 height 13
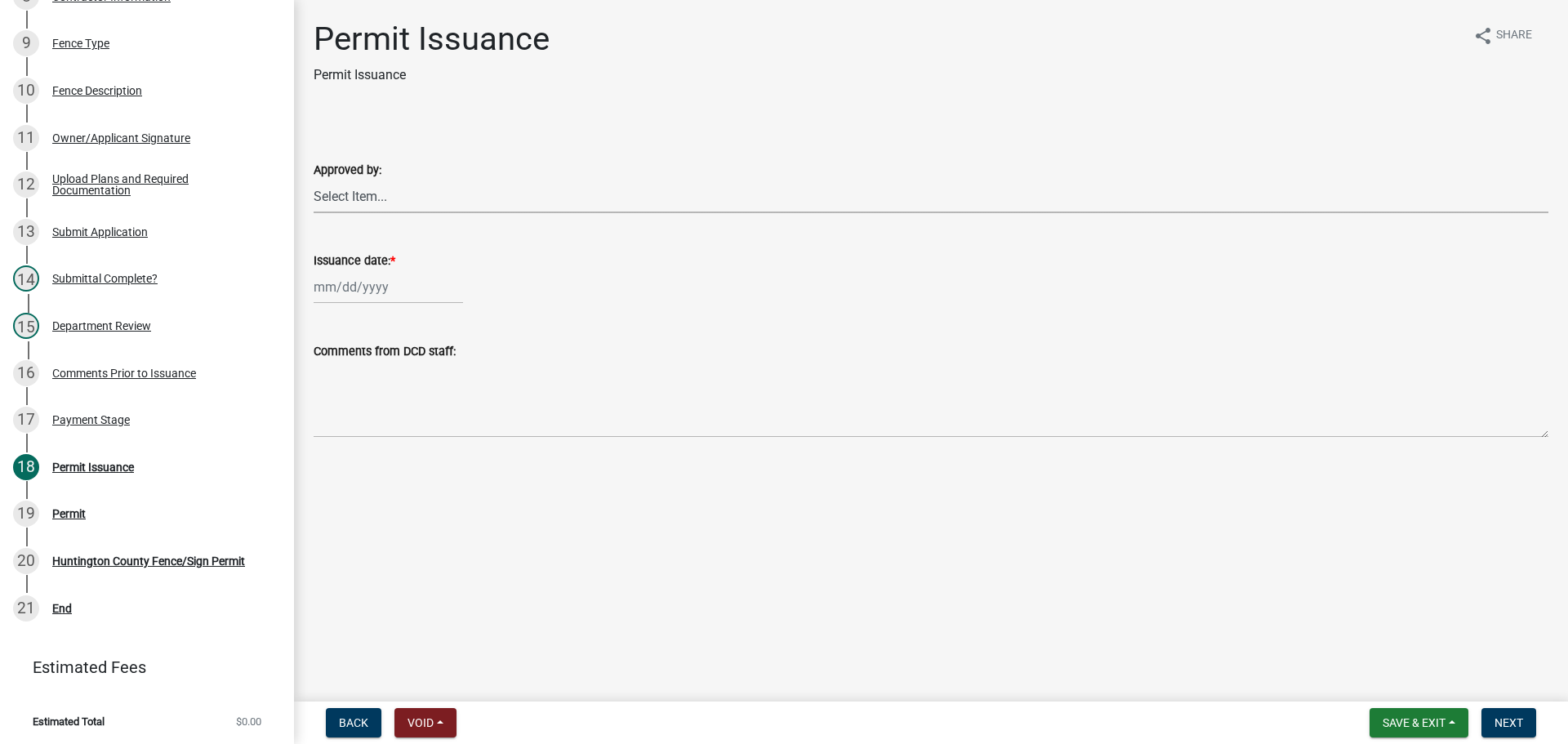
click at [397, 203] on select "Select Item... Kim Hostetler Greg Ricker Jessica Beal Laci Langston" at bounding box center [931, 196] width 1235 height 34
click at [314, 180] on select "Select Item... Kim Hostetler Greg Ricker Jessica Beal Laci Langston" at bounding box center [931, 196] width 1235 height 34
select select "ca14676b-cdfc-4436-a2ad-b472e5472dc8"
click at [371, 295] on div at bounding box center [388, 287] width 149 height 34
select select "9"
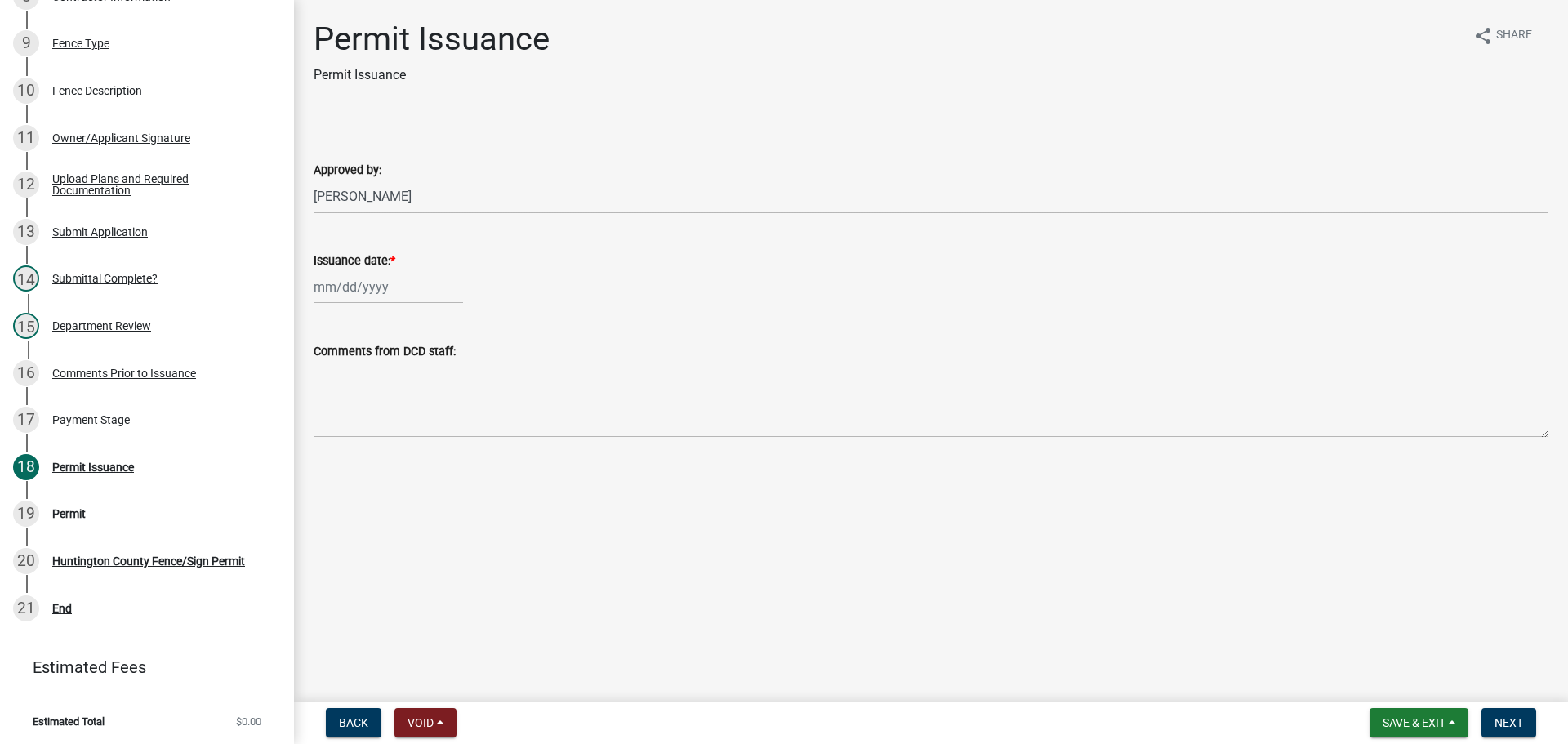
select select "2025"
click at [354, 397] on div "9" at bounding box center [356, 400] width 26 height 26
type input "09/09/2025"
click at [1504, 719] on span "Next" at bounding box center [1508, 722] width 29 height 13
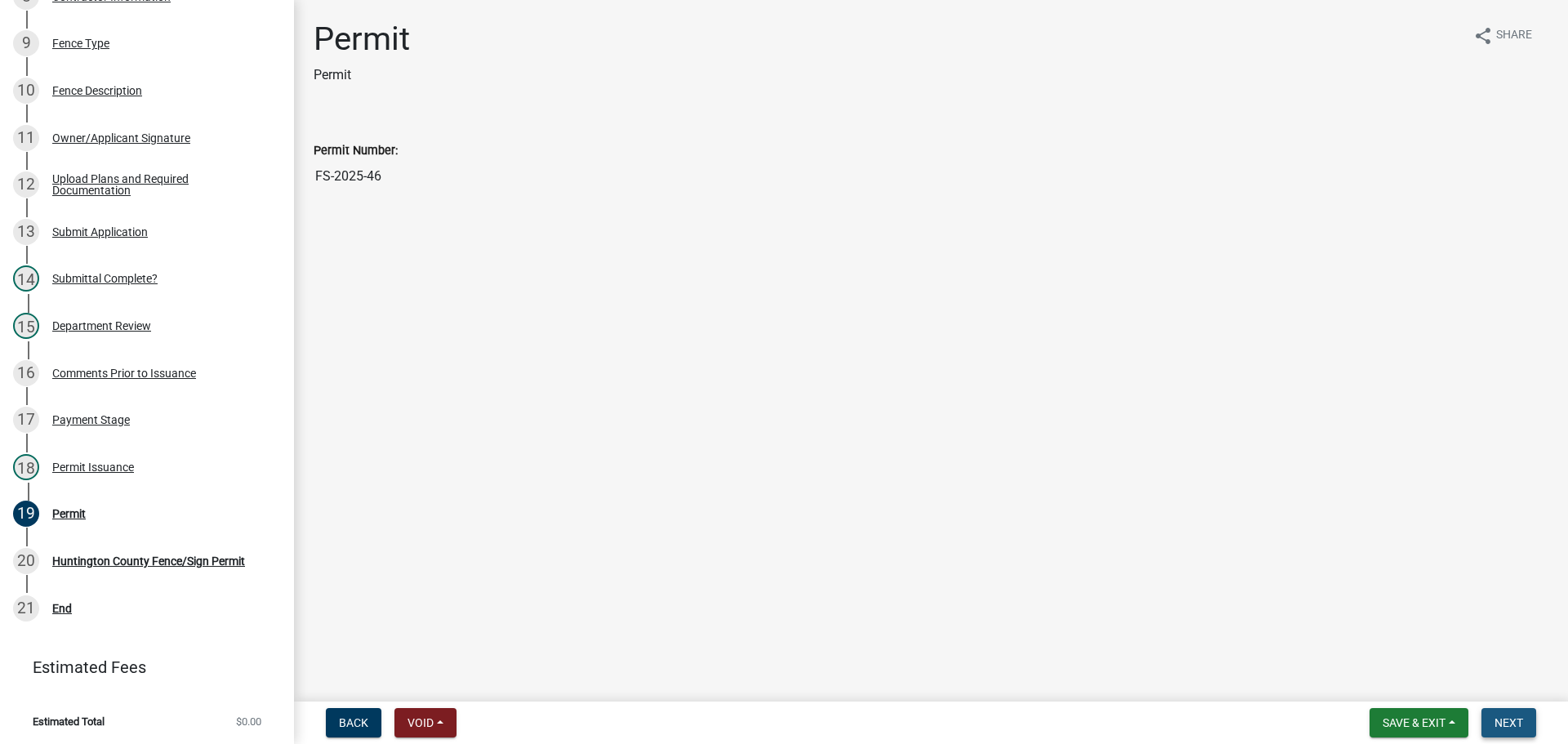
click at [1512, 713] on button "Next" at bounding box center [1508, 723] width 54 height 29
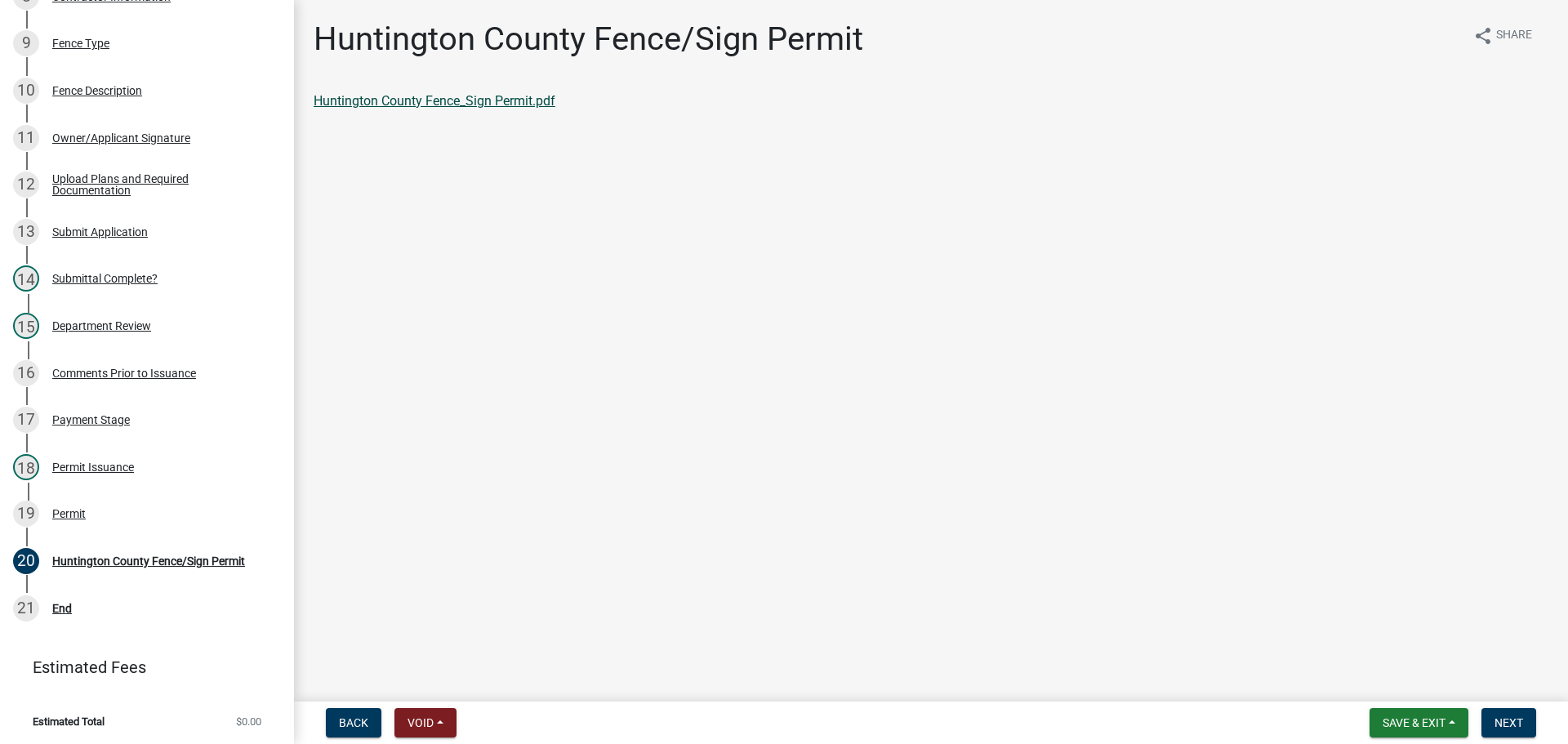
click at [380, 102] on link "Huntington County Fence_Sign Permit.pdf" at bounding box center [435, 101] width 242 height 16
click at [1502, 721] on span "Next" at bounding box center [1508, 722] width 29 height 13
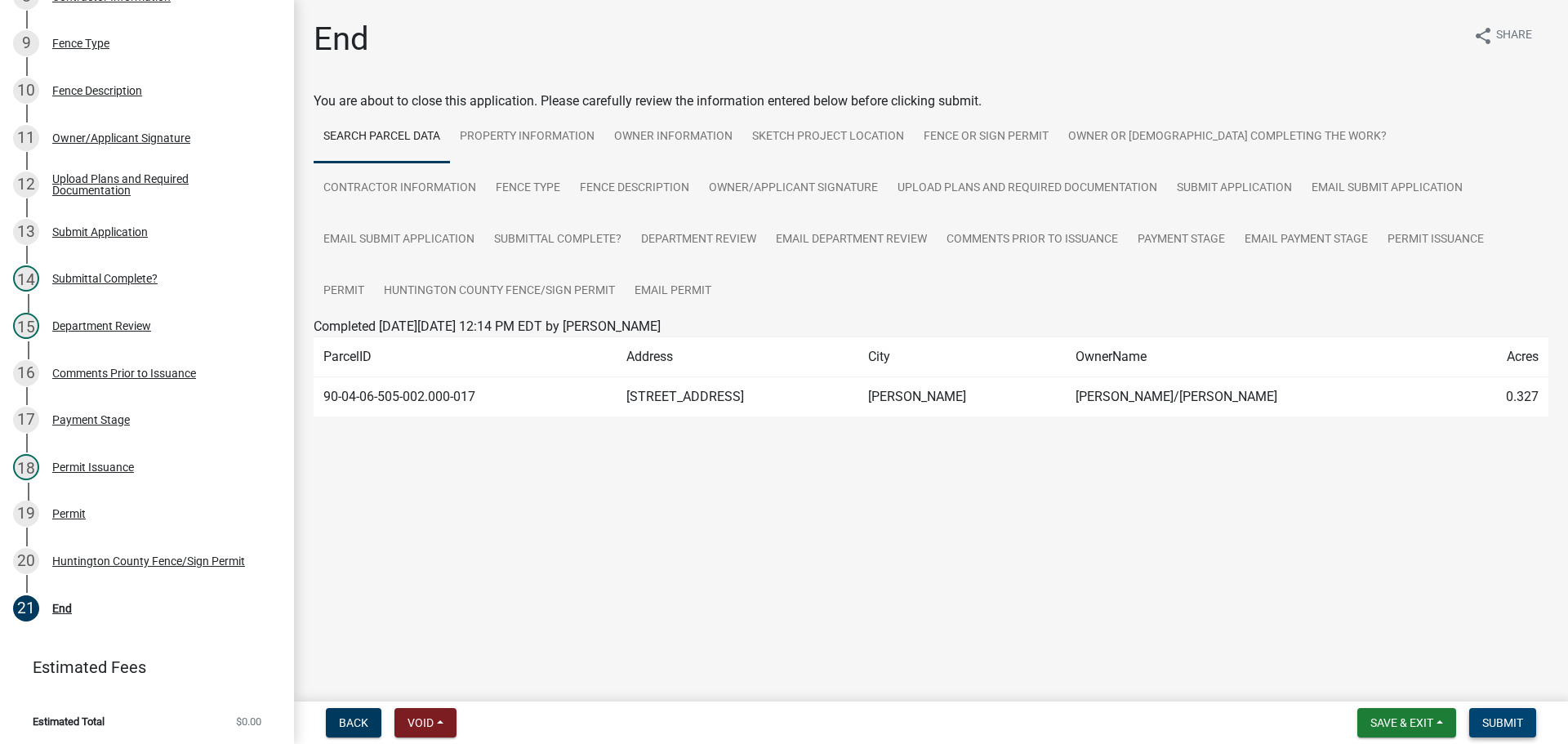
click at [1505, 715] on button "Submit" at bounding box center [1503, 723] width 67 height 29
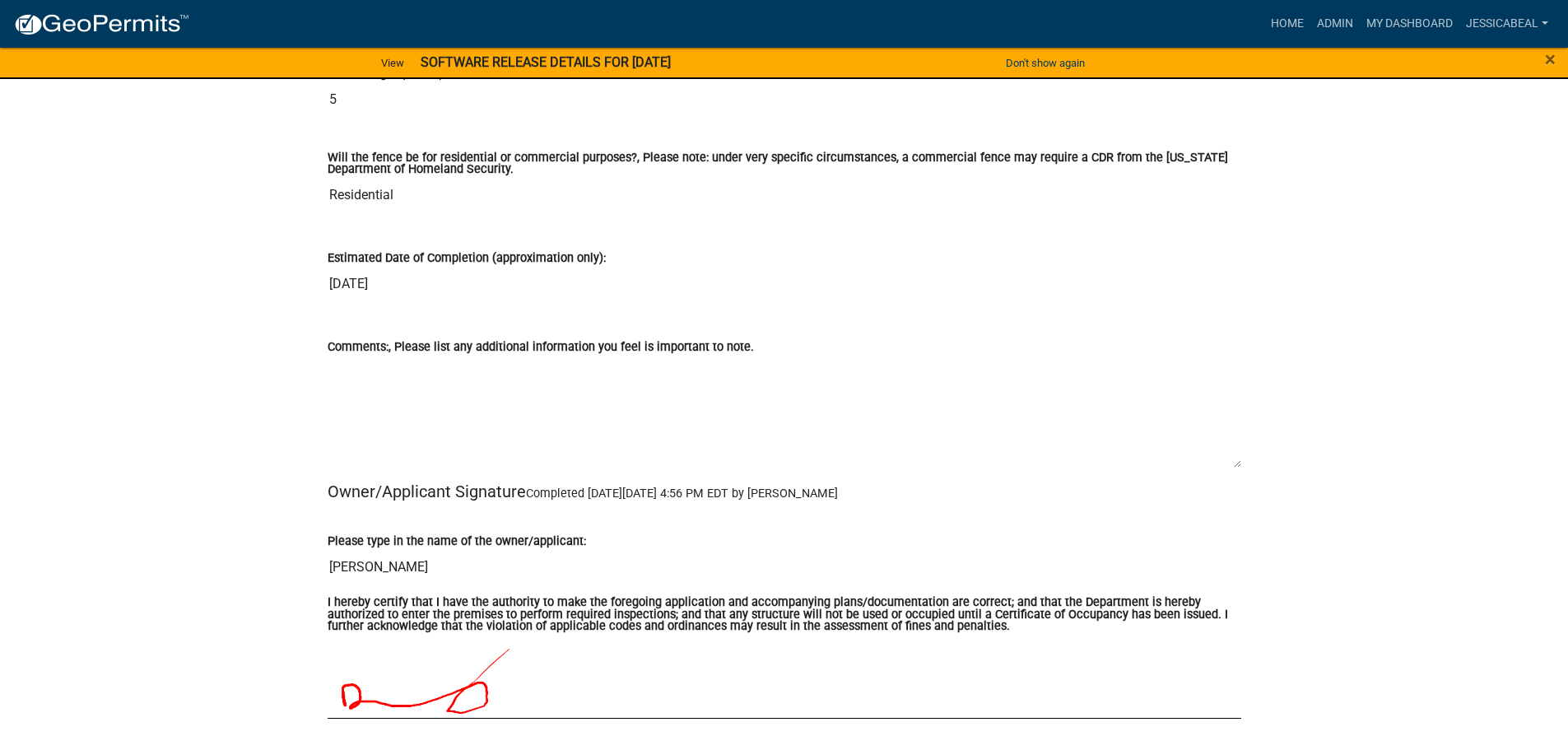
scroll to position [2636, 0]
